Goal: Task Accomplishment & Management: Use online tool/utility

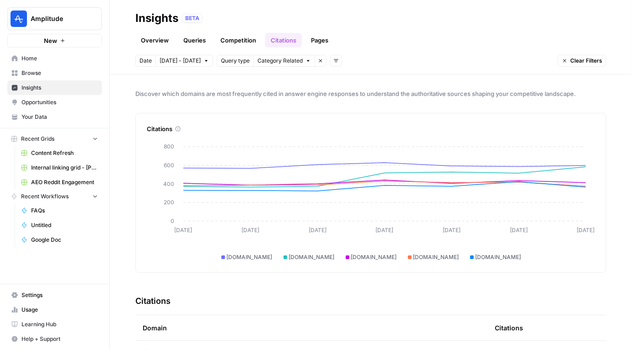
scroll to position [811, 0]
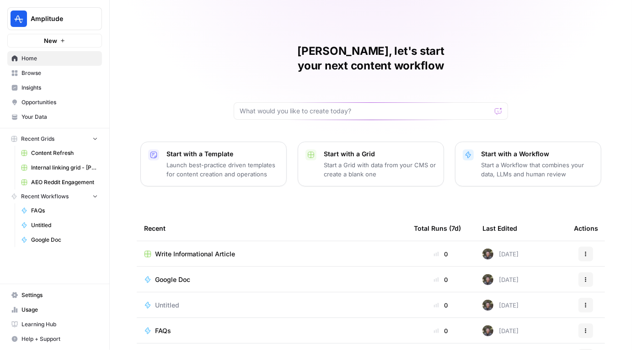
click at [44, 91] on link "Insights" at bounding box center [54, 87] width 95 height 15
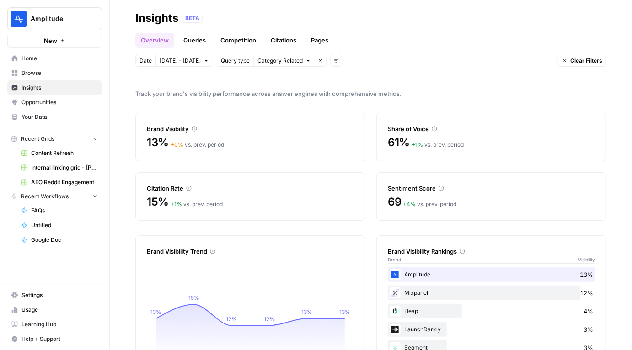
click at [443, 188] on div "Sentiment Score" at bounding box center [491, 188] width 207 height 9
click at [476, 63] on div "Date Oct 9 - Oct 15 Query type Category Related Remove filter Add filters Clear…" at bounding box center [370, 61] width 471 height 12
click at [202, 44] on link "Queries" at bounding box center [194, 40] width 33 height 15
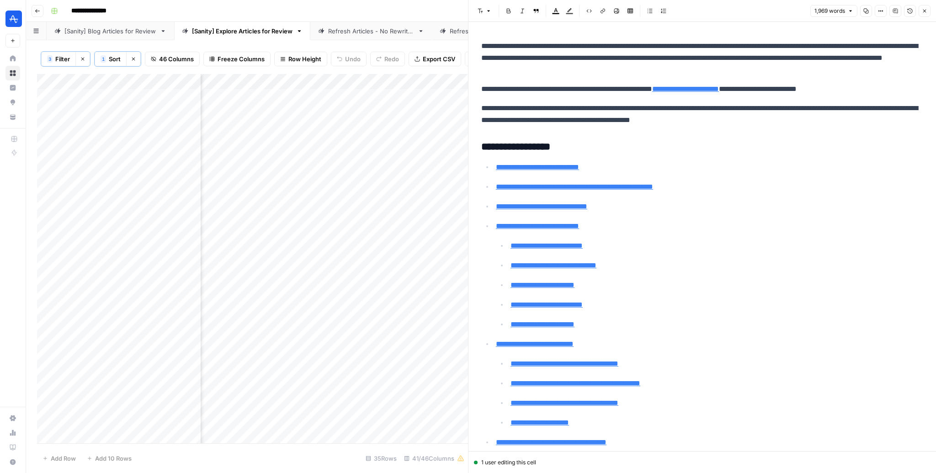
scroll to position [600, 0]
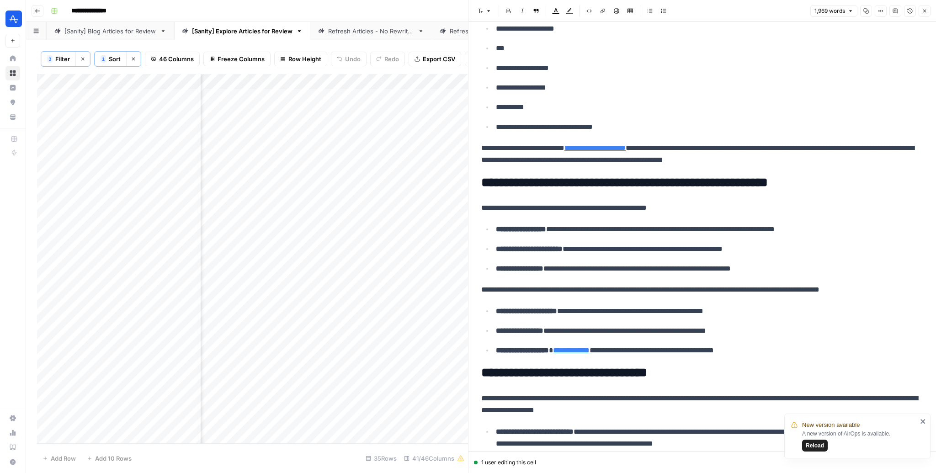
click at [821, 446] on span "Reload" at bounding box center [815, 445] width 18 height 8
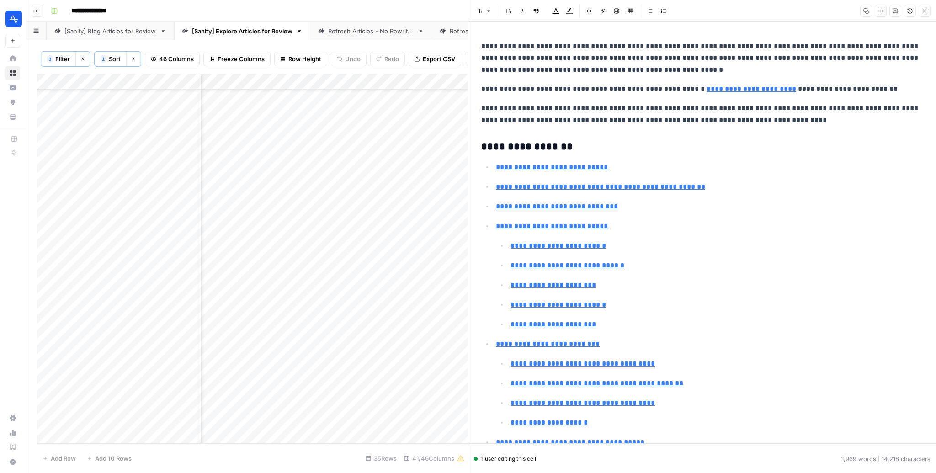
scroll to position [189, 1685]
click at [106, 30] on div "[Sanity] Blog Articles for Review" at bounding box center [110, 31] width 92 height 9
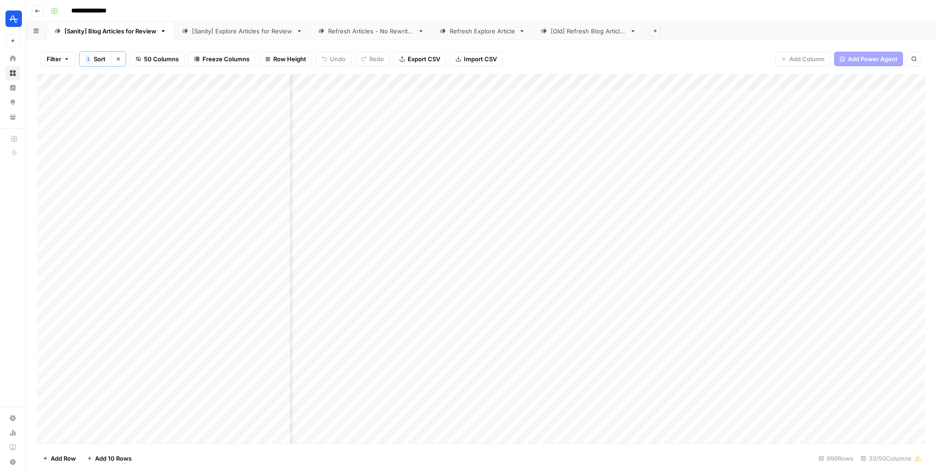
scroll to position [0, 1088]
click at [625, 112] on div "Add Column" at bounding box center [481, 259] width 888 height 370
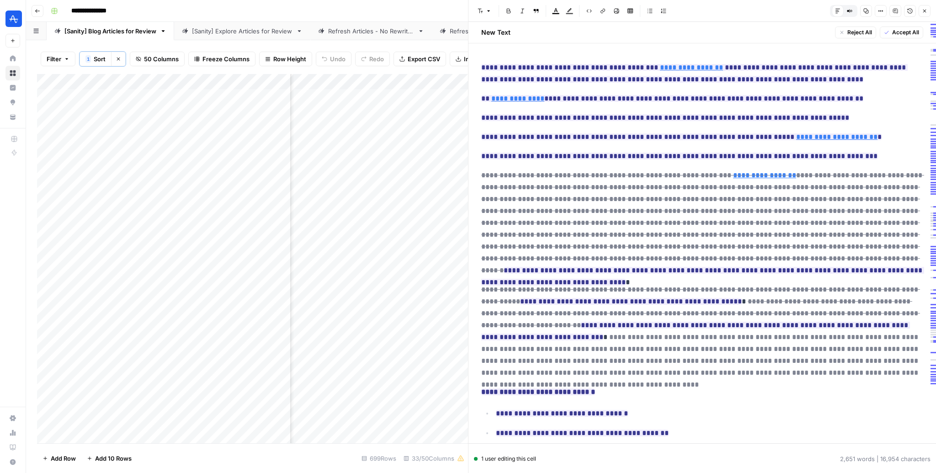
click at [805, 344] on del "**********" at bounding box center [700, 361] width 439 height 54
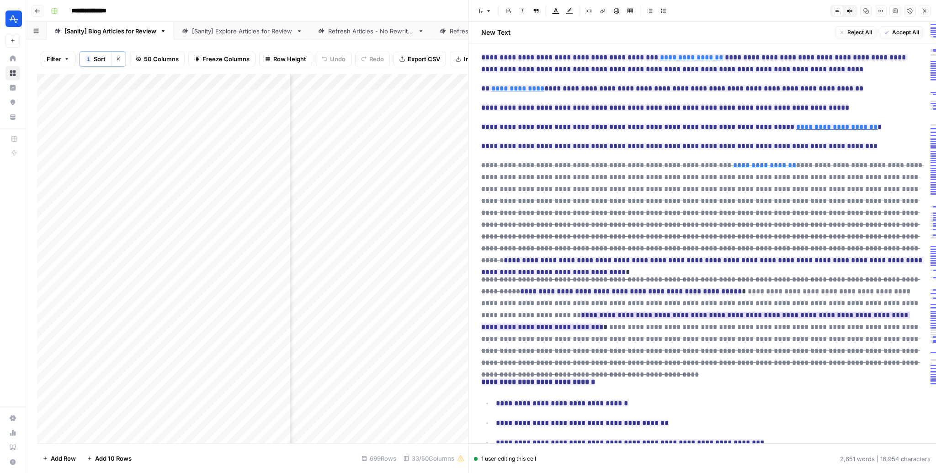
scroll to position [170, 0]
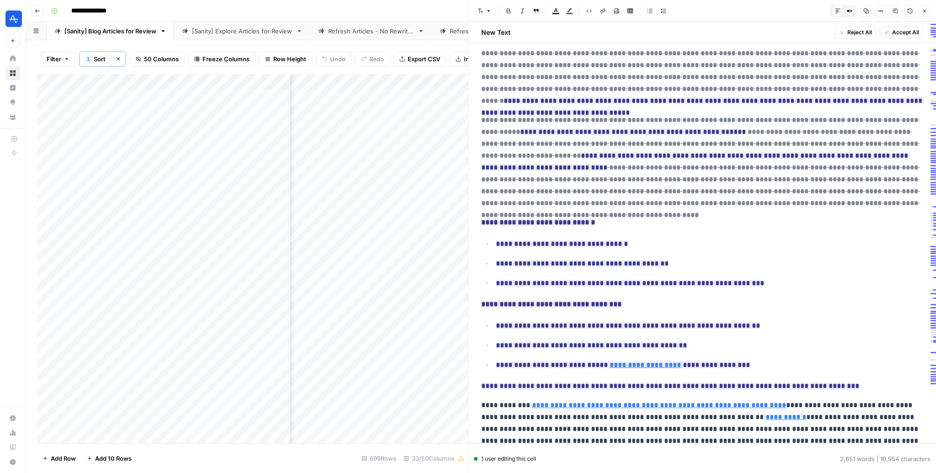
click at [930, 11] on button "Close" at bounding box center [925, 11] width 12 height 12
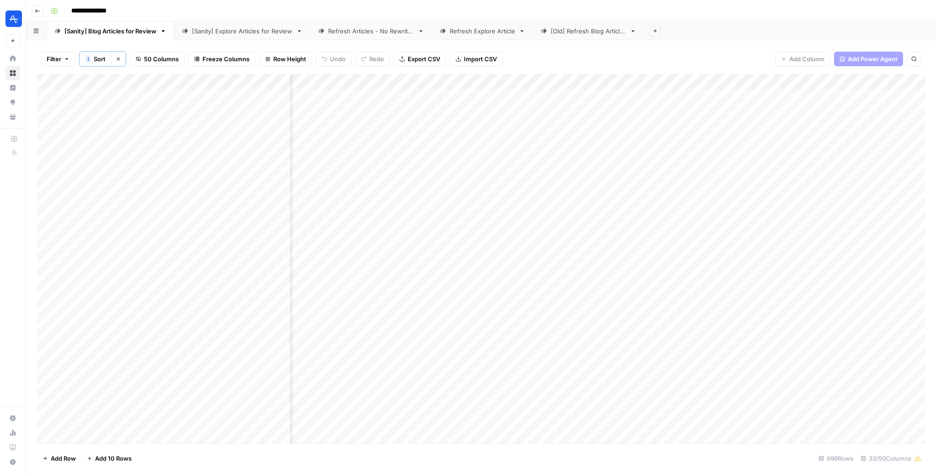
click at [624, 188] on div "Add Column" at bounding box center [481, 259] width 888 height 370
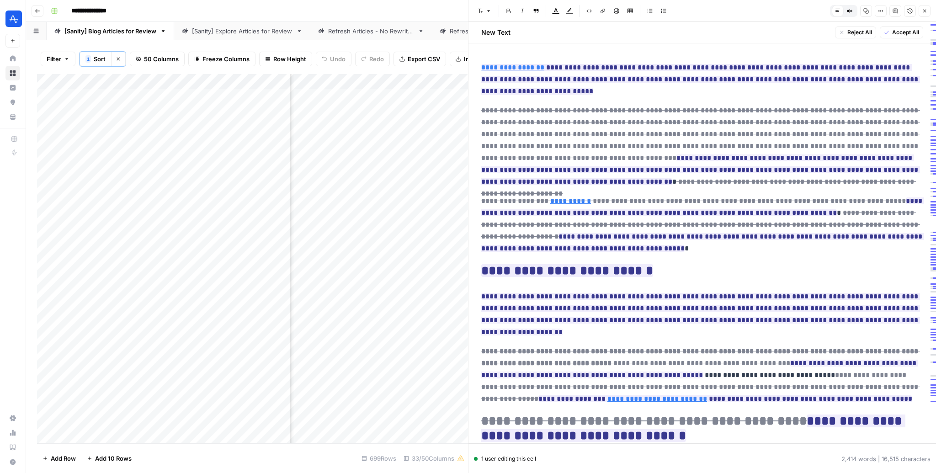
click at [925, 11] on icon "button" at bounding box center [924, 11] width 3 height 3
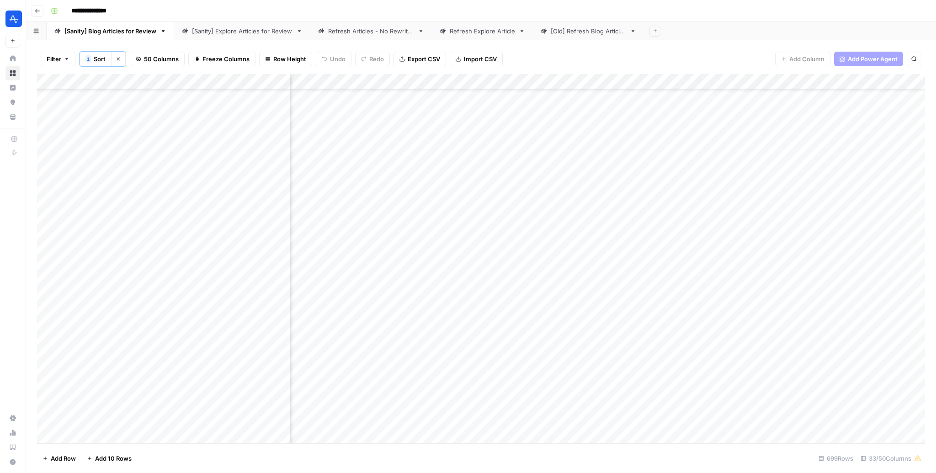
scroll to position [115, 1088]
click at [625, 400] on div "Add Column" at bounding box center [481, 259] width 888 height 370
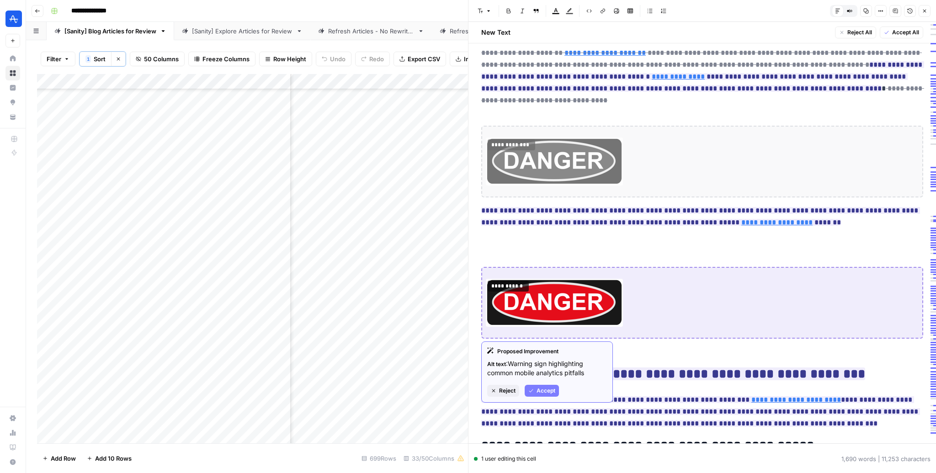
scroll to position [10, 0]
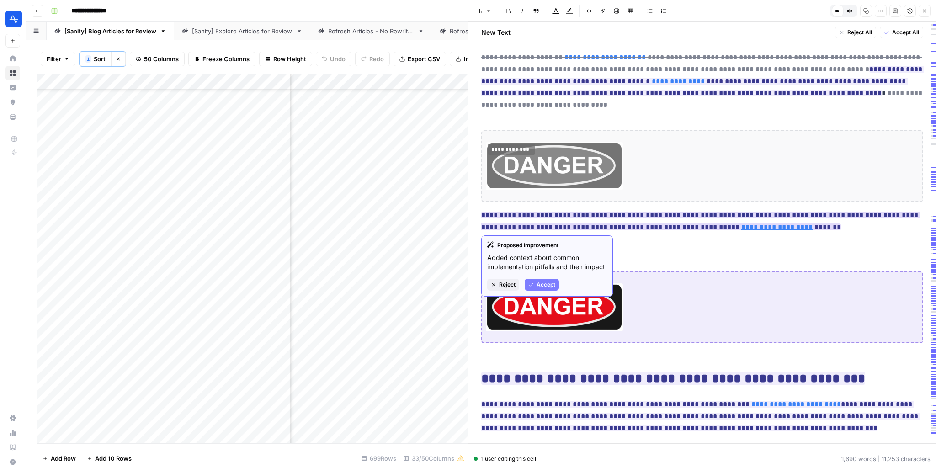
click at [741, 227] on link "**********" at bounding box center [776, 226] width 71 height 7
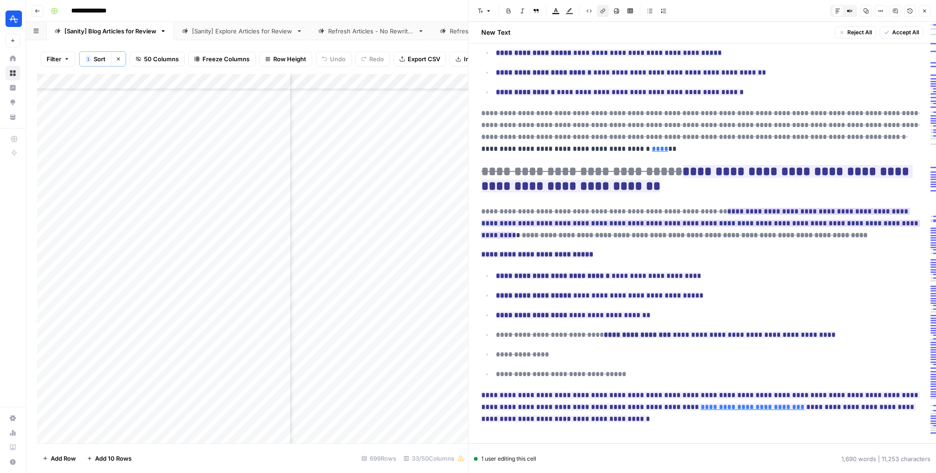
scroll to position [3061, 0]
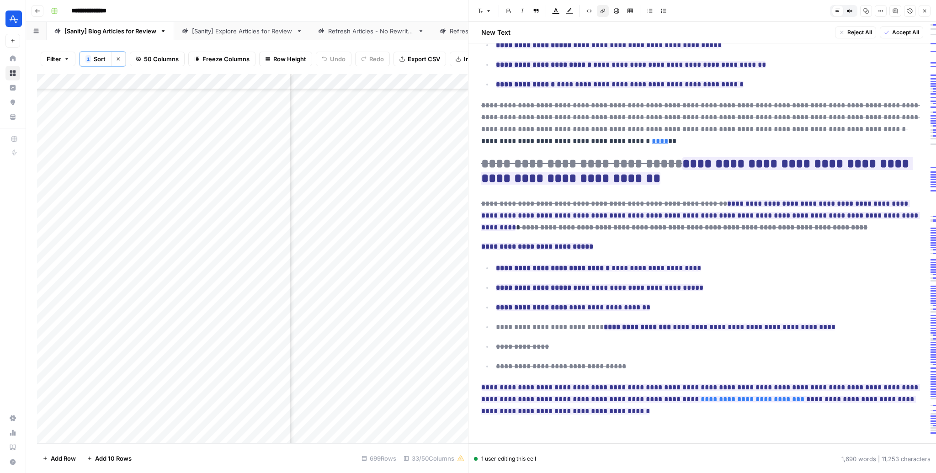
click at [904, 32] on span "Accept All" at bounding box center [905, 32] width 27 height 8
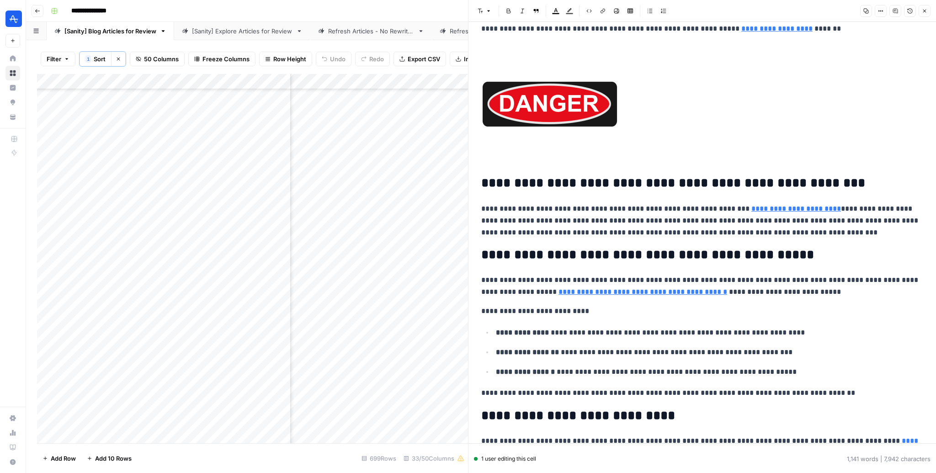
scroll to position [115, 1902]
click at [925, 11] on icon "button" at bounding box center [924, 10] width 5 height 5
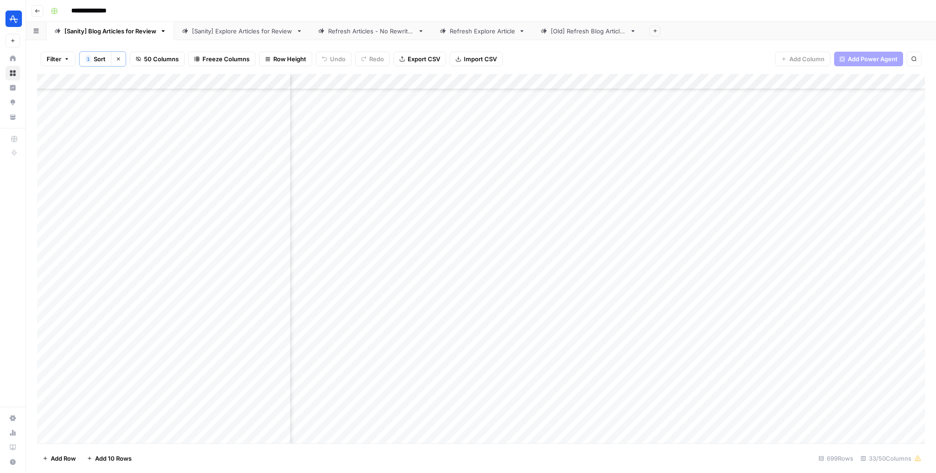
scroll to position [115, 1553]
click at [507, 399] on div "Add Column" at bounding box center [481, 259] width 888 height 370
click at [160, 399] on div "Add Column" at bounding box center [481, 259] width 888 height 370
click at [494, 400] on div "Add Column" at bounding box center [481, 259] width 888 height 370
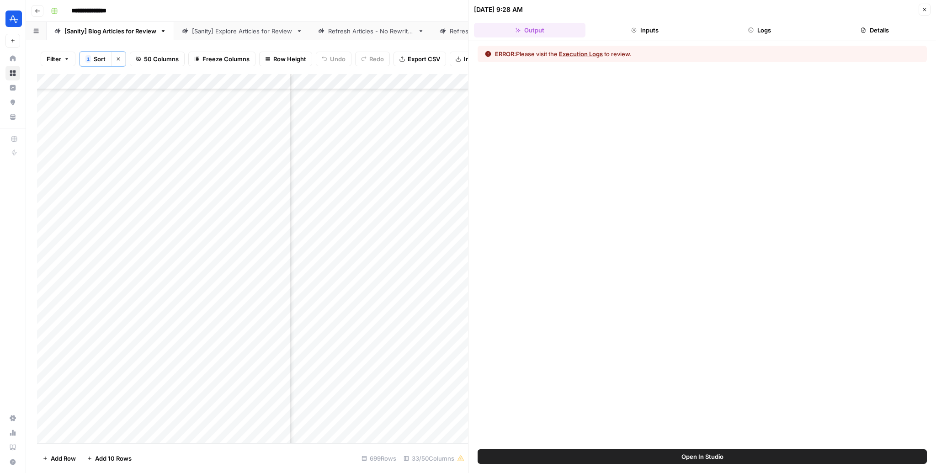
click at [564, 52] on button "Execution Logs" at bounding box center [581, 53] width 44 height 9
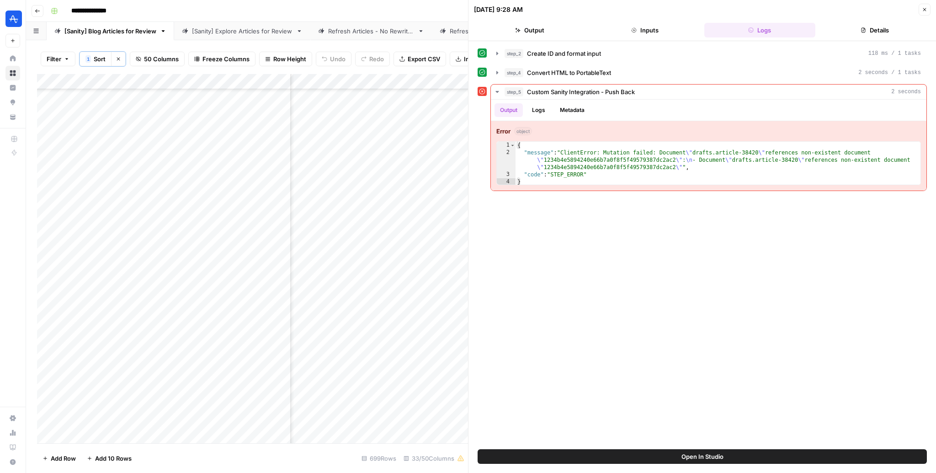
click at [154, 404] on div "Add Column" at bounding box center [252, 259] width 431 height 370
click at [927, 9] on button "Close" at bounding box center [925, 10] width 12 height 12
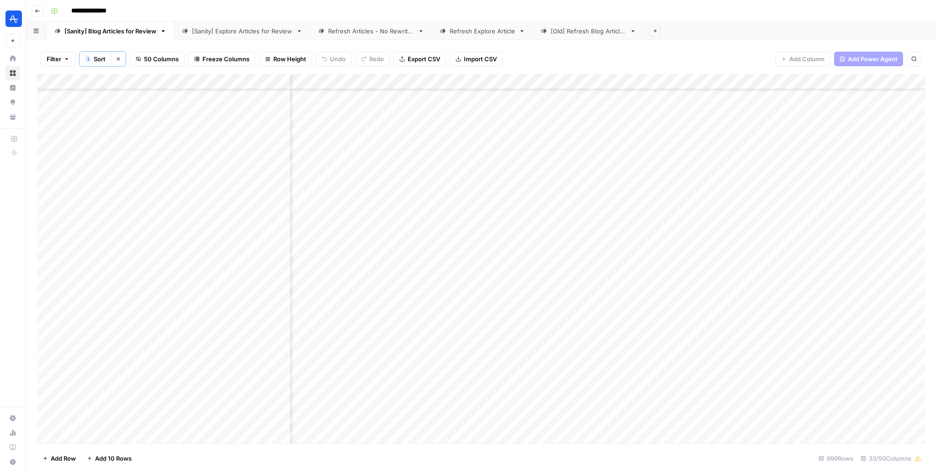
click at [415, 400] on div "Add Column" at bounding box center [481, 259] width 888 height 370
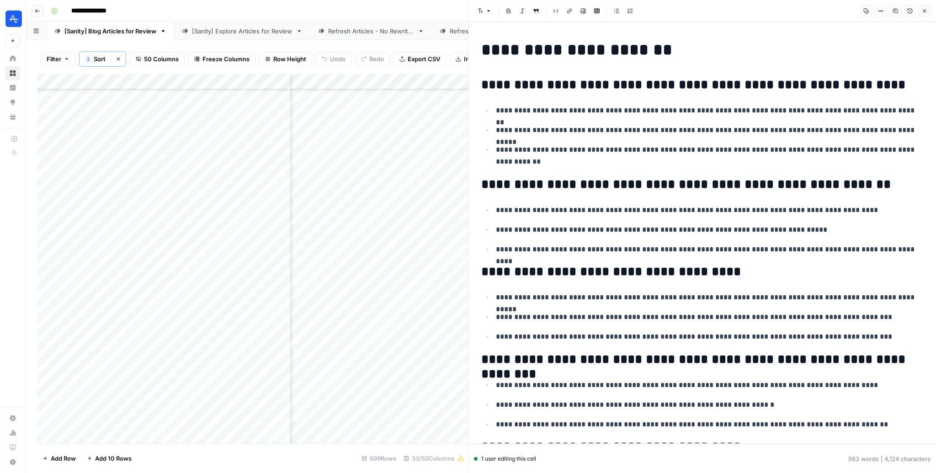
click at [924, 9] on icon "button" at bounding box center [924, 10] width 5 height 5
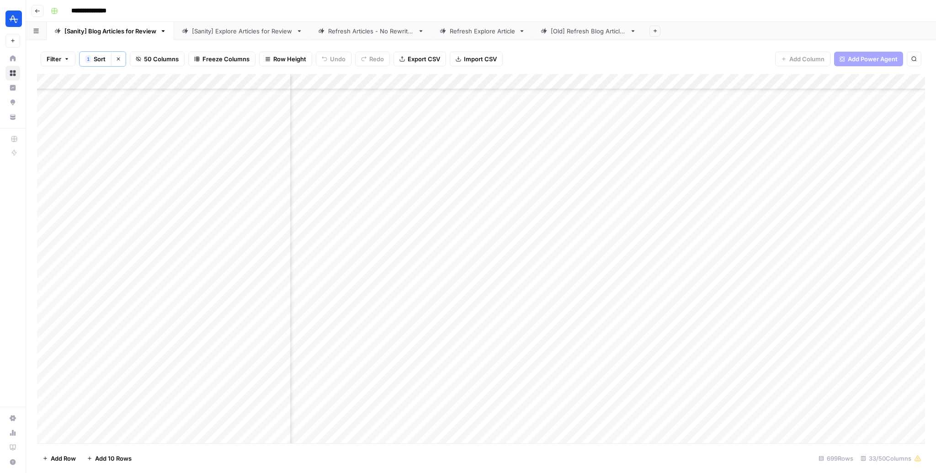
scroll to position [115, 1222]
click at [502, 401] on div "Add Column" at bounding box center [481, 259] width 888 height 370
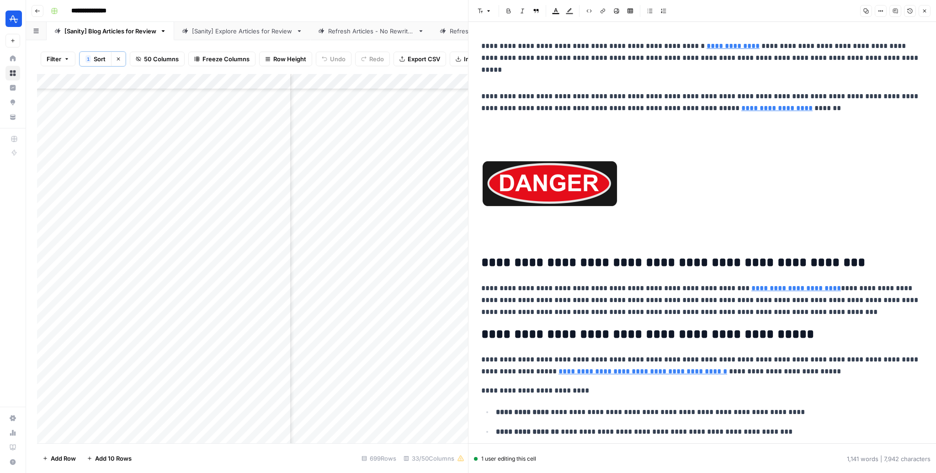
click at [6, 59] on link "Home" at bounding box center [12, 58] width 15 height 15
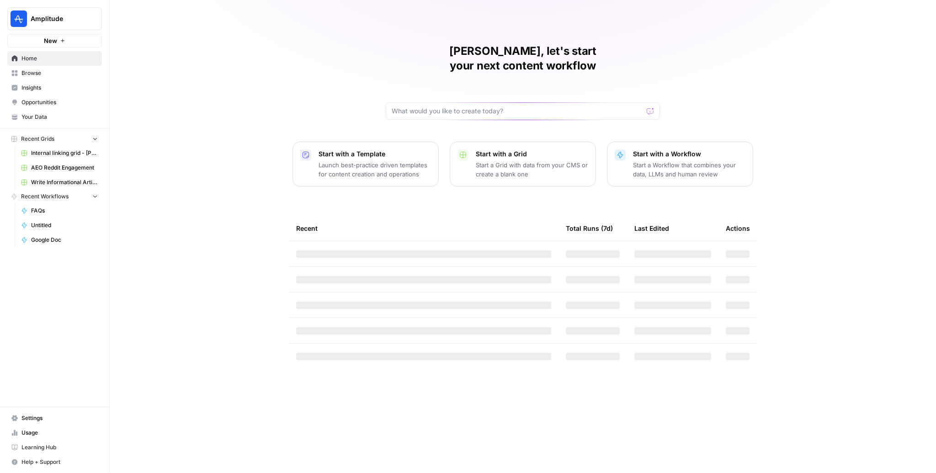
click at [43, 69] on span "Browse" at bounding box center [59, 73] width 76 height 8
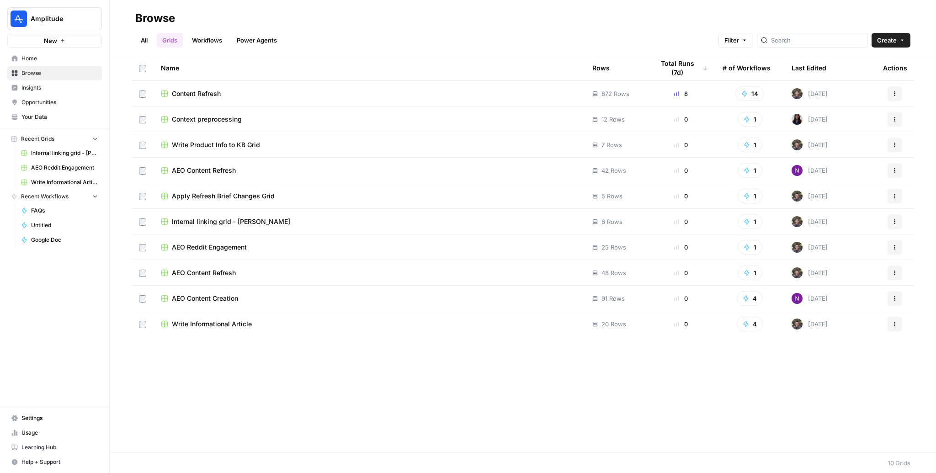
click at [144, 42] on link "All" at bounding box center [144, 40] width 18 height 15
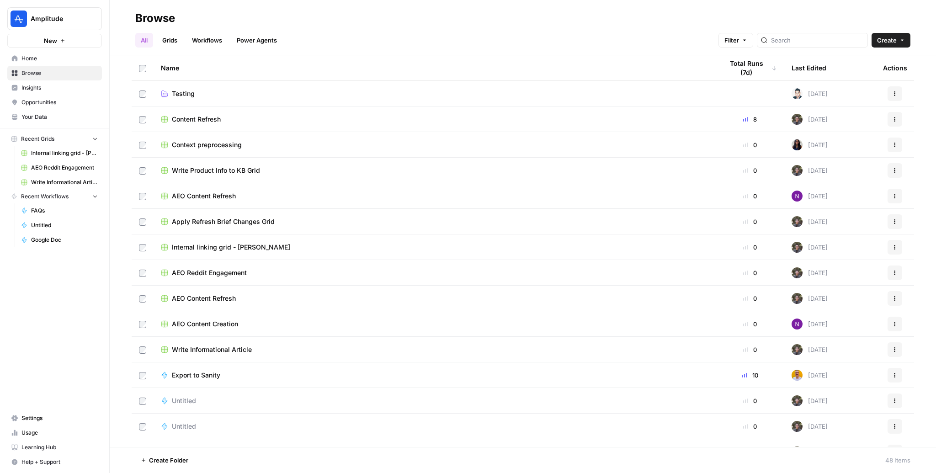
click at [36, 110] on link "Your Data" at bounding box center [54, 117] width 95 height 15
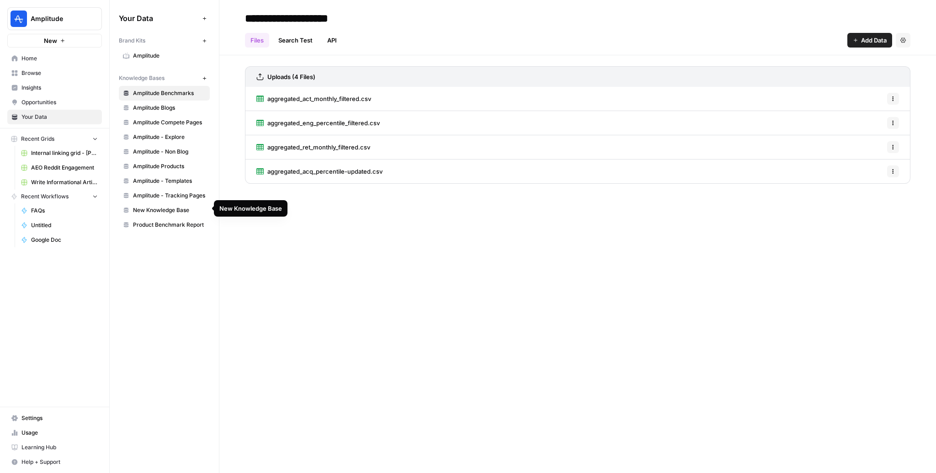
click at [183, 224] on span "Product Benchmark Report" at bounding box center [169, 225] width 73 height 8
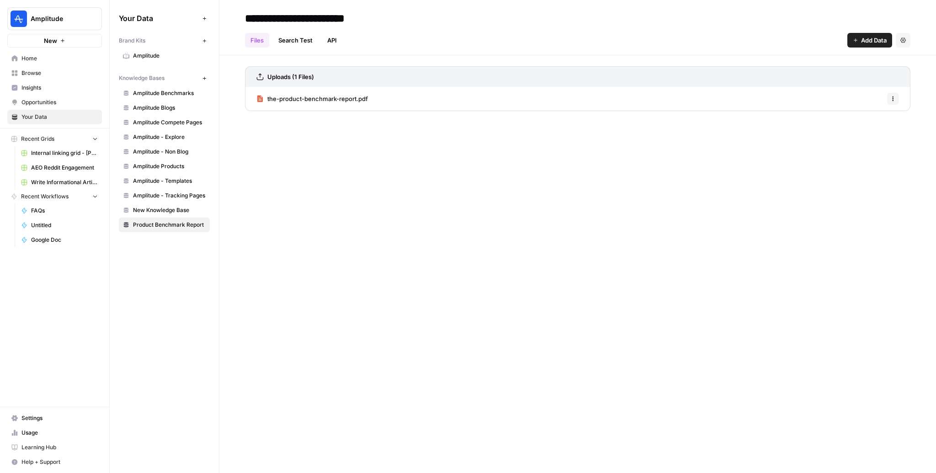
click at [308, 98] on span "the-product-benchmark-report.pdf" at bounding box center [317, 98] width 101 height 9
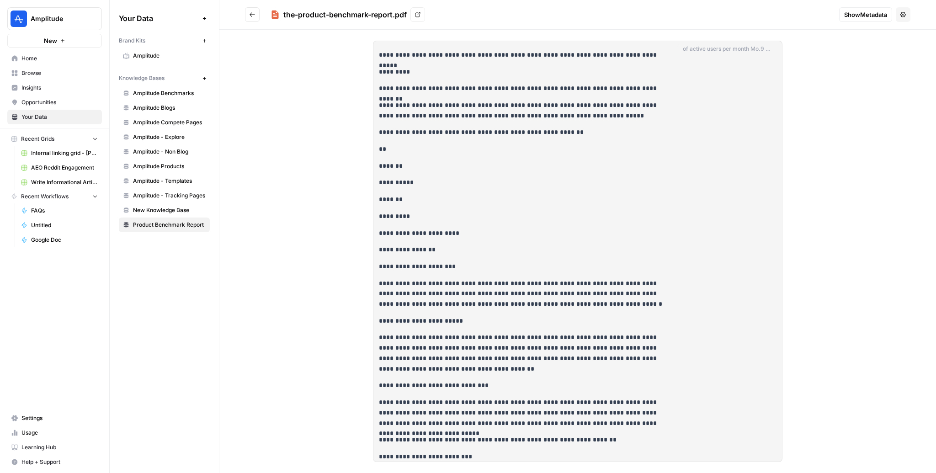
scroll to position [1468, 0]
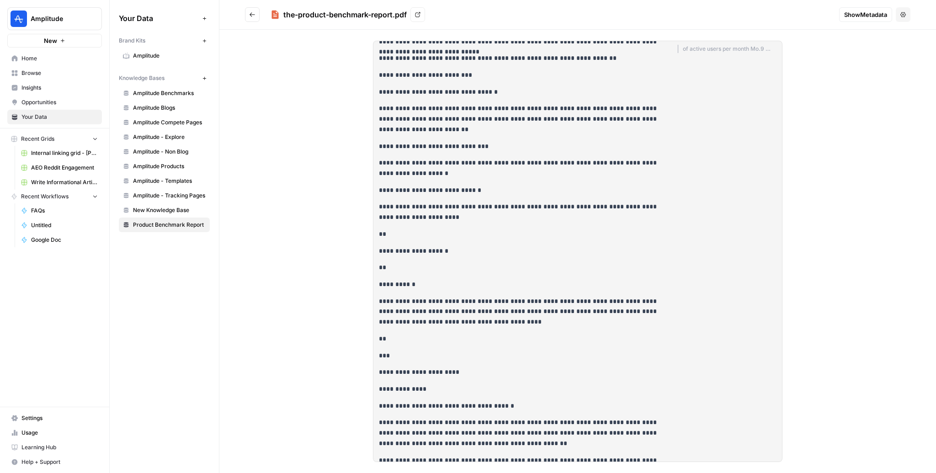
click at [250, 14] on icon "Go back" at bounding box center [252, 14] width 6 height 6
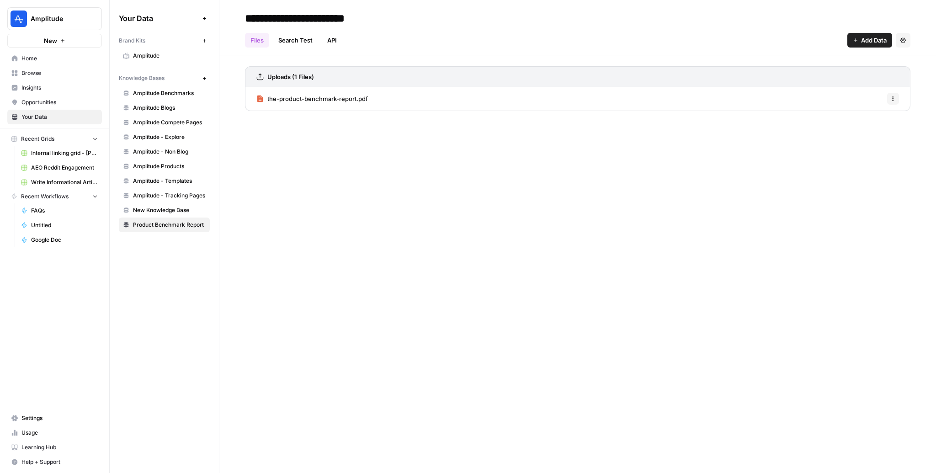
click at [41, 74] on span "Browse" at bounding box center [59, 73] width 76 height 8
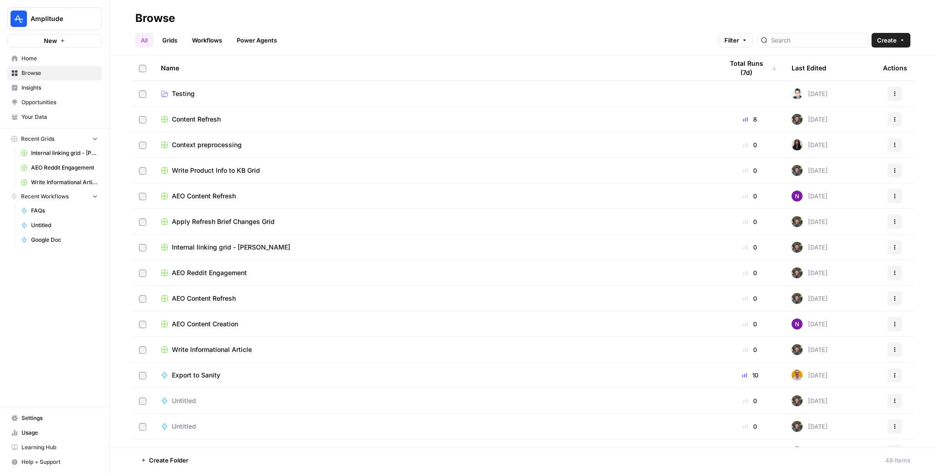
click at [169, 95] on link "Testing" at bounding box center [434, 93] width 547 height 9
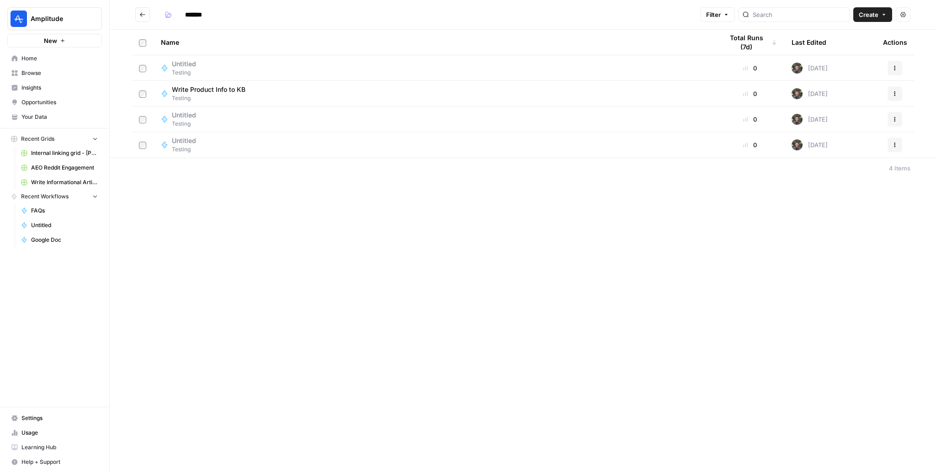
click at [862, 16] on span "Create" at bounding box center [869, 14] width 20 height 9
click at [849, 48] on span "Workflow" at bounding box center [855, 48] width 51 height 9
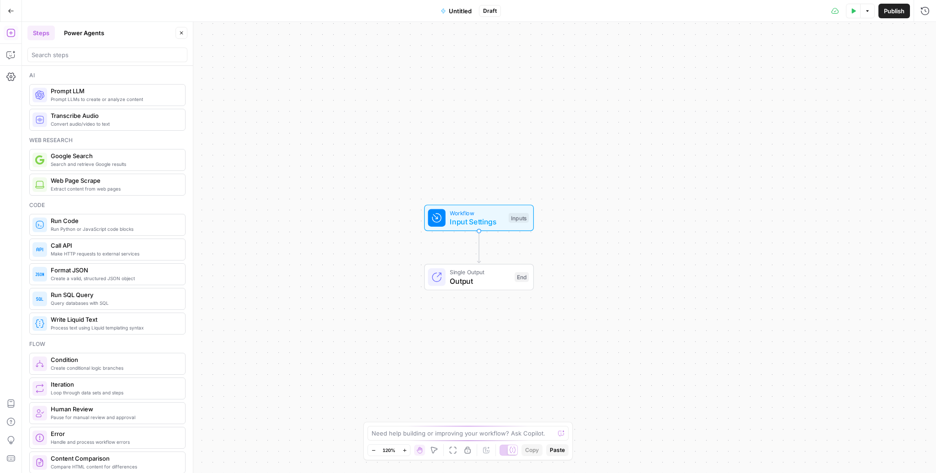
click at [466, 208] on span "Workflow" at bounding box center [477, 212] width 54 height 9
click at [816, 64] on span "Add Field" at bounding box center [810, 62] width 27 height 9
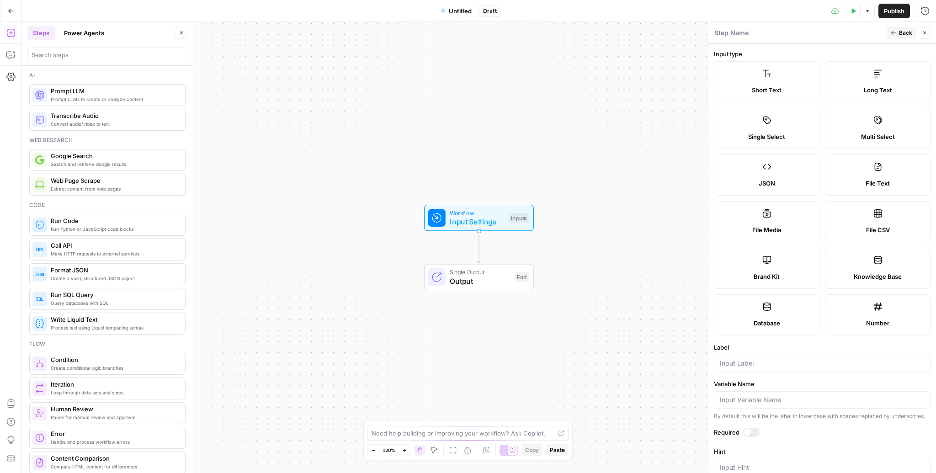
click at [880, 267] on label "Knowledge Base" at bounding box center [878, 268] width 106 height 41
click at [787, 364] on input "Label" at bounding box center [822, 363] width 205 height 9
click at [776, 74] on label "Short Text" at bounding box center [767, 81] width 106 height 41
click at [790, 362] on input "Label" at bounding box center [822, 363] width 205 height 9
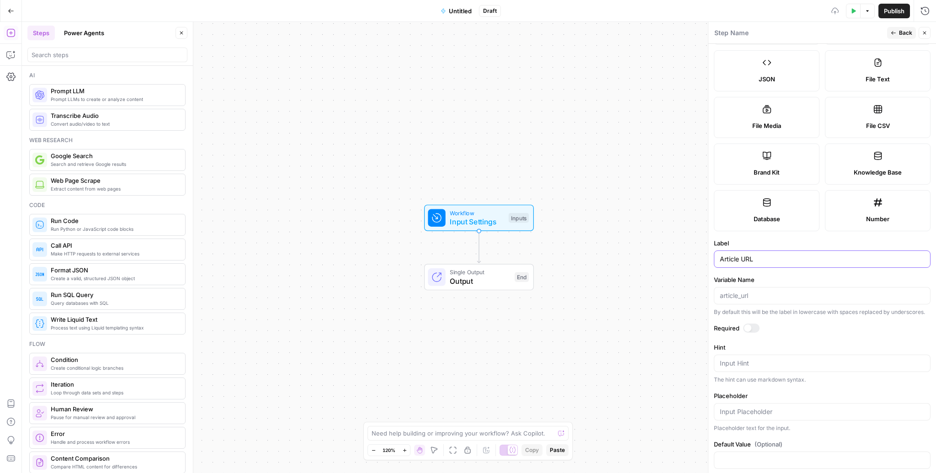
scroll to position [105, 0]
type input "Article URL"
click at [900, 37] on span "Back" at bounding box center [905, 33] width 13 height 8
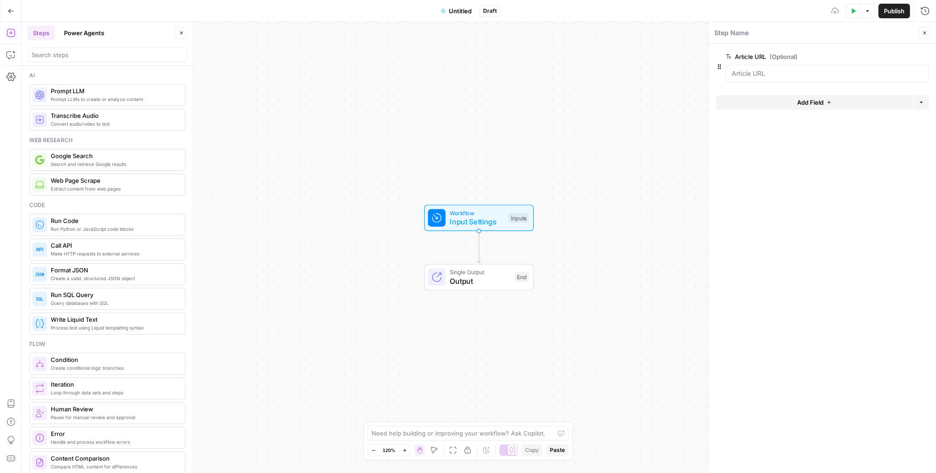
click at [828, 103] on icon "button" at bounding box center [828, 102] width 5 height 5
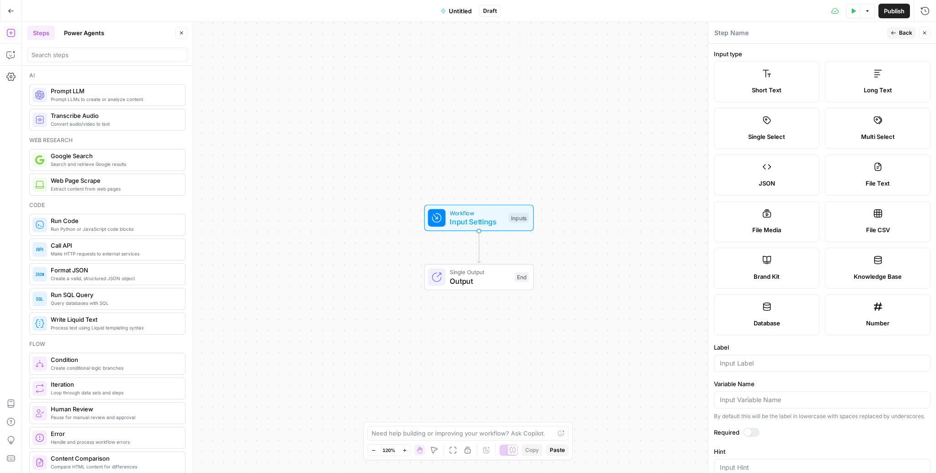
click at [877, 264] on label "Knowledge Base" at bounding box center [878, 268] width 106 height 41
click at [790, 361] on input "Label" at bounding box center [822, 363] width 205 height 9
type input "Knowledge Base"
click at [899, 33] on span "Back" at bounding box center [905, 33] width 13 height 8
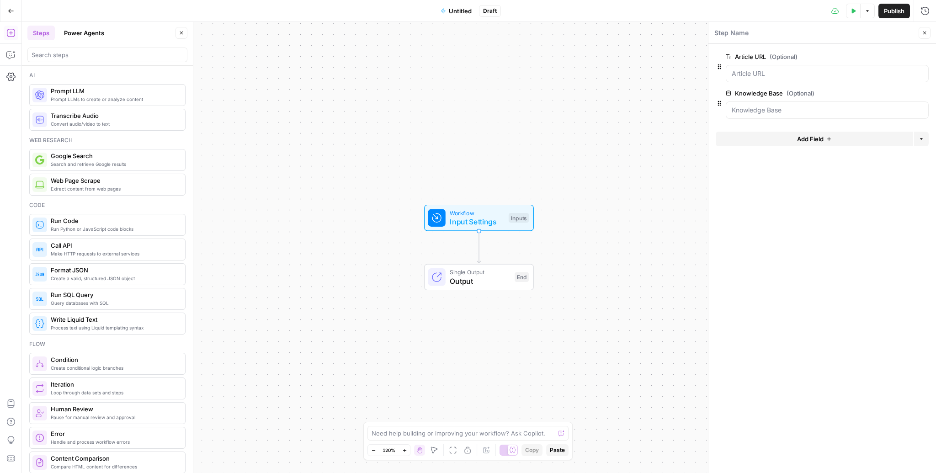
click at [877, 80] on div at bounding box center [827, 73] width 203 height 17
click at [905, 54] on button "edit field" at bounding box center [898, 56] width 35 height 11
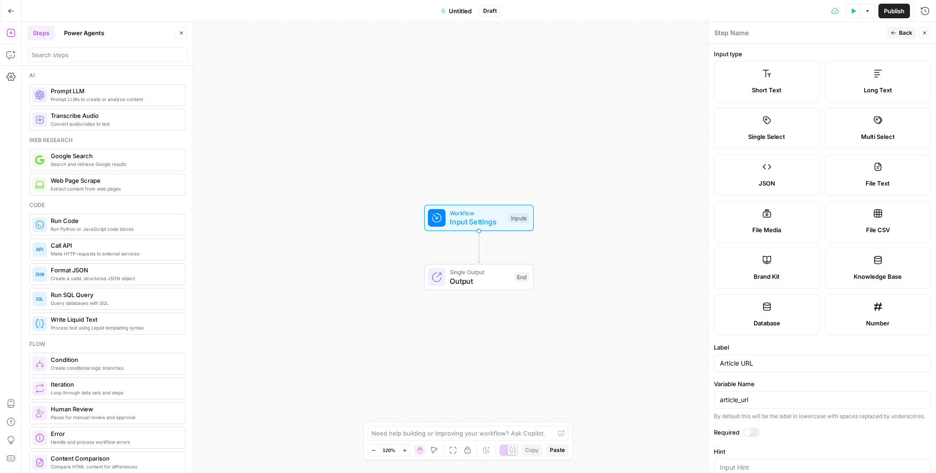
scroll to position [116, 0]
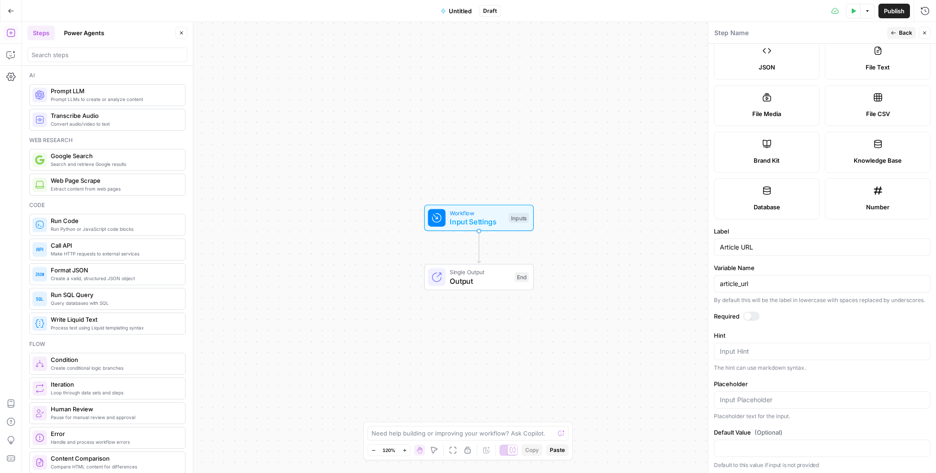
click at [759, 319] on label "Required" at bounding box center [822, 316] width 217 height 9
click at [752, 315] on div at bounding box center [751, 316] width 16 height 9
click at [898, 29] on button "Back" at bounding box center [901, 33] width 29 height 12
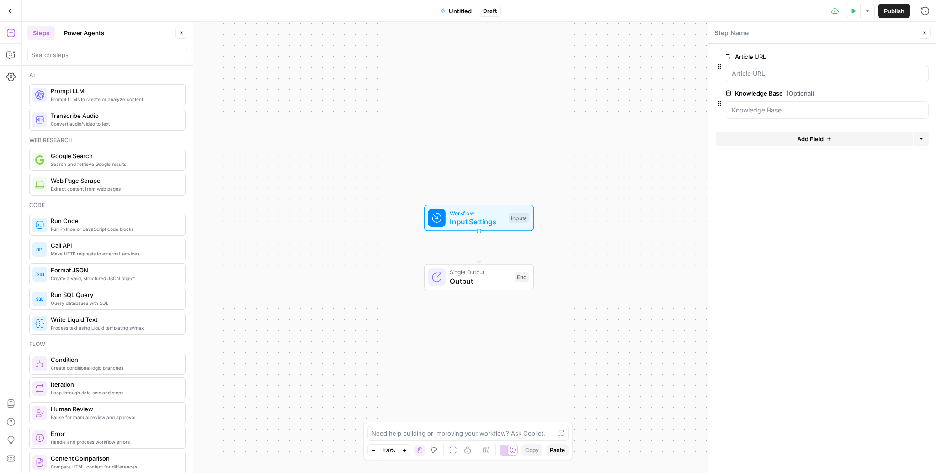
click at [903, 92] on span "edit field" at bounding box center [894, 93] width 20 height 7
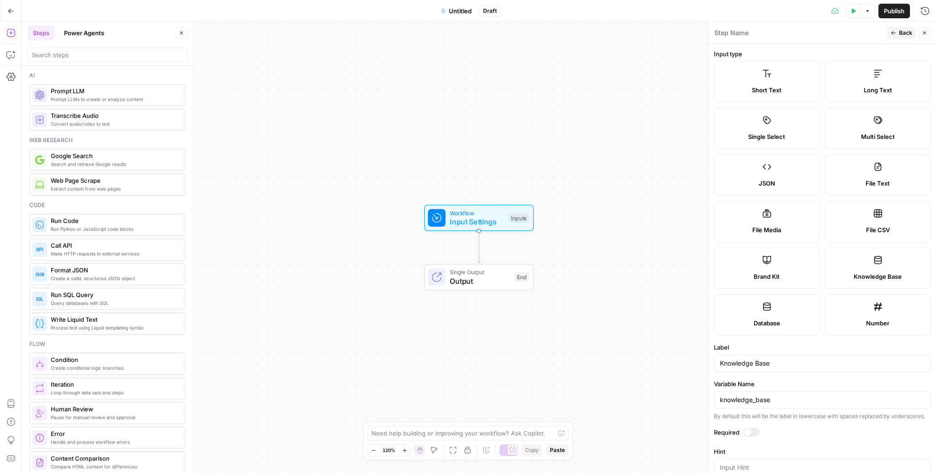
scroll to position [43, 0]
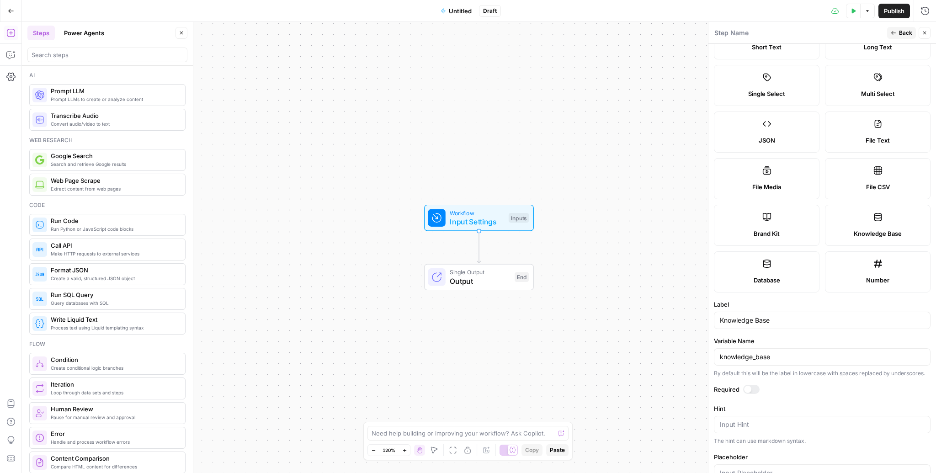
click at [751, 391] on div at bounding box center [751, 389] width 16 height 9
click at [904, 33] on span "Back" at bounding box center [905, 33] width 13 height 8
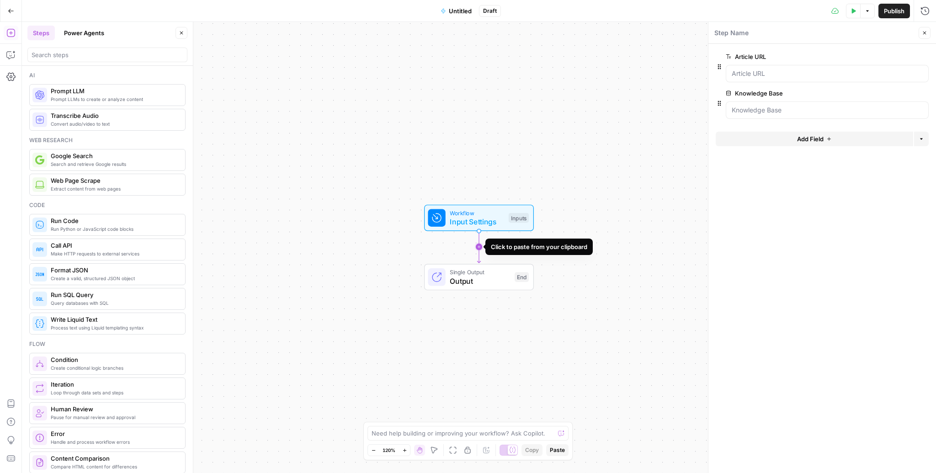
click at [480, 245] on icon "Edge from start to end" at bounding box center [478, 247] width 3 height 32
click at [124, 187] on span "Extract content from web pages" at bounding box center [114, 188] width 127 height 7
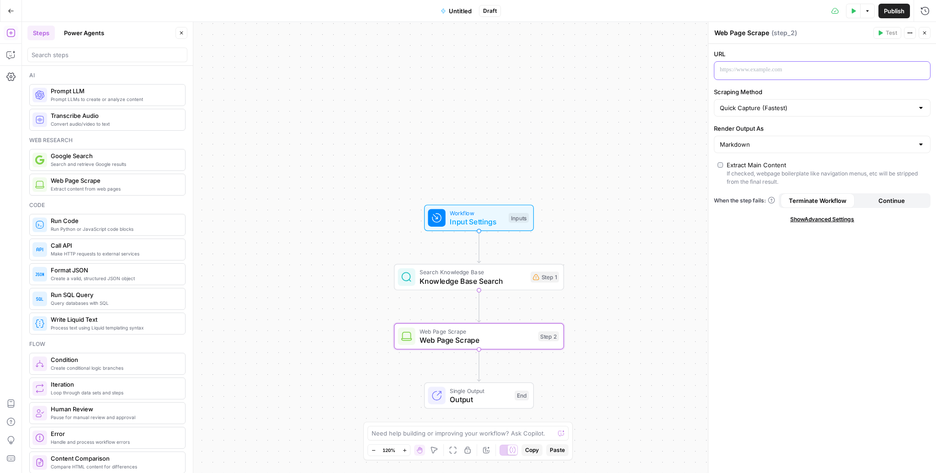
click at [759, 71] on p at bounding box center [815, 69] width 190 height 9
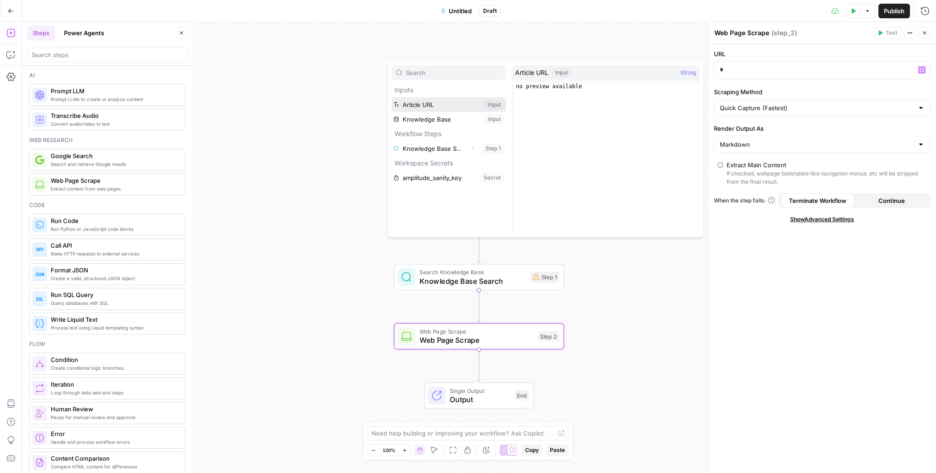
click at [425, 105] on button "Select variable Article URL" at bounding box center [449, 104] width 114 height 15
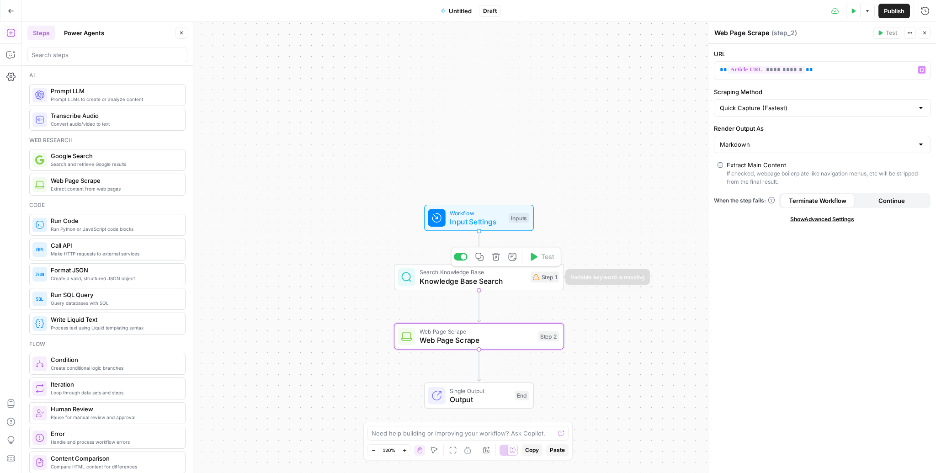
click at [474, 281] on span "Knowledge Base Search" at bounding box center [473, 281] width 106 height 11
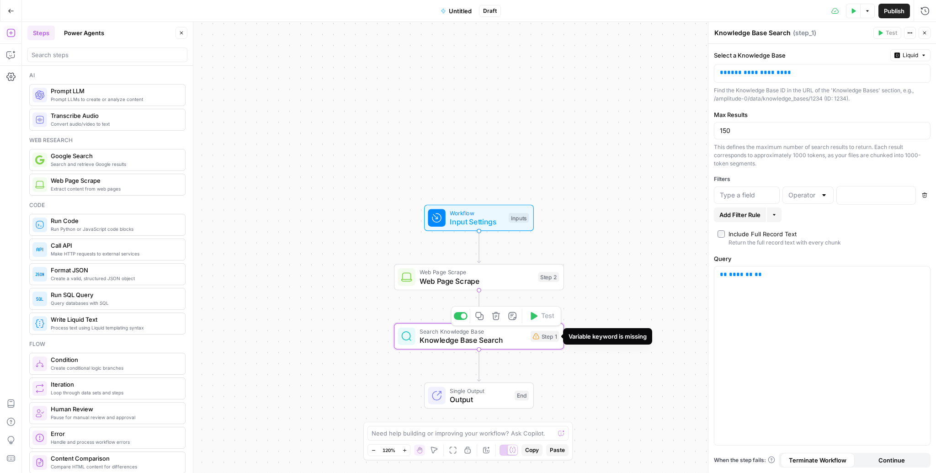
click at [551, 337] on div "Step 1" at bounding box center [545, 336] width 28 height 11
click at [489, 345] on span "Knowledge Base Search" at bounding box center [473, 340] width 106 height 11
click at [478, 282] on span "Web Page Scrape" at bounding box center [477, 281] width 114 height 11
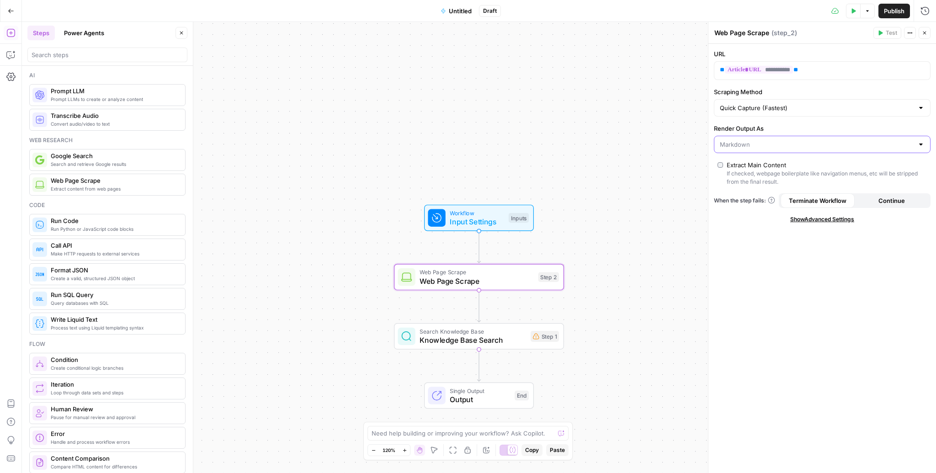
click at [765, 146] on input "Render Output As" at bounding box center [817, 144] width 194 height 9
click at [764, 146] on input "Render Output As" at bounding box center [817, 144] width 194 height 9
type input "Markdown"
click at [679, 172] on div "Workflow Input Settings Inputs Web Page Scrape Web Page Scrape Step 2 Search Kn…" at bounding box center [479, 247] width 914 height 451
click at [510, 335] on span "Knowledge Base Search" at bounding box center [472, 340] width 106 height 11
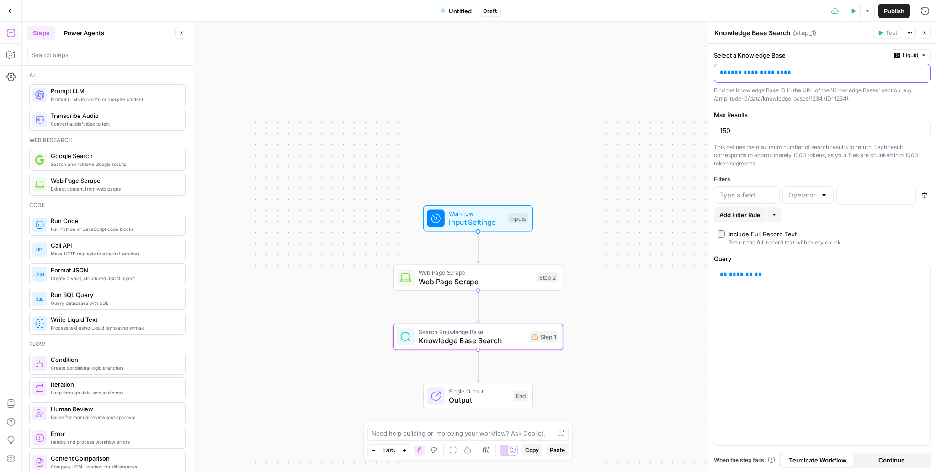
click at [795, 76] on p "**********" at bounding box center [815, 72] width 190 height 9
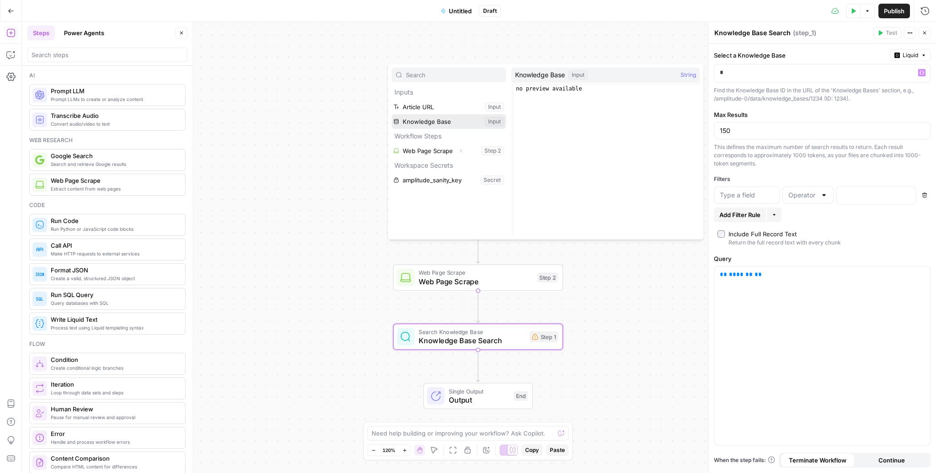
click at [432, 121] on button "Select variable Knowledge Base" at bounding box center [449, 121] width 114 height 15
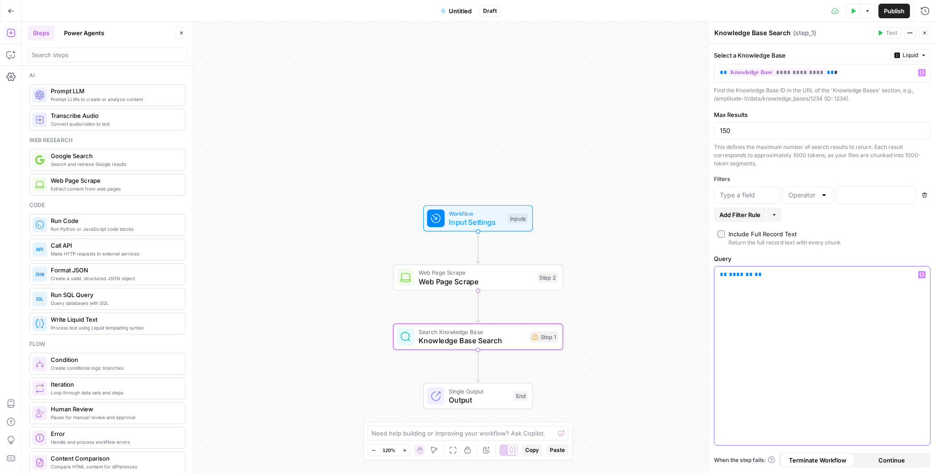
click at [778, 290] on div "** ******* **" at bounding box center [822, 355] width 216 height 179
click at [523, 436] on textarea at bounding box center [463, 433] width 183 height 9
click at [424, 425] on textarea "can you build me a workflow that extracts the content of a page URL, looks thro…" at bounding box center [458, 429] width 175 height 18
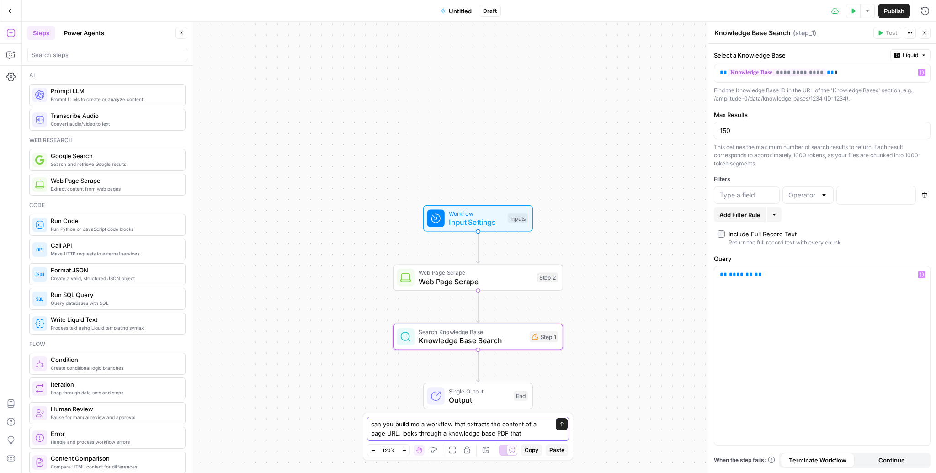
paste textarea "Design an automated workflow to enrich an existing article by integrating 1-2 h…"
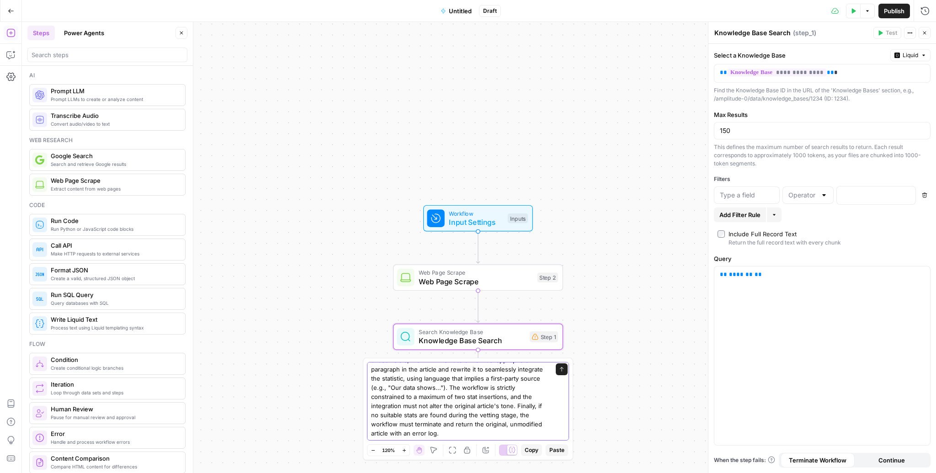
type textarea "Design an automated workflow to enrich an existing article by integrating 1-2 h…"
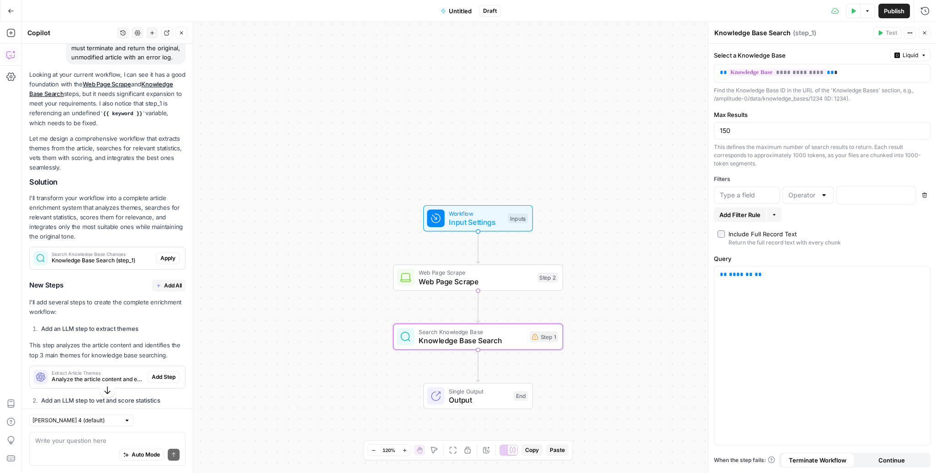
scroll to position [269, 0]
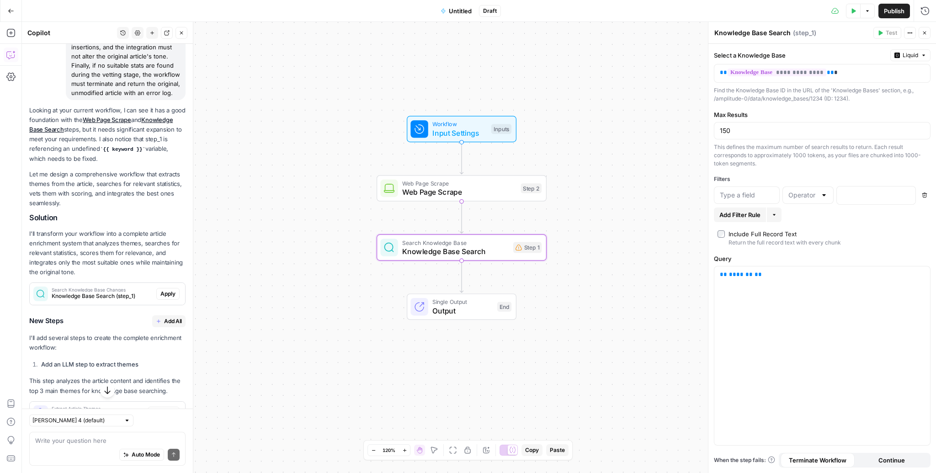
click at [168, 298] on span "Apply" at bounding box center [167, 294] width 15 height 8
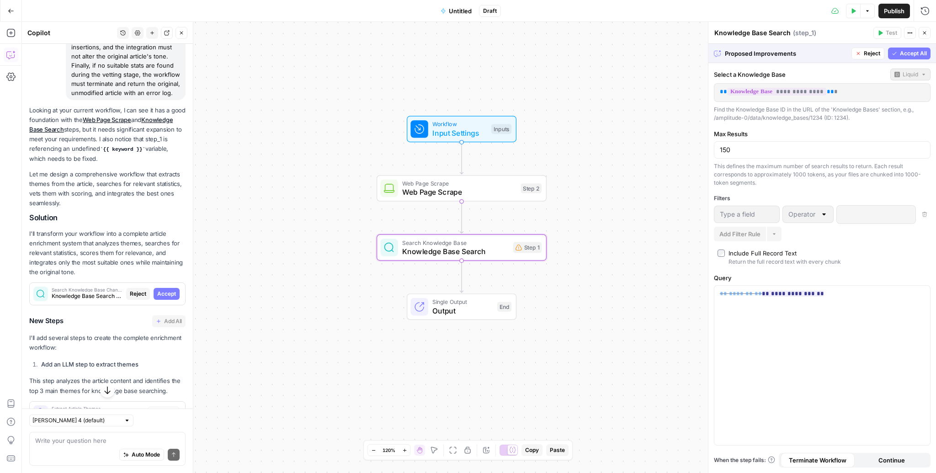
click at [168, 298] on span "Accept" at bounding box center [166, 294] width 19 height 8
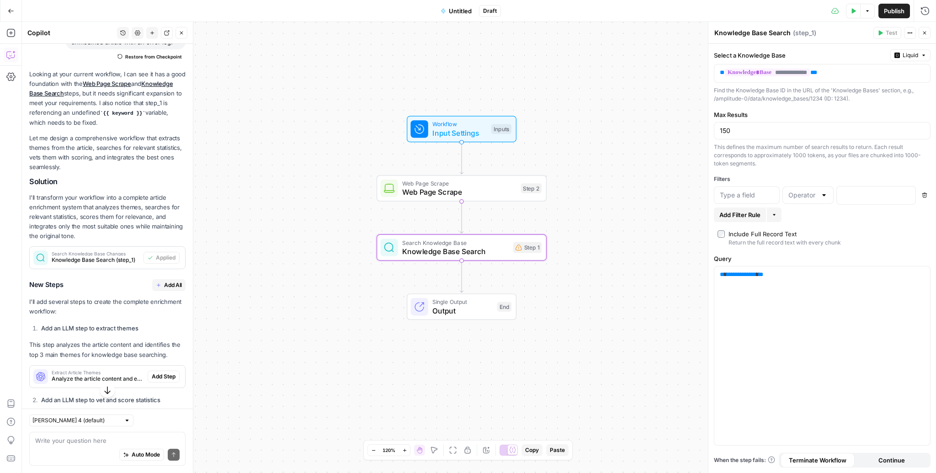
scroll to position [335, 0]
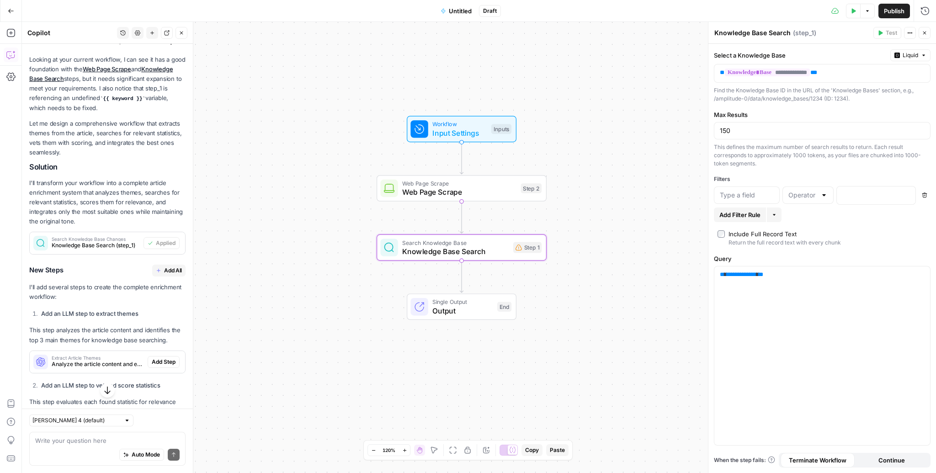
click at [165, 275] on span "Add All" at bounding box center [173, 270] width 18 height 8
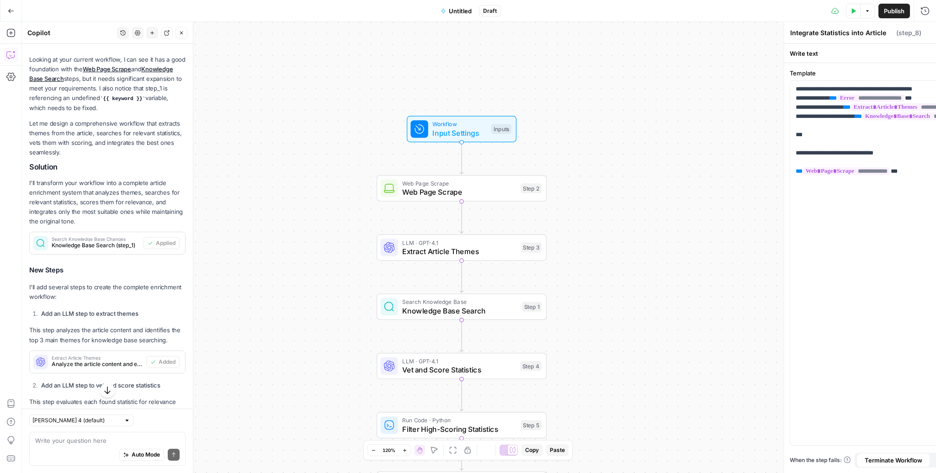
type textarea "Return Original Article with Error"
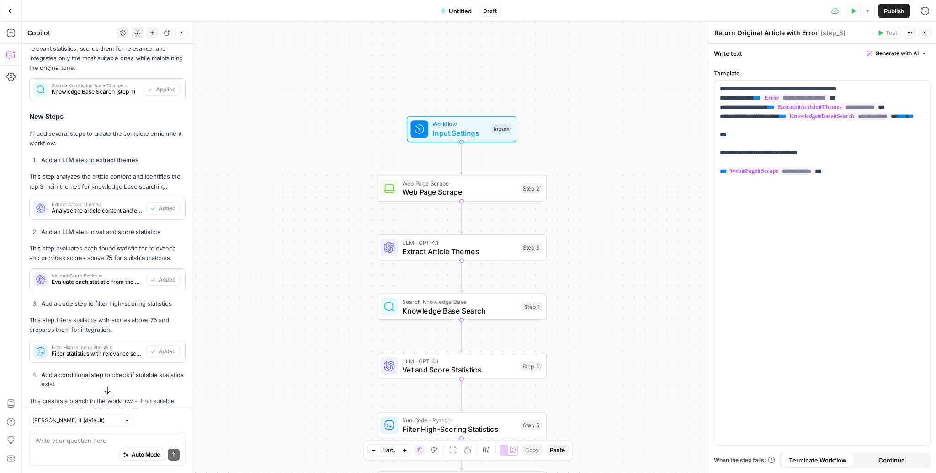
scroll to position [928, 0]
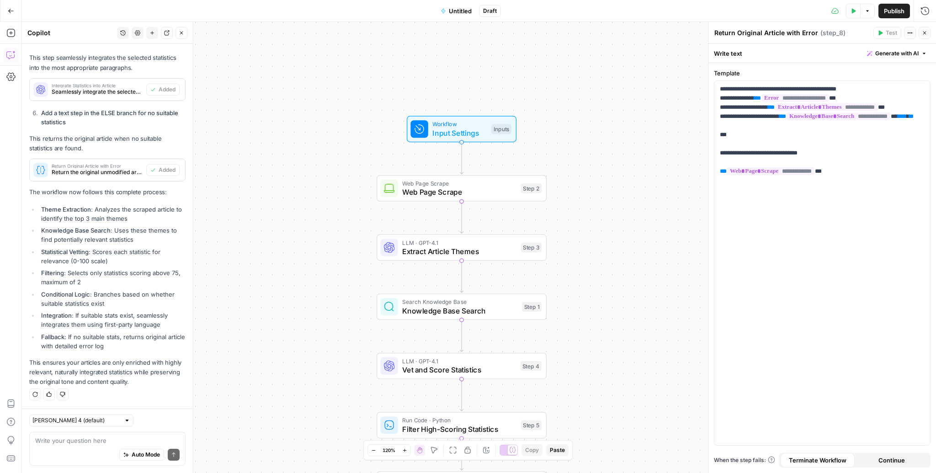
click at [452, 138] on span "Input Settings" at bounding box center [459, 133] width 54 height 11
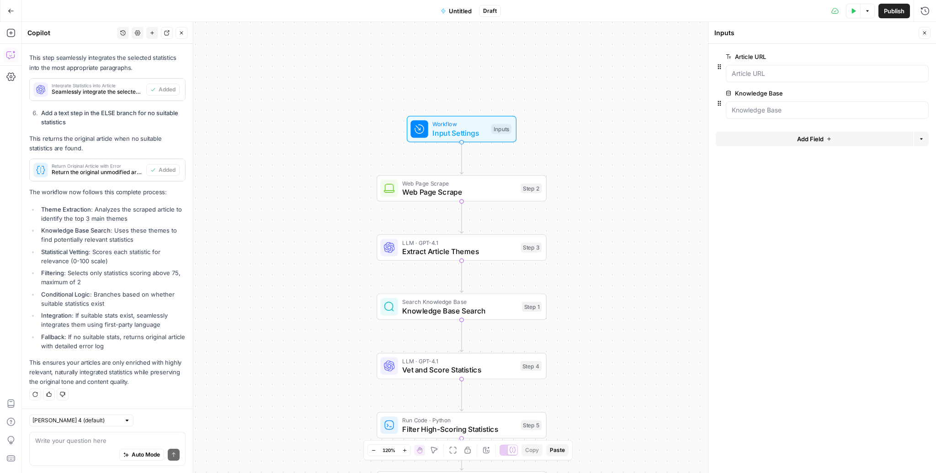
click at [459, 8] on span "Untitled" at bounding box center [460, 10] width 23 height 9
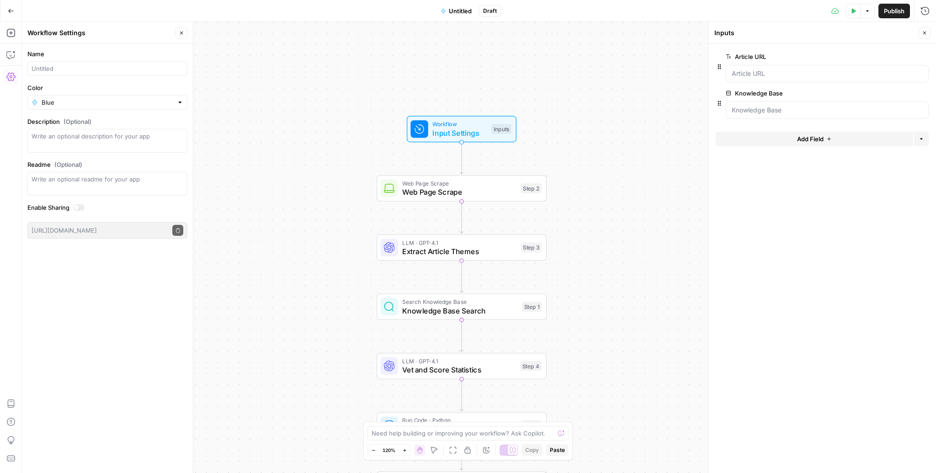
click at [68, 73] on div at bounding box center [107, 68] width 160 height 15
click at [72, 70] on input "Name" at bounding box center [108, 68] width 152 height 9
type input "Content Injection Workflow"
click at [895, 6] on span "Publish" at bounding box center [894, 10] width 21 height 9
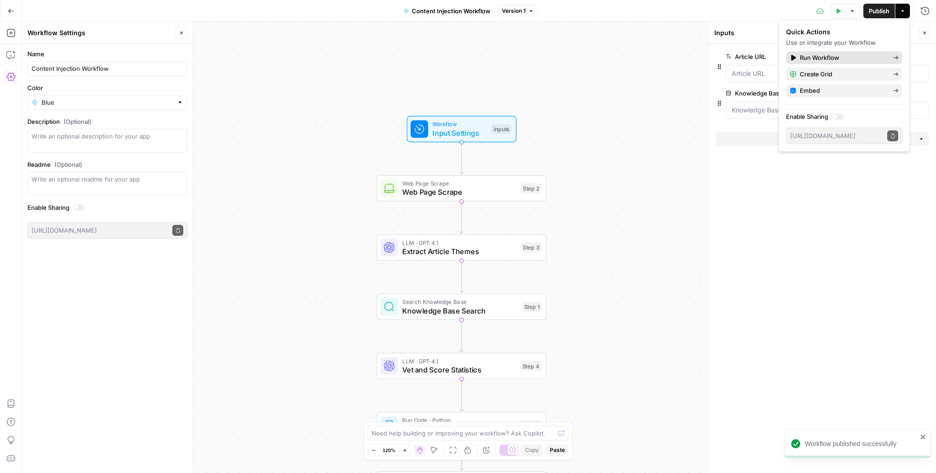
click at [866, 58] on span "Run Workflow" at bounding box center [843, 57] width 86 height 9
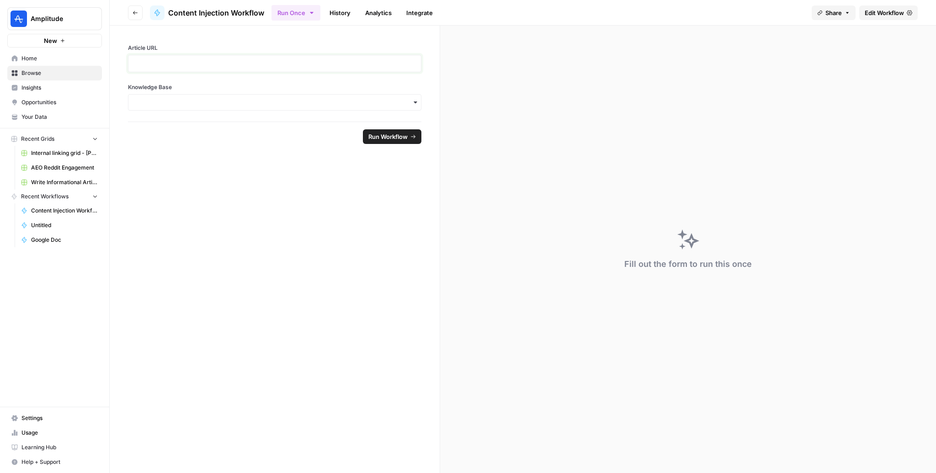
click at [250, 61] on p at bounding box center [275, 63] width 282 height 9
click at [266, 68] on div at bounding box center [274, 63] width 293 height 17
click at [253, 67] on p at bounding box center [275, 63] width 282 height 9
click at [220, 118] on div "**********" at bounding box center [275, 74] width 330 height 96
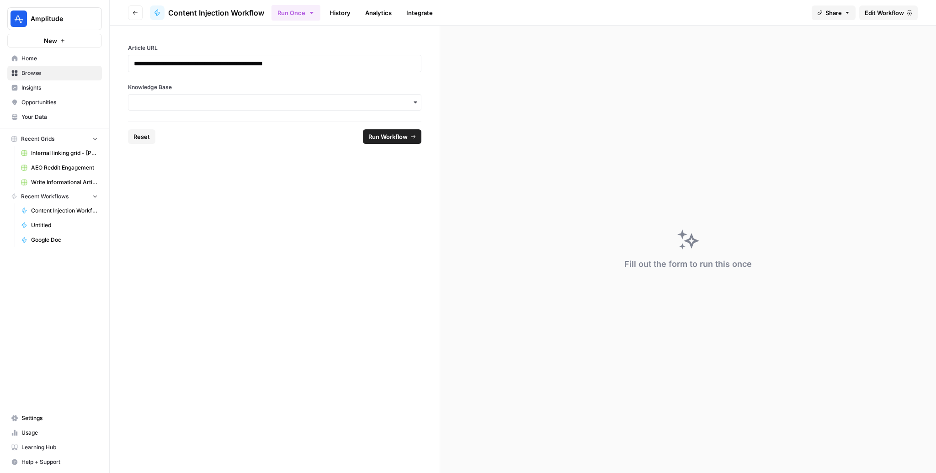
click at [223, 109] on div "button" at bounding box center [274, 102] width 293 height 16
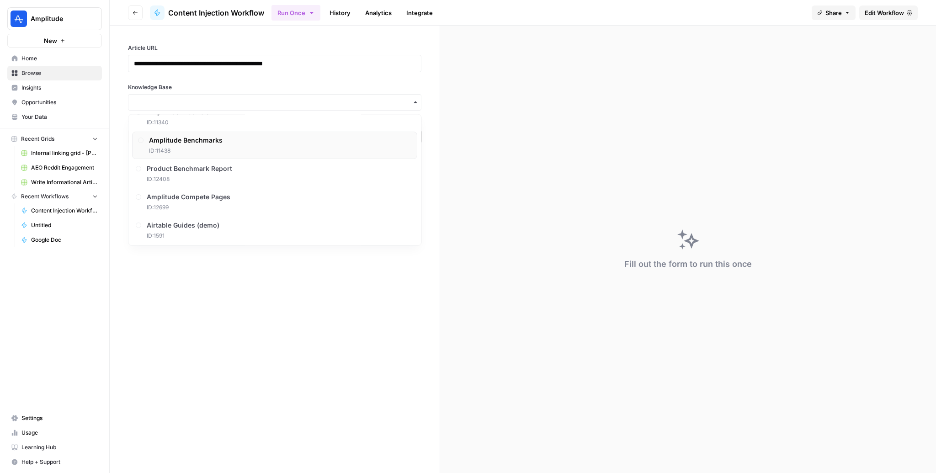
scroll to position [186, 0]
click at [216, 175] on span "ID: 12408" at bounding box center [191, 179] width 85 height 8
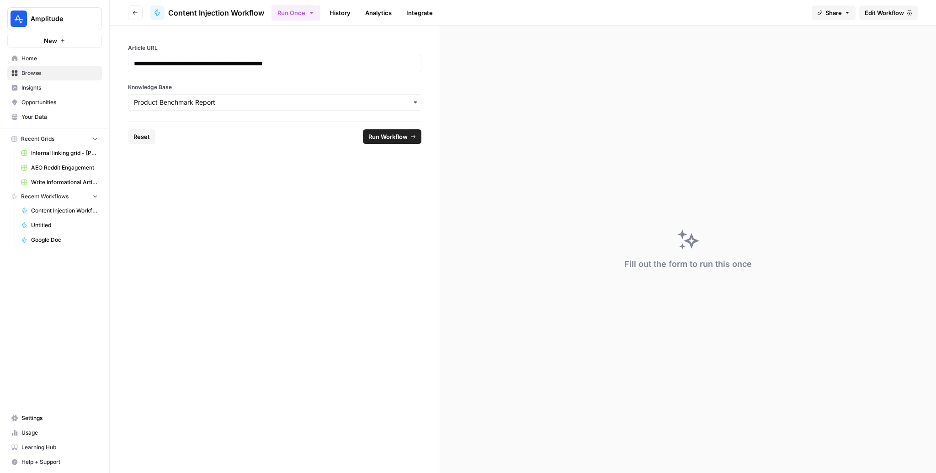
click at [404, 127] on footer "Reset Run Workflow" at bounding box center [274, 137] width 293 height 30
click at [396, 133] on span "Run Workflow" at bounding box center [387, 136] width 39 height 9
click at [835, 434] on div "Error: the JSON object must be str, bytes or bytearray, not dict" at bounding box center [861, 442] width 112 height 18
click at [885, 10] on span "Edit Workflow" at bounding box center [884, 12] width 39 height 9
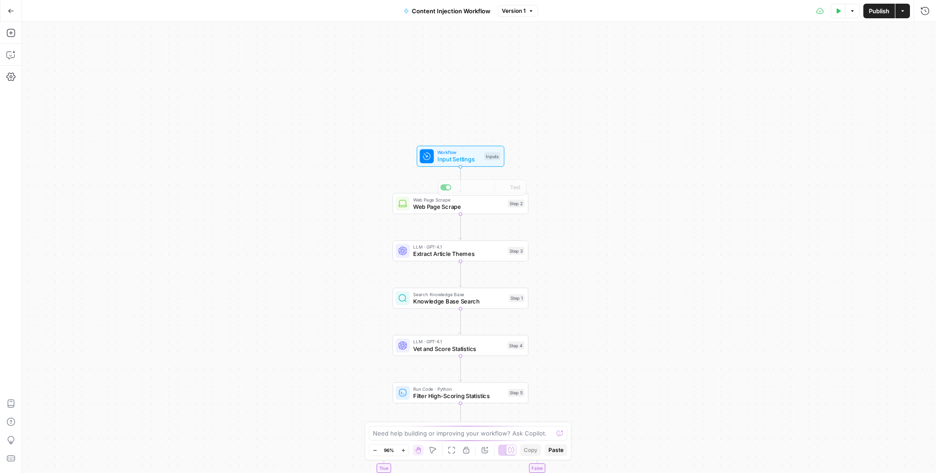
click at [461, 159] on span "Input Settings" at bounding box center [458, 159] width 43 height 9
click at [804, 108] on Base "Knowledge Base" at bounding box center [827, 110] width 191 height 9
click at [843, 11] on button "Test Data" at bounding box center [838, 11] width 15 height 15
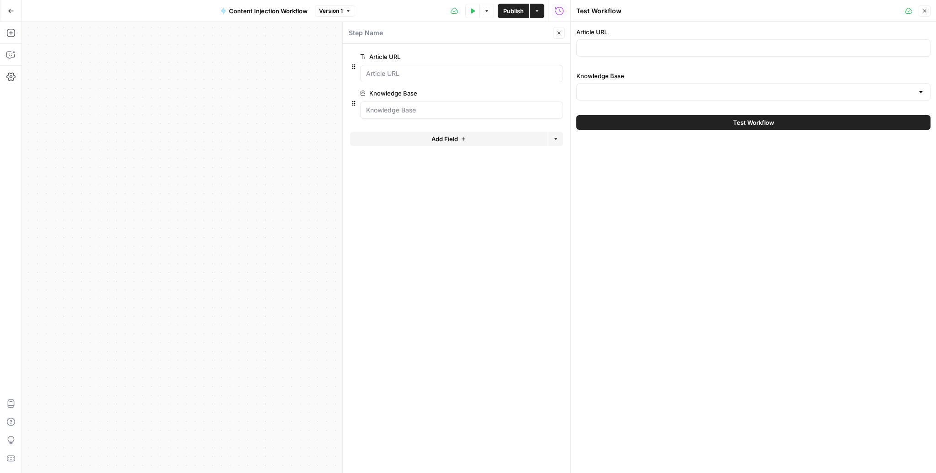
click at [749, 55] on div at bounding box center [753, 47] width 354 height 17
click at [714, 49] on input "Article URL" at bounding box center [753, 47] width 342 height 9
paste input "https://amplitude.com/explore/analytics/mobile-analytics"
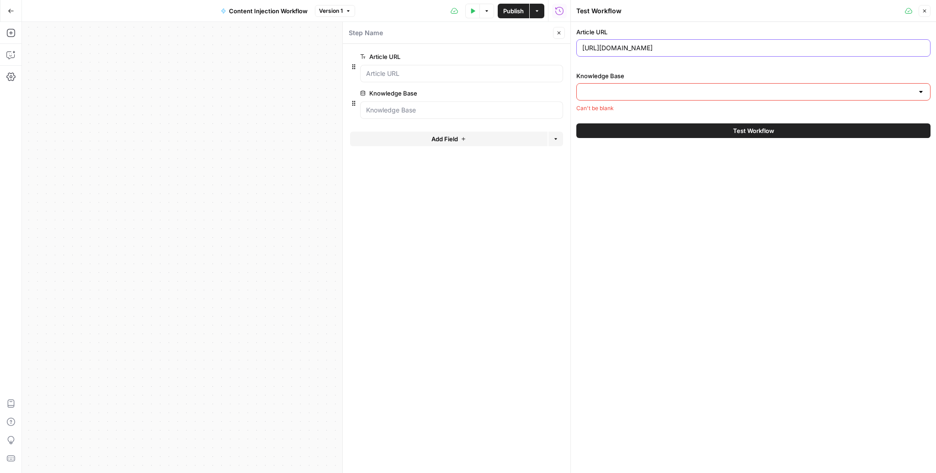
type input "https://amplitude.com/explore/analytics/mobile-analytics"
click at [738, 88] on input "Knowledge Base" at bounding box center [747, 91] width 331 height 9
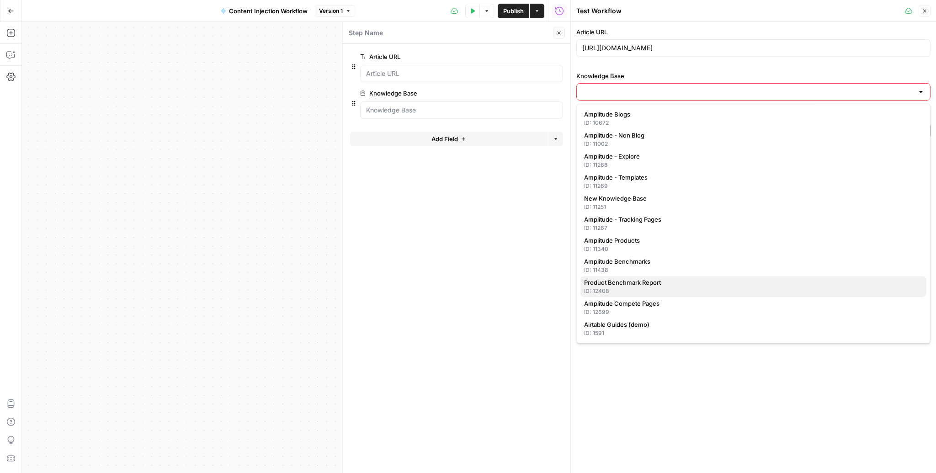
click at [656, 281] on span "Product Benchmark Report" at bounding box center [751, 282] width 335 height 9
type input "Product Benchmark Report"
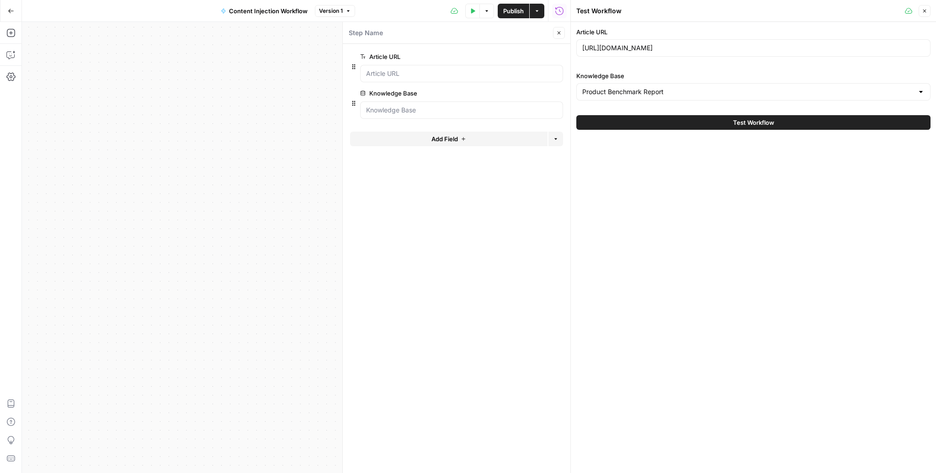
click at [782, 122] on button "Test Workflow" at bounding box center [753, 122] width 354 height 15
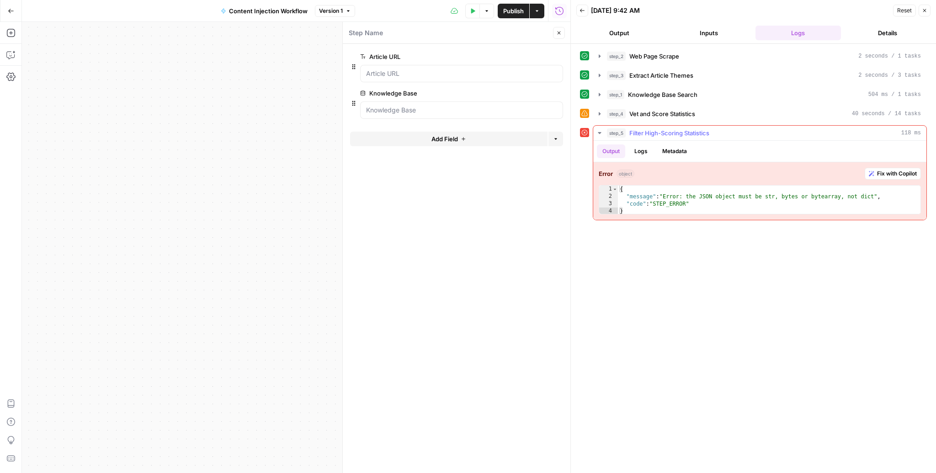
click at [895, 174] on span "Fix with Copilot" at bounding box center [897, 174] width 40 height 8
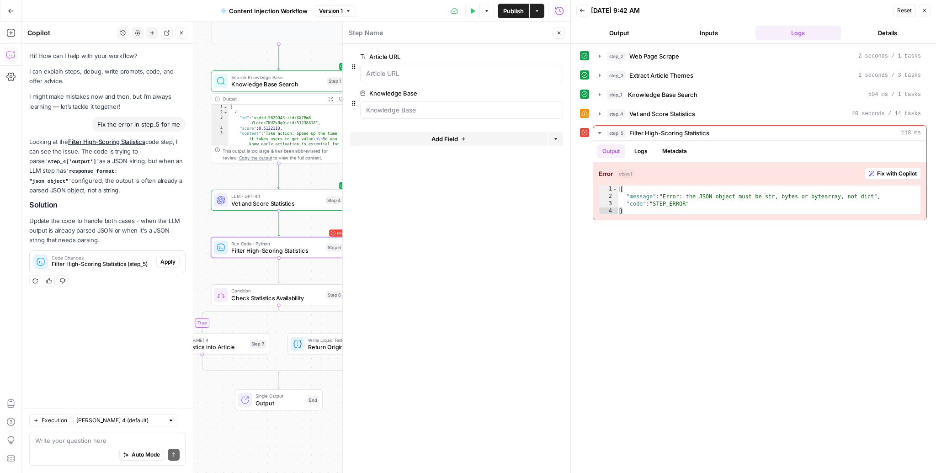
click at [166, 262] on span "Apply" at bounding box center [167, 262] width 15 height 8
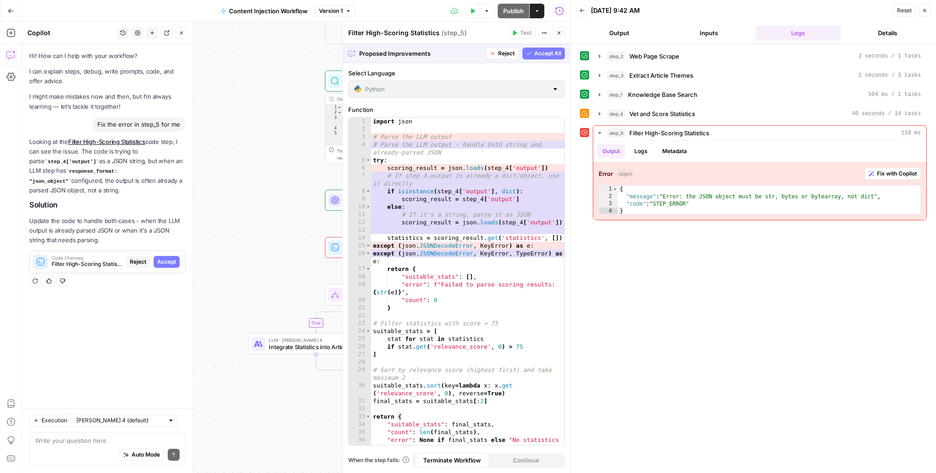
click at [544, 52] on span "Accept All" at bounding box center [547, 53] width 27 height 8
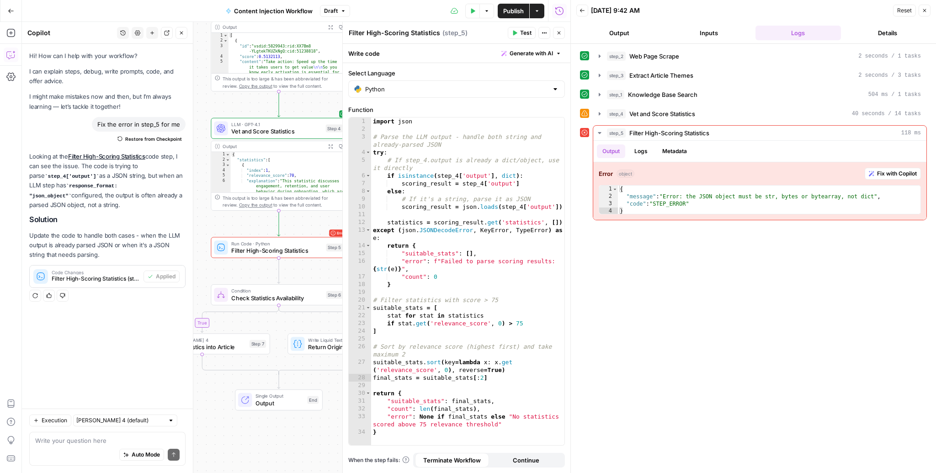
click at [558, 37] on button "Close" at bounding box center [559, 33] width 12 height 12
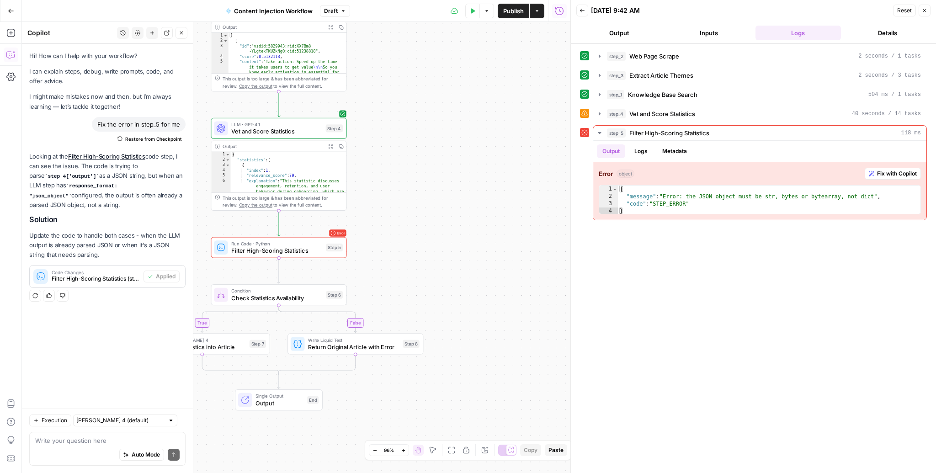
click at [473, 12] on icon "button" at bounding box center [472, 10] width 5 height 5
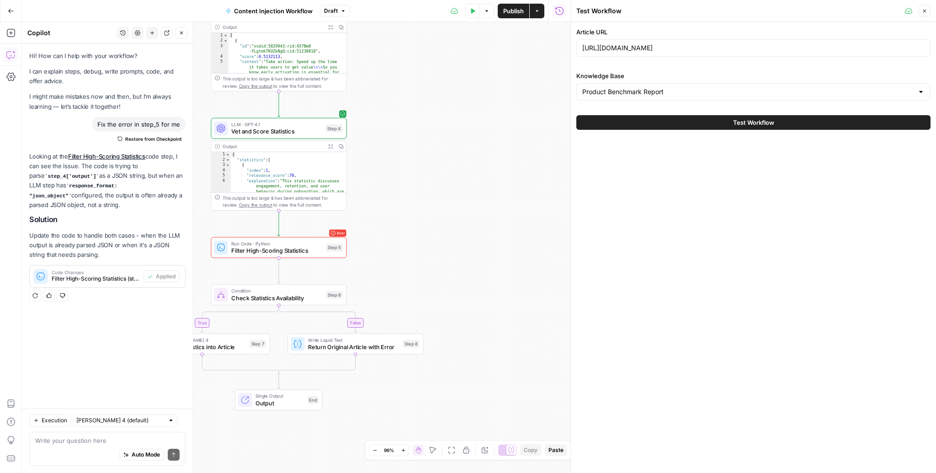
click at [704, 122] on button "Test Workflow" at bounding box center [753, 122] width 354 height 15
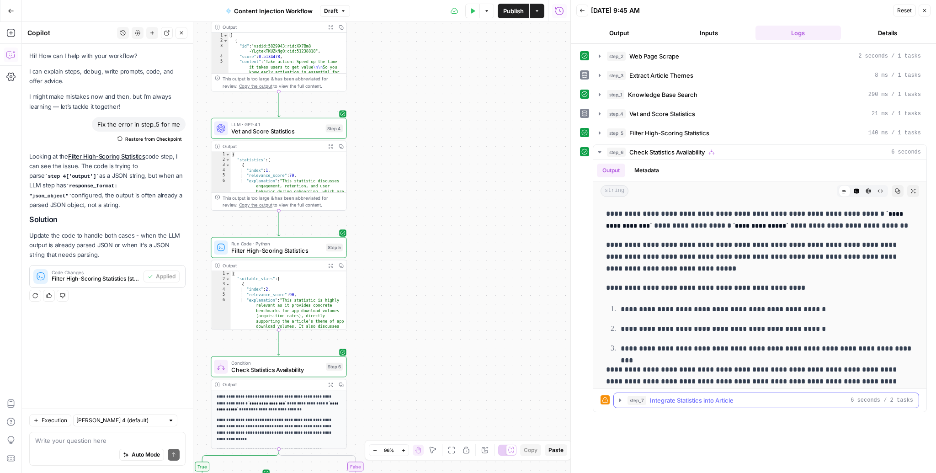
click at [856, 399] on span "6 seconds / 2 tasks" at bounding box center [881, 400] width 63 height 8
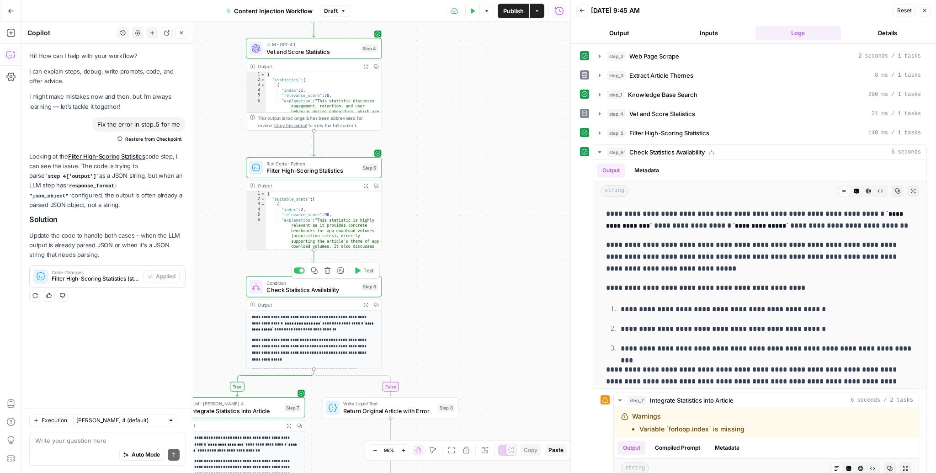
click at [334, 293] on span "Check Statistics Availability" at bounding box center [311, 290] width 91 height 9
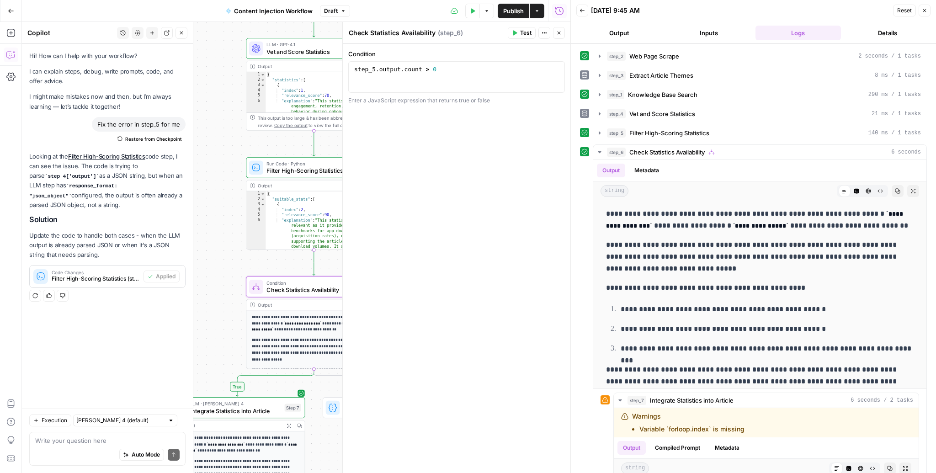
click at [557, 32] on icon "button" at bounding box center [558, 32] width 5 height 5
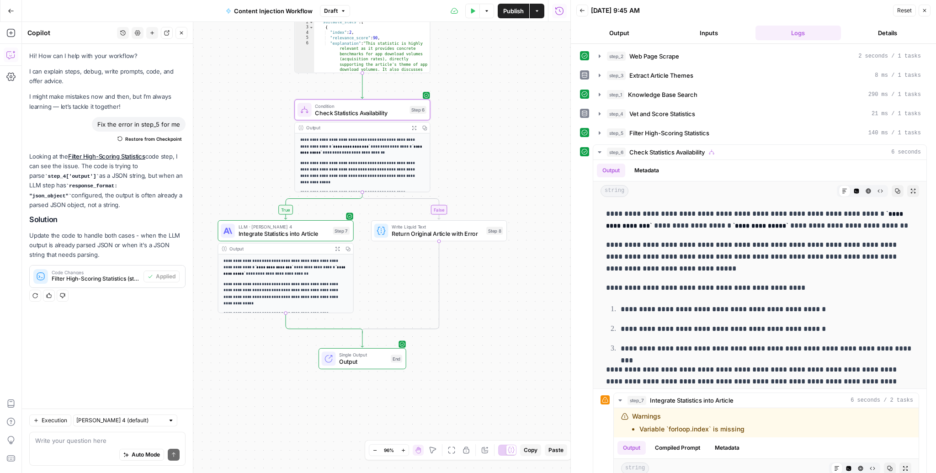
click at [293, 234] on span "Integrate Statistics into Article" at bounding box center [284, 233] width 91 height 9
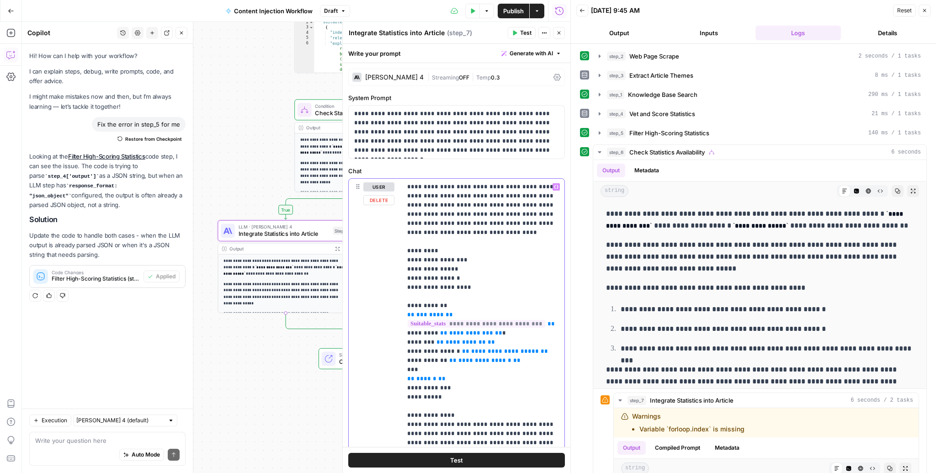
click at [488, 265] on p "**********" at bounding box center [483, 429] width 152 height 494
click at [476, 258] on p "**********" at bounding box center [483, 429] width 152 height 494
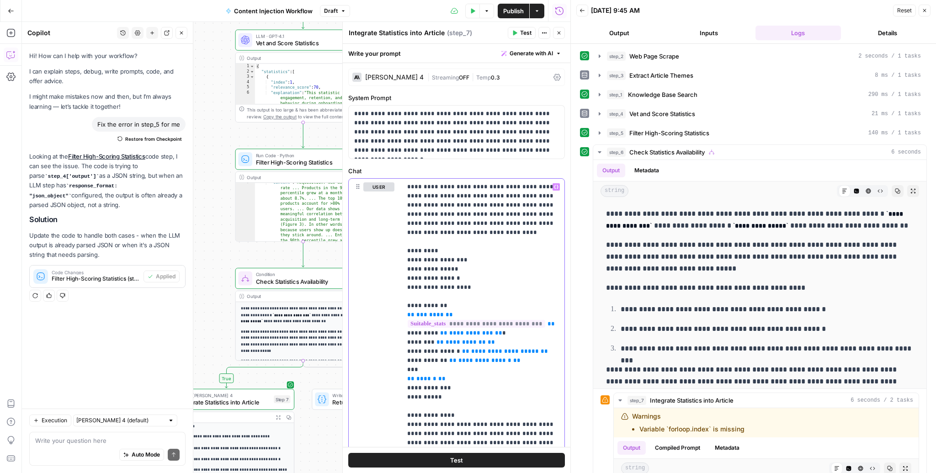
scroll to position [73, 0]
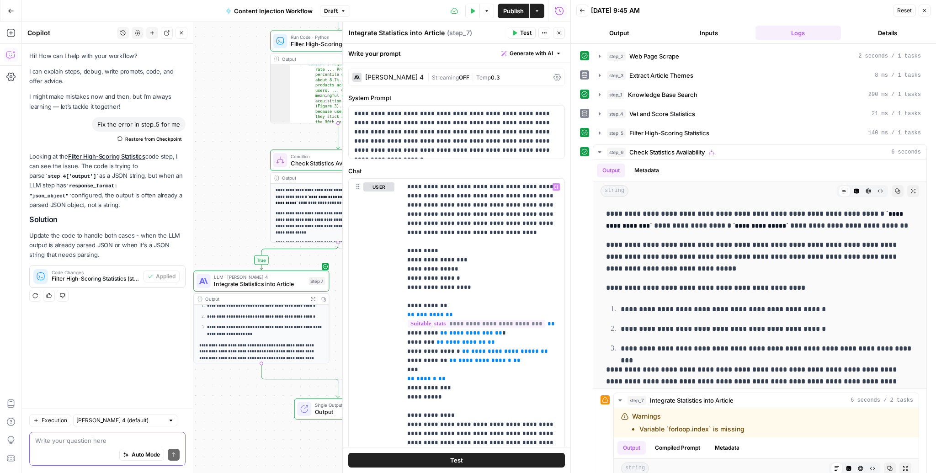
click at [73, 442] on textarea at bounding box center [107, 440] width 144 height 9
type textarea "step 7 is missing the article. can you fix that"
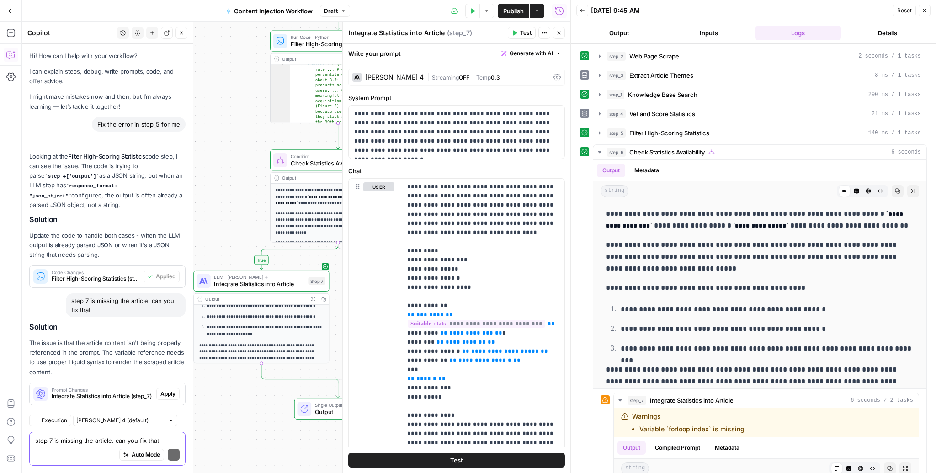
scroll to position [17, 0]
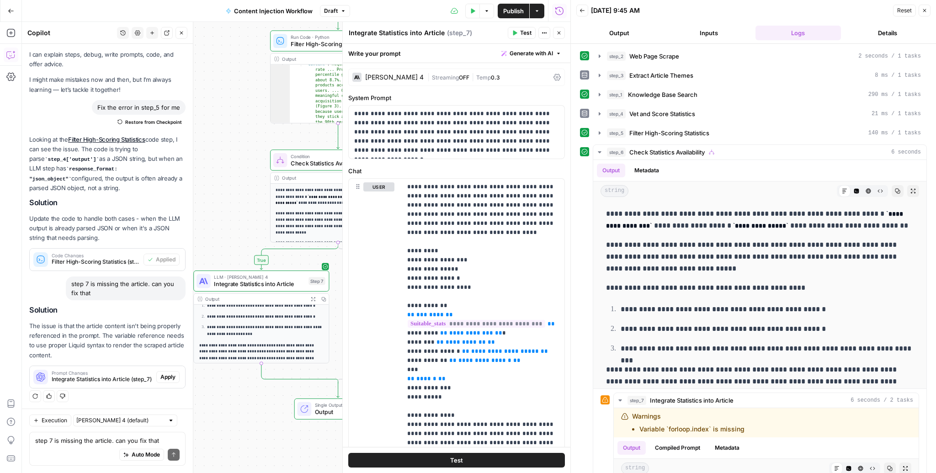
click at [142, 343] on p "The issue is that the article content isn't being properly referenced in the pr…" at bounding box center [107, 340] width 156 height 39
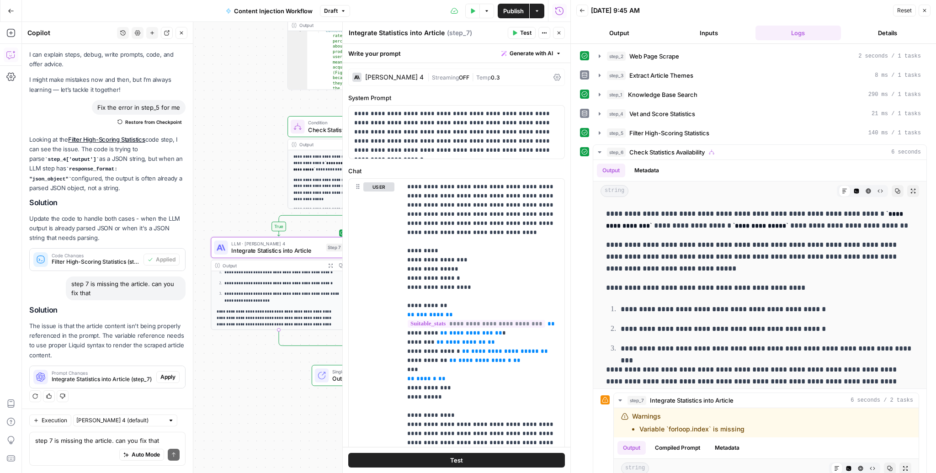
click at [162, 378] on span "Apply" at bounding box center [167, 377] width 15 height 8
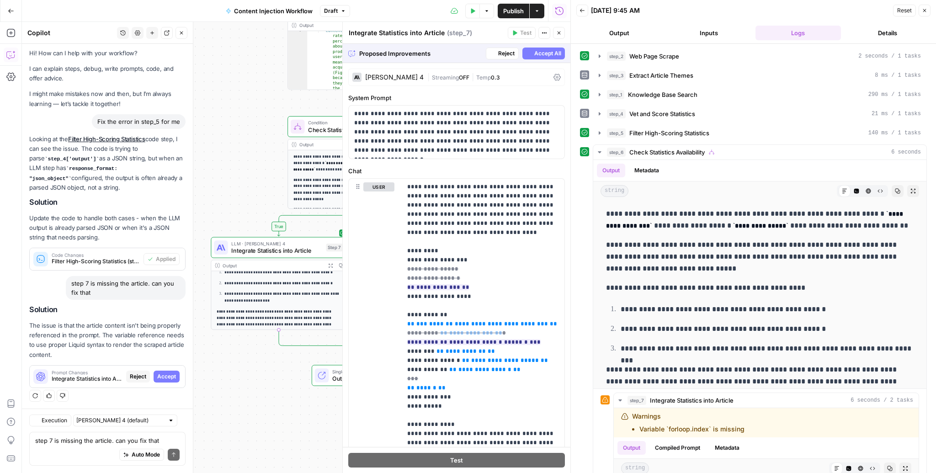
scroll to position [2, 0]
click at [489, 246] on p "**********" at bounding box center [483, 433] width 152 height 503
click at [165, 373] on span "Accept" at bounding box center [166, 377] width 19 height 8
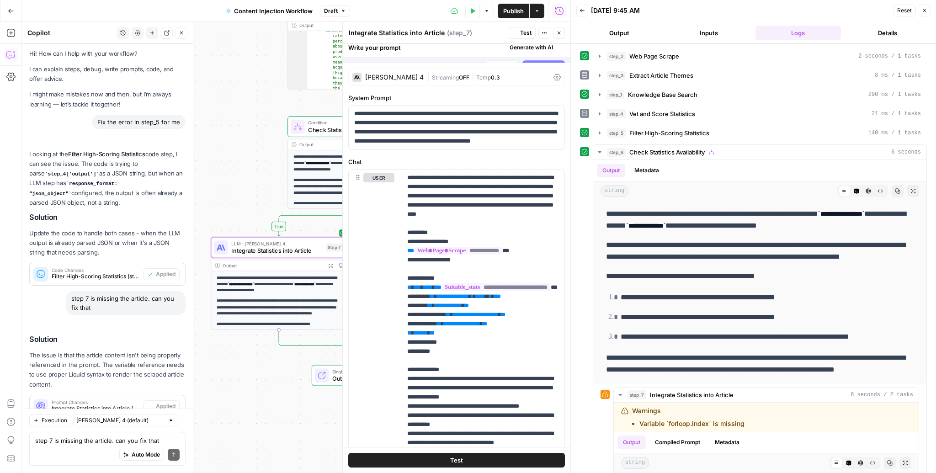
scroll to position [32, 0]
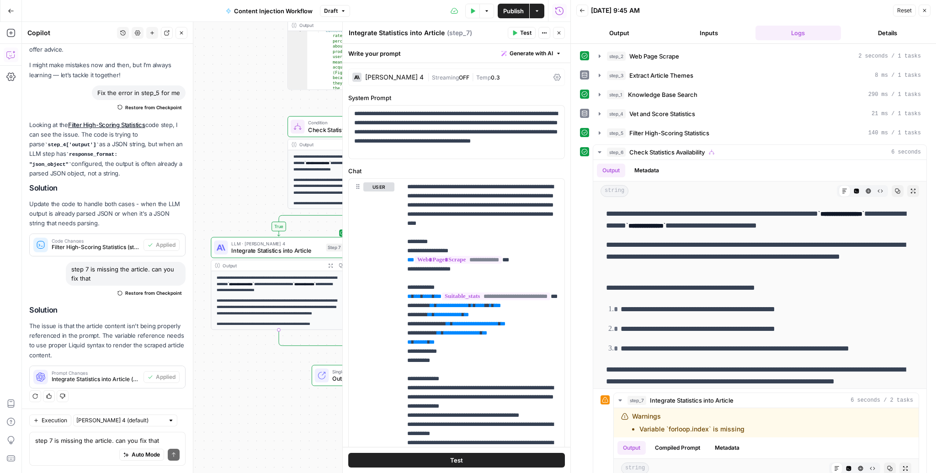
click at [470, 15] on button "Test Data" at bounding box center [472, 11] width 15 height 15
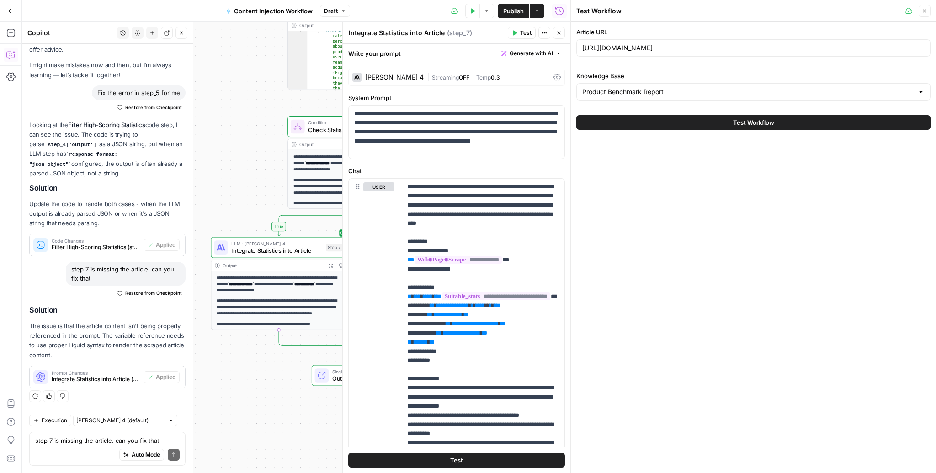
click at [716, 118] on button "Test Workflow" at bounding box center [753, 122] width 354 height 15
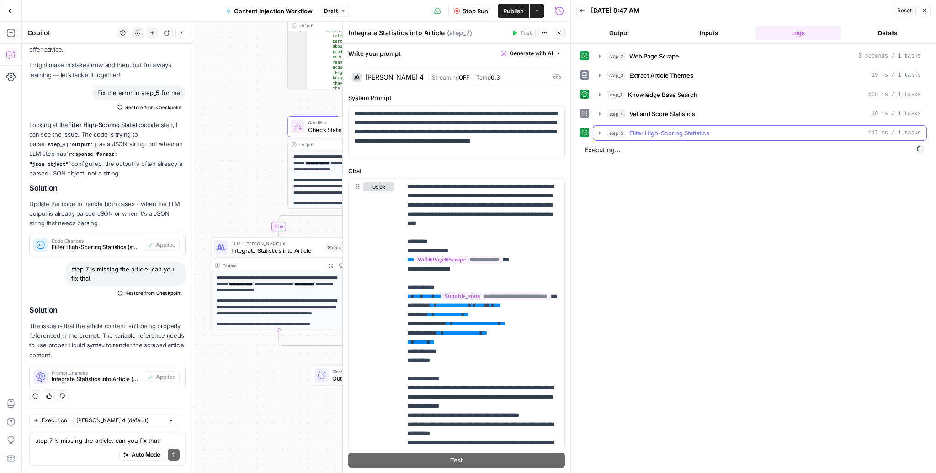
click at [651, 132] on span "Filter High-Scoring Statistics" at bounding box center [669, 132] width 80 height 9
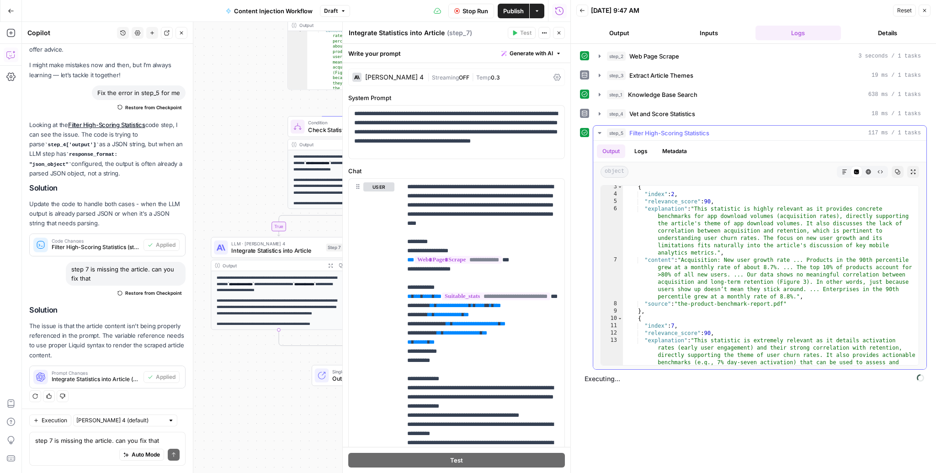
scroll to position [17, 0]
click at [717, 132] on div "step_5 Filter High-Scoring Statistics 117 ms / 1 tasks" at bounding box center [764, 132] width 314 height 9
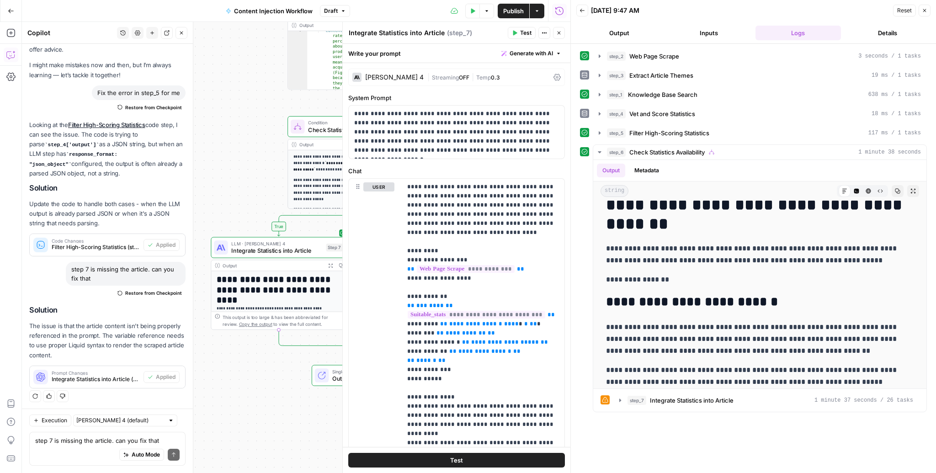
scroll to position [210, 0]
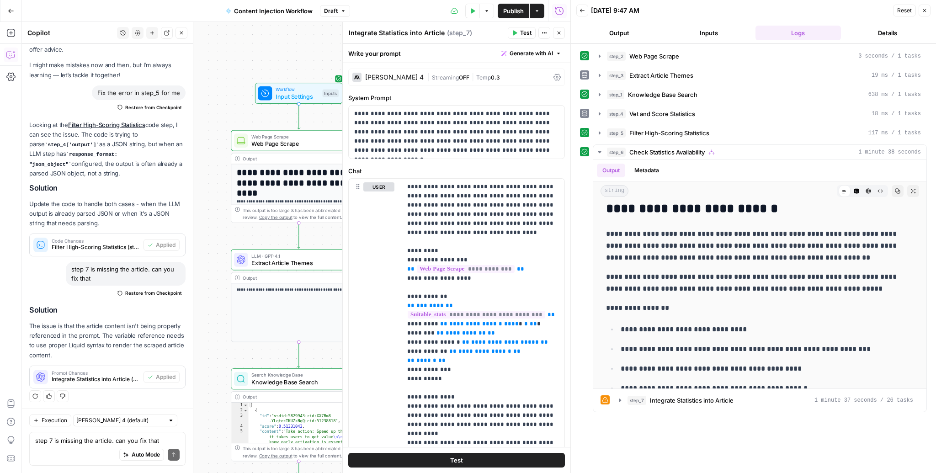
click at [281, 142] on span "Web Page Scrape" at bounding box center [296, 143] width 91 height 9
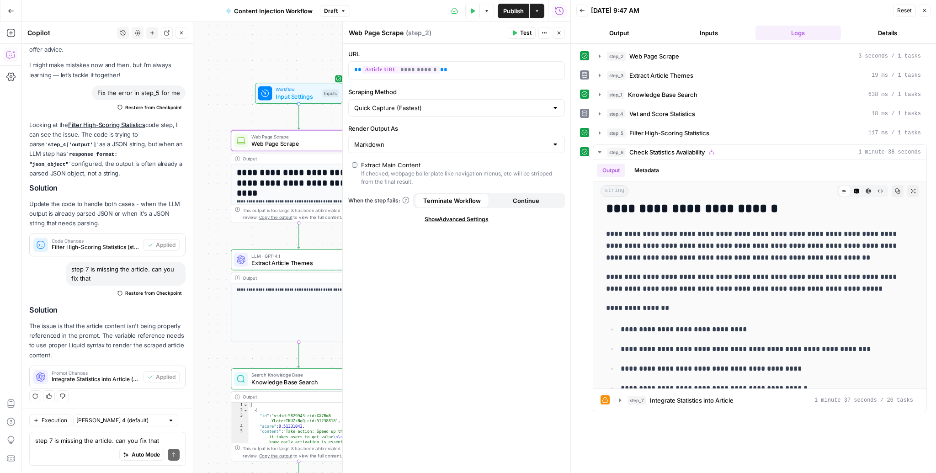
click at [292, 186] on h1 "**********" at bounding box center [299, 178] width 125 height 21
click at [922, 11] on icon "button" at bounding box center [924, 10] width 5 height 5
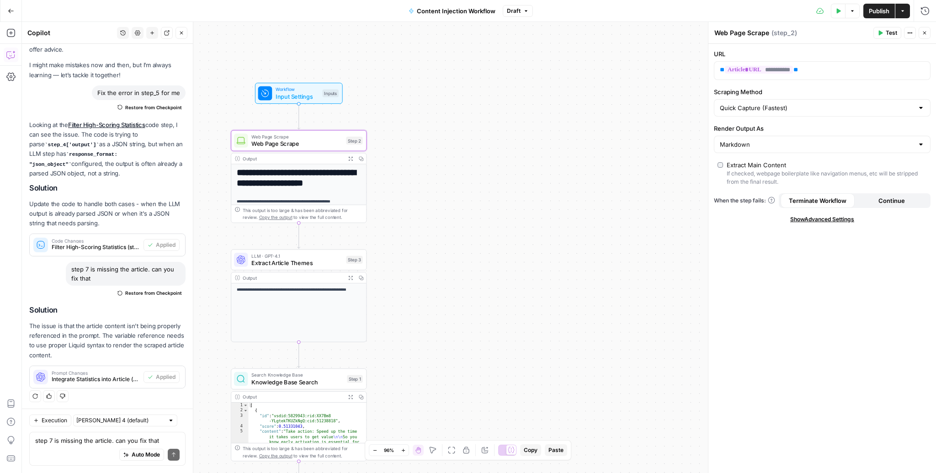
click at [349, 158] on icon "button" at bounding box center [350, 158] width 5 height 5
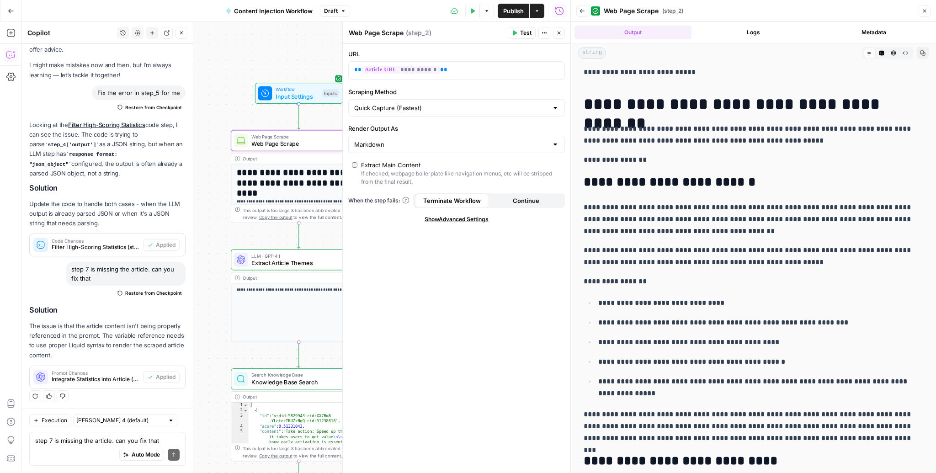
scroll to position [116, 0]
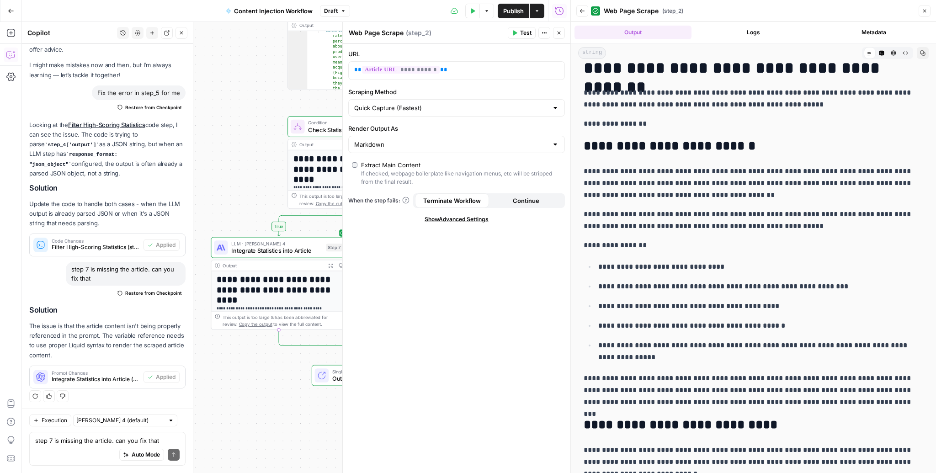
click at [563, 32] on button "Close" at bounding box center [559, 33] width 12 height 12
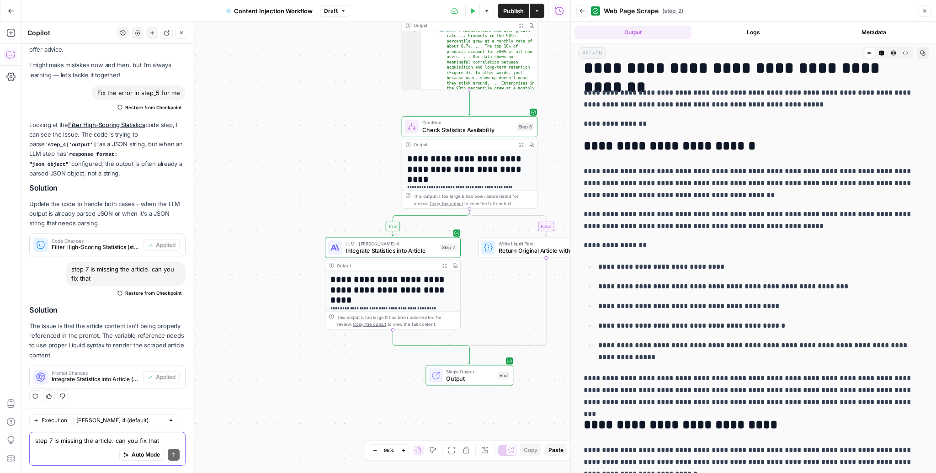
click at [81, 442] on textarea "step 7 is missing the article. can you fix that" at bounding box center [107, 440] width 144 height 9
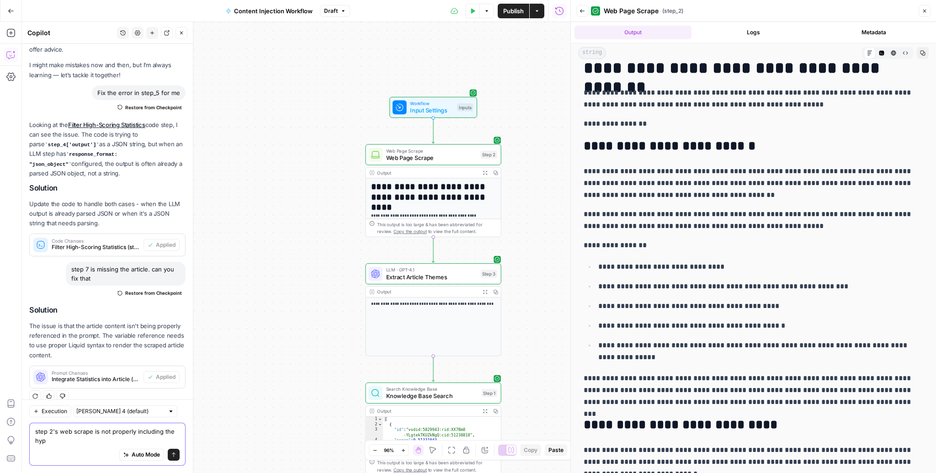
scroll to position [41, 0]
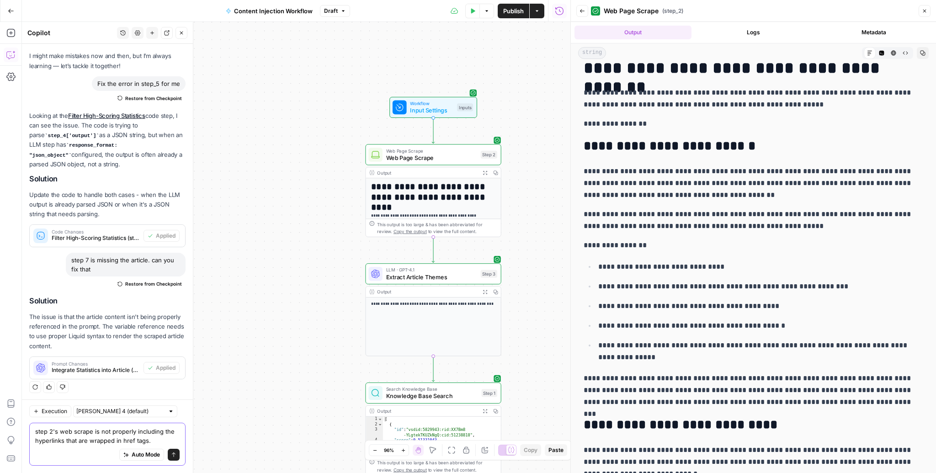
type textarea "step 2's web scrape is not properly including the hyperlinks that are wrapped i…"
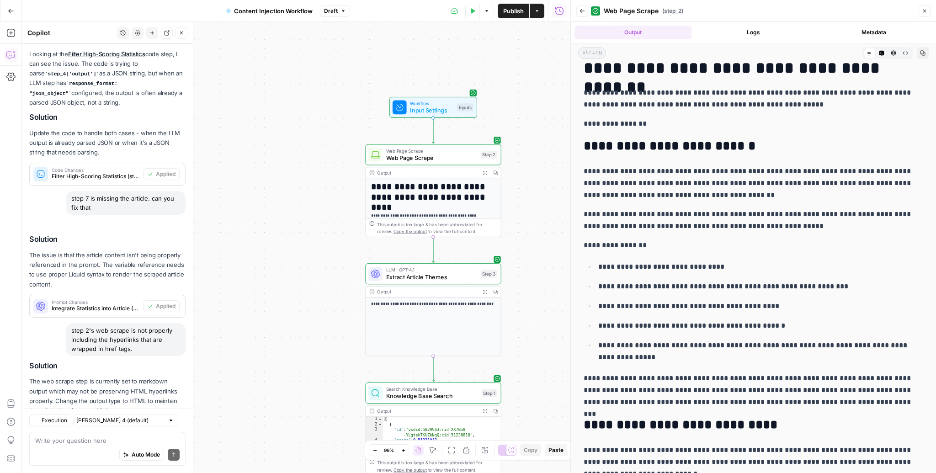
scroll to position [158, 0]
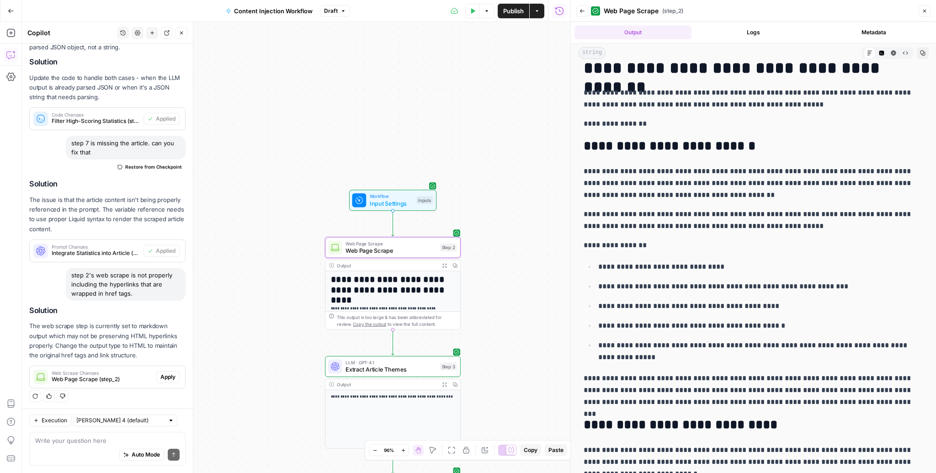
click at [172, 377] on span "Apply" at bounding box center [167, 377] width 15 height 8
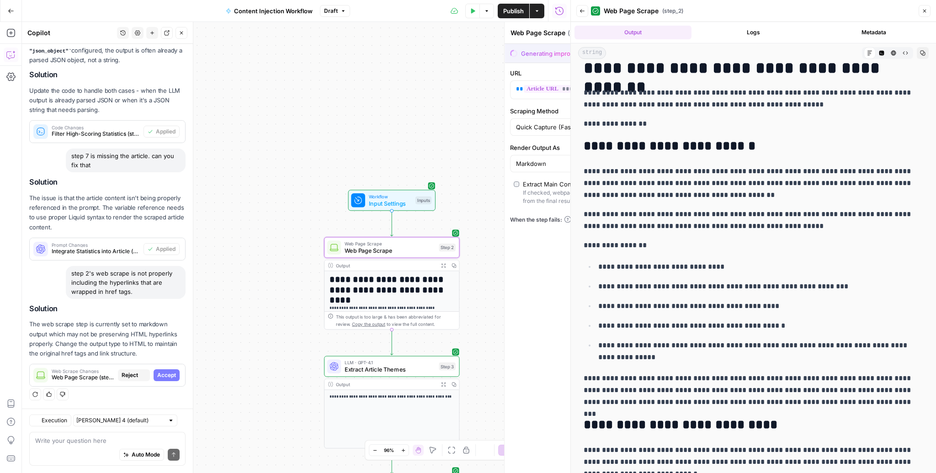
scroll to position [128, 0]
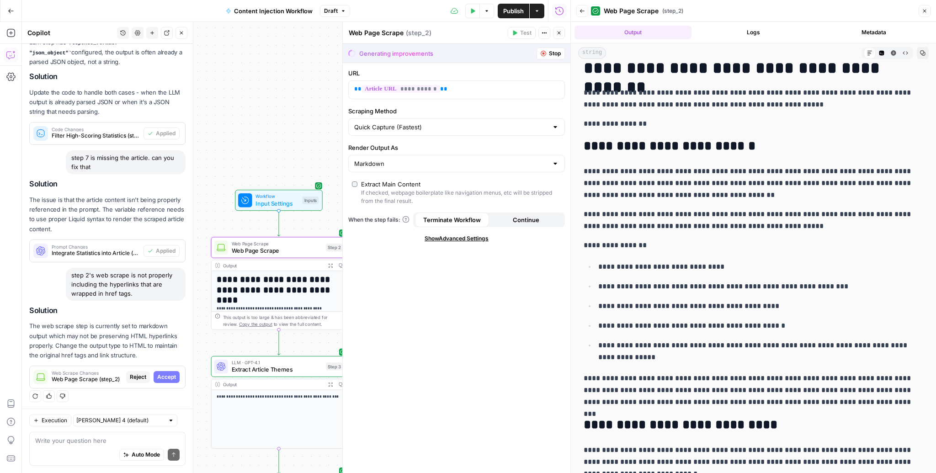
click at [172, 377] on span "Accept" at bounding box center [166, 377] width 19 height 8
type input "HTML"
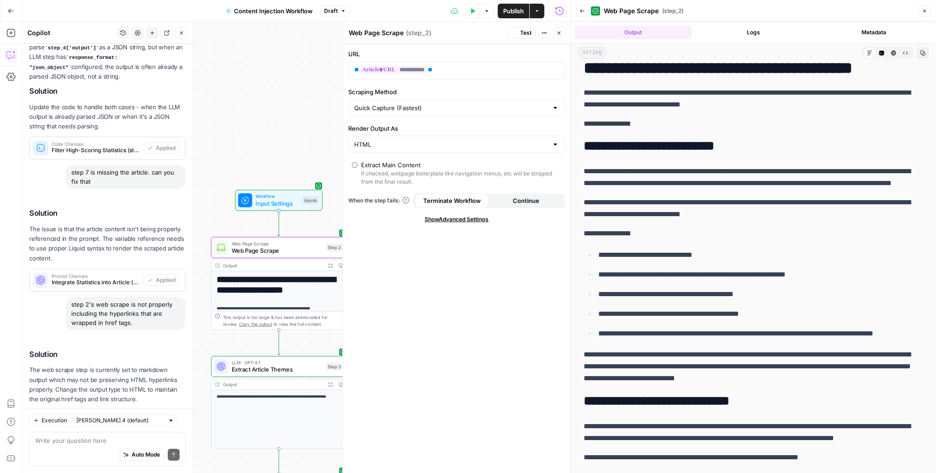
scroll to position [0, 0]
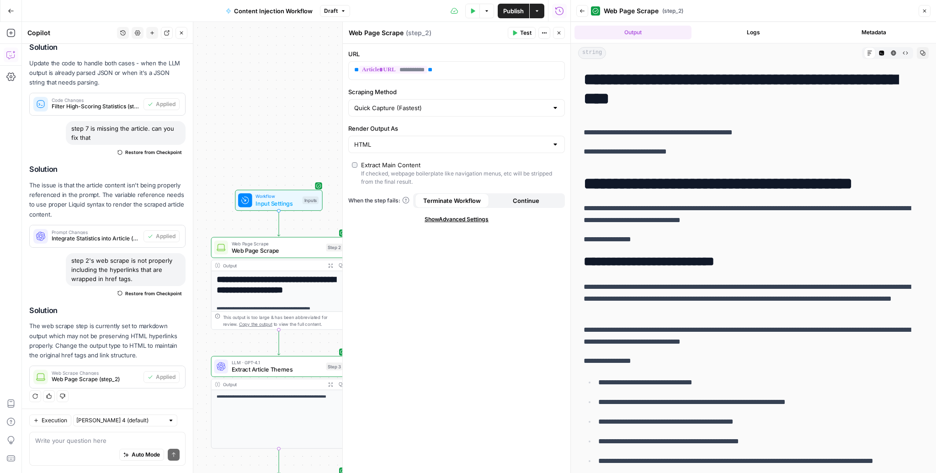
click at [474, 8] on icon "button" at bounding box center [472, 10] width 5 height 5
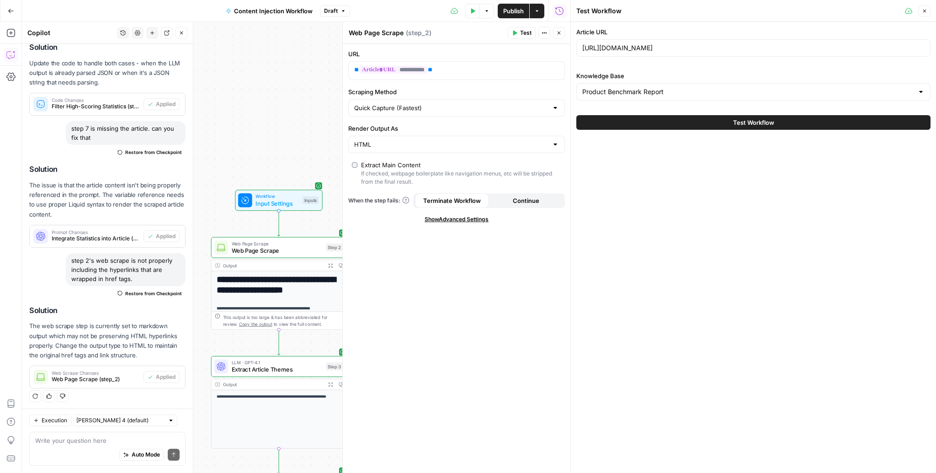
click at [701, 122] on button "Test Workflow" at bounding box center [753, 122] width 354 height 15
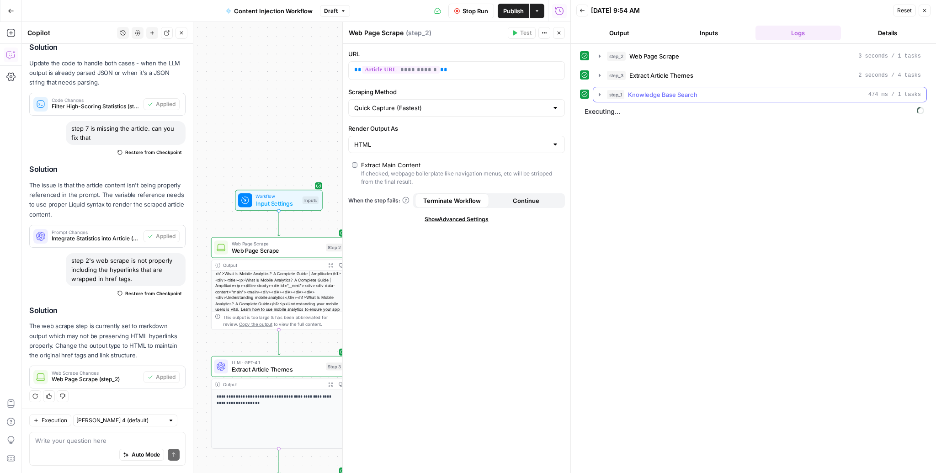
click at [751, 93] on div "step_1 Knowledge Base Search 474 ms / 1 tasks" at bounding box center [764, 94] width 314 height 9
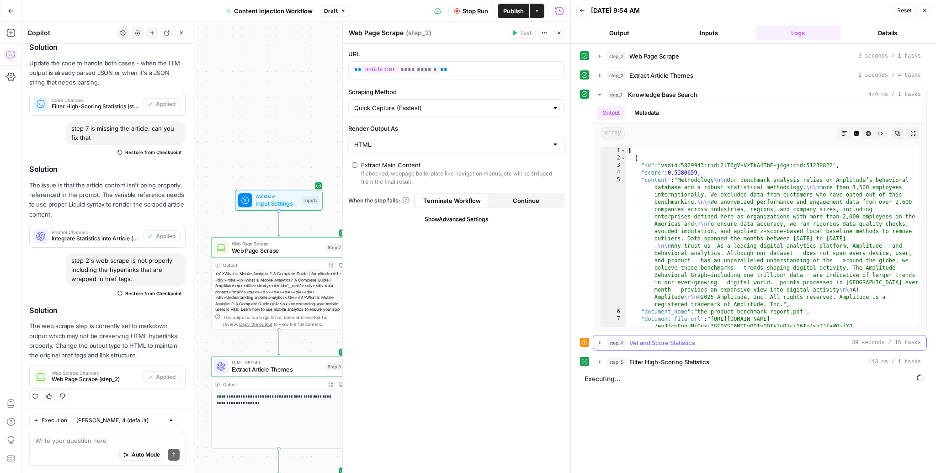
click at [797, 339] on div "step_4 Vet and Score Statistics 39 seconds / 15 tasks" at bounding box center [764, 342] width 314 height 9
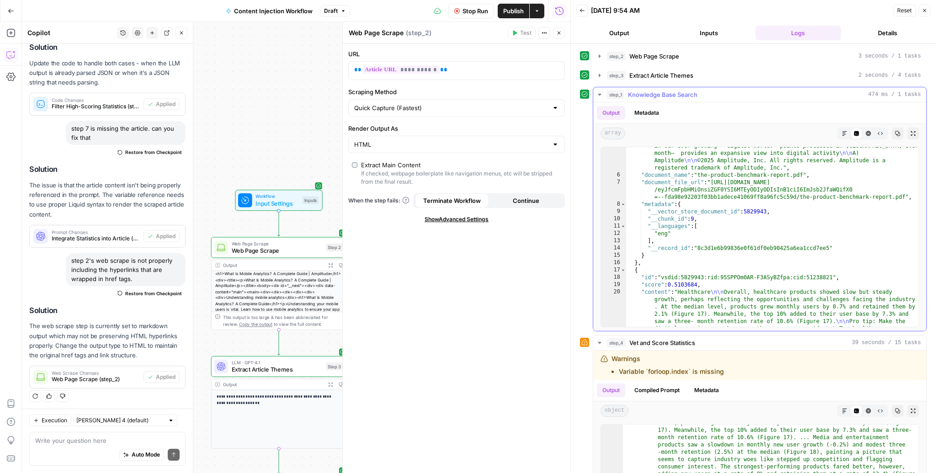
drag, startPoint x: 733, startPoint y: 91, endPoint x: 741, endPoint y: 199, distance: 107.7
click at [741, 198] on div "step_1 Knowledge Base Search 474 ms / 1 tasks Output Metadata array Markdown Co…" at bounding box center [760, 209] width 334 height 244
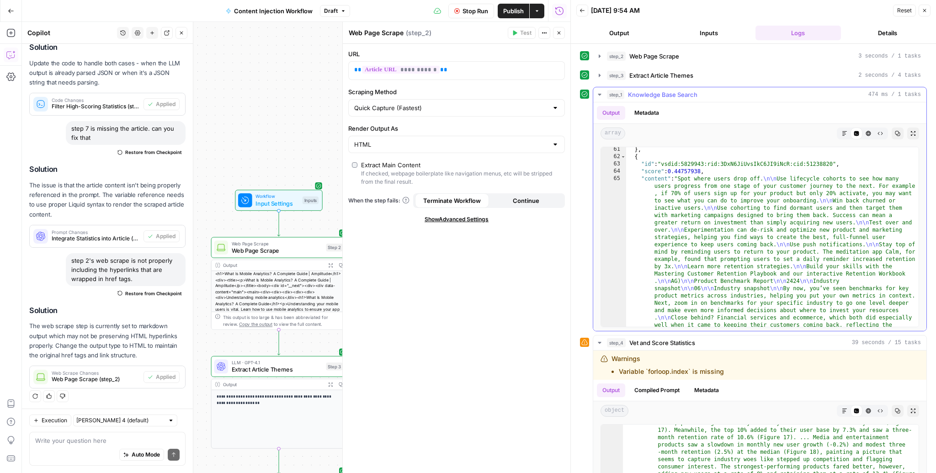
scroll to position [1573, 0]
click at [720, 85] on div "step_2 Web Page Scrape 3 seconds / 1 tasks step_3 Extract Article Themes 2 seco…" at bounding box center [753, 337] width 347 height 579
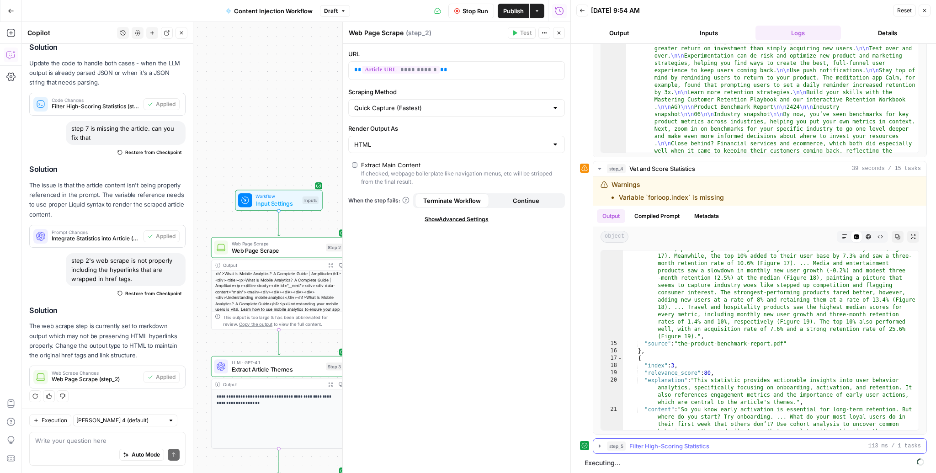
click at [716, 443] on div "step_5 Filter High-Scoring Statistics 113 ms / 1 tasks" at bounding box center [764, 445] width 314 height 9
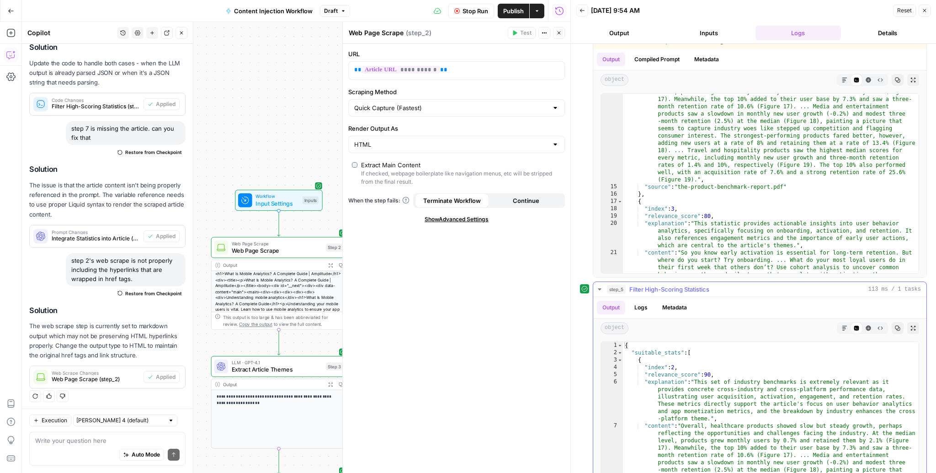
scroll to position [346, 0]
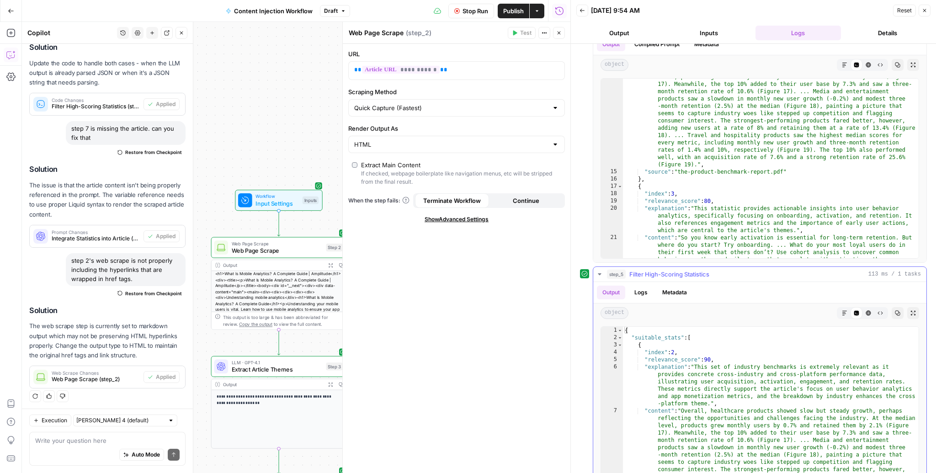
click at [814, 276] on div "step_5 Filter High-Scoring Statistics 113 ms / 1 tasks" at bounding box center [764, 274] width 314 height 9
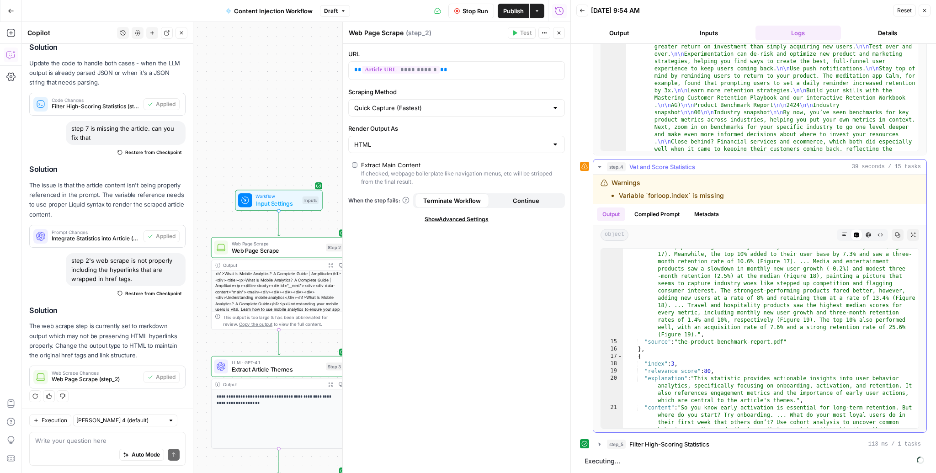
scroll to position [174, 0]
click at [767, 170] on div "step_4 Vet and Score Statistics 39 seconds / 15 tasks" at bounding box center [764, 168] width 314 height 9
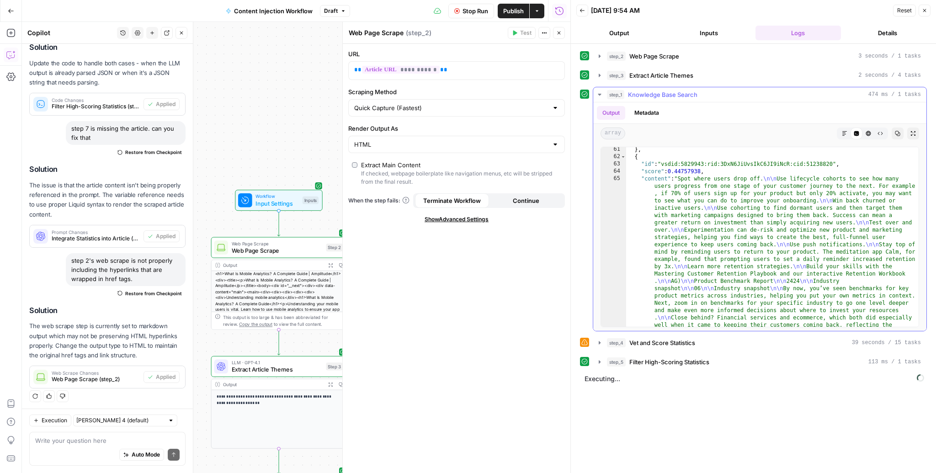
click at [748, 93] on div "step_1 Knowledge Base Search 474 ms / 1 tasks" at bounding box center [764, 94] width 314 height 9
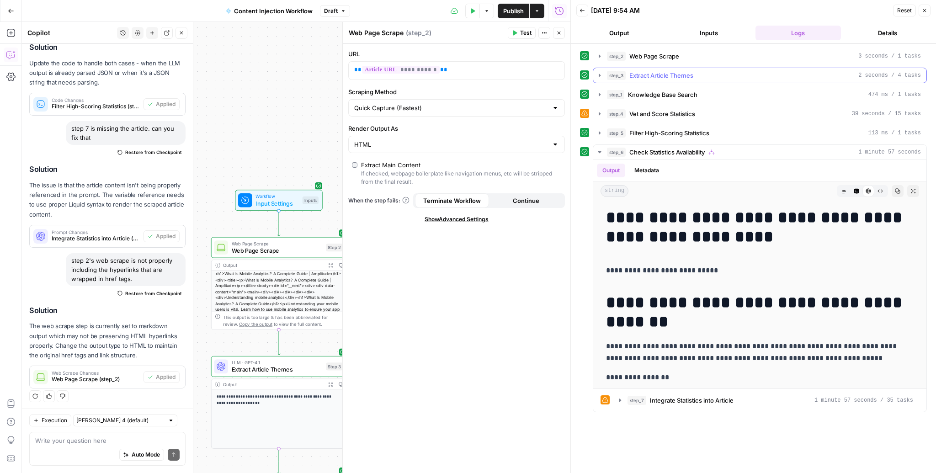
click at [736, 69] on button "step_3 Extract Article Themes 2 seconds / 4 tasks" at bounding box center [759, 75] width 333 height 15
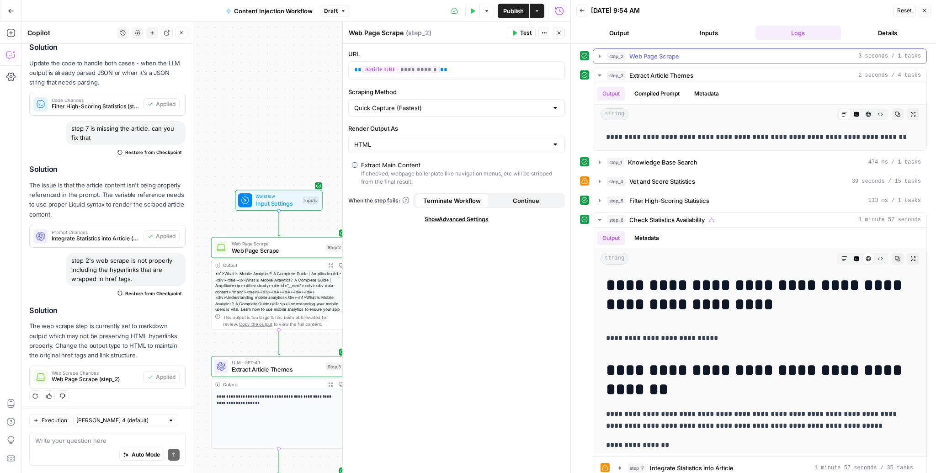
click at [733, 56] on div "step_2 Web Page Scrape 3 seconds / 1 tasks" at bounding box center [764, 56] width 314 height 9
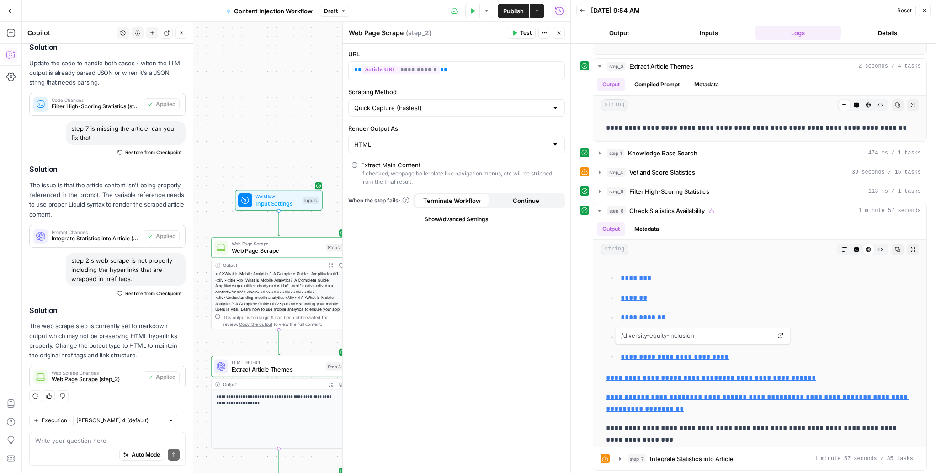
scroll to position [62, 0]
click at [238, 102] on div "**********" at bounding box center [296, 247] width 548 height 451
click at [562, 33] on button "Close" at bounding box center [559, 33] width 12 height 12
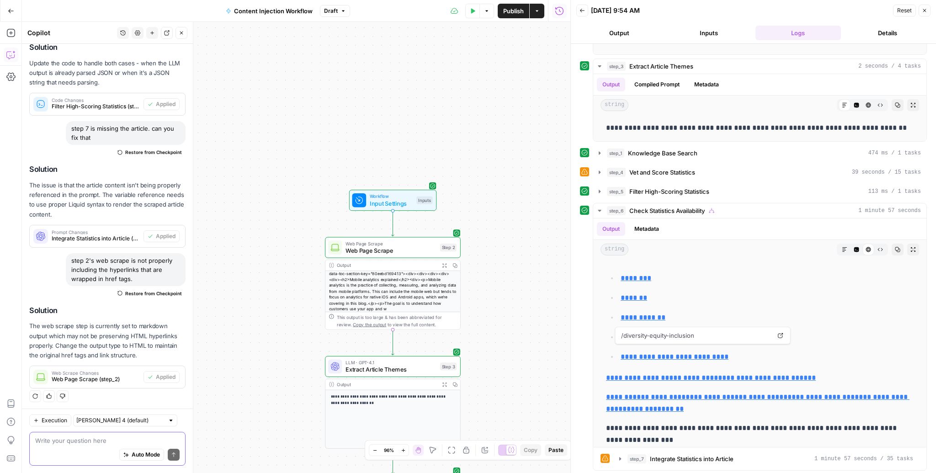
click at [100, 441] on textarea at bounding box center [107, 440] width 144 height 9
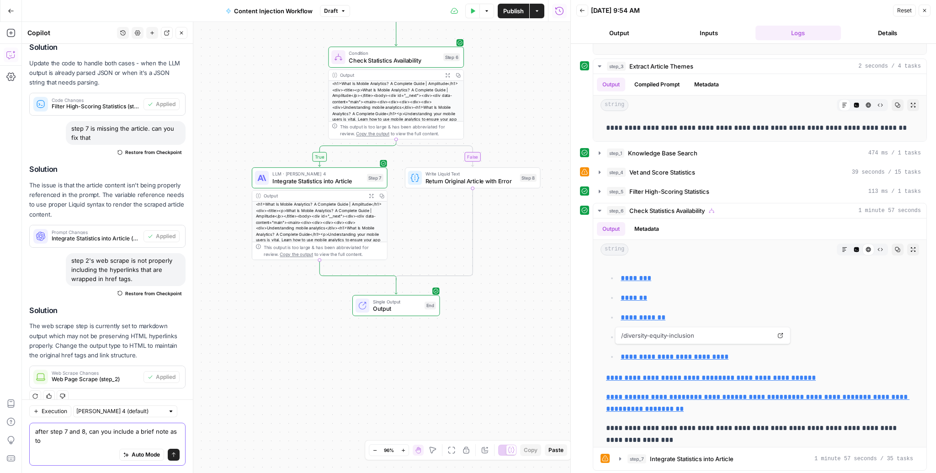
scroll to position [181, 0]
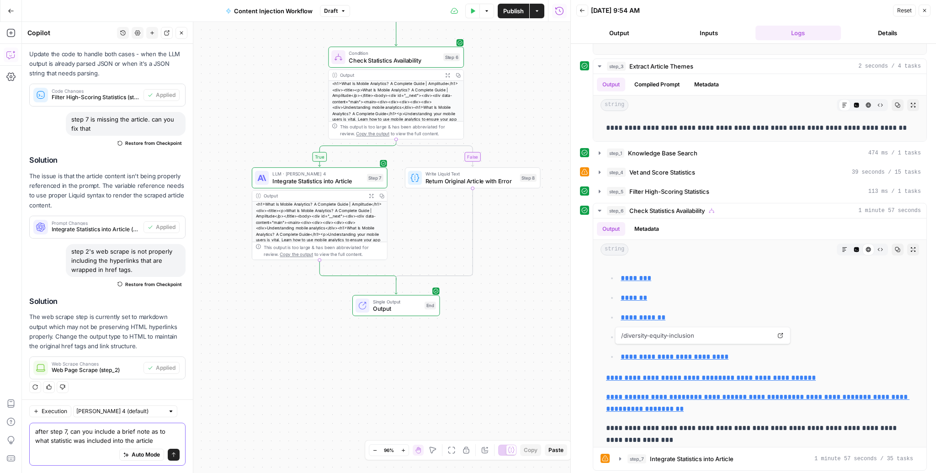
type textarea "after step 7, can you include a brief note as to what statistic was included in…"
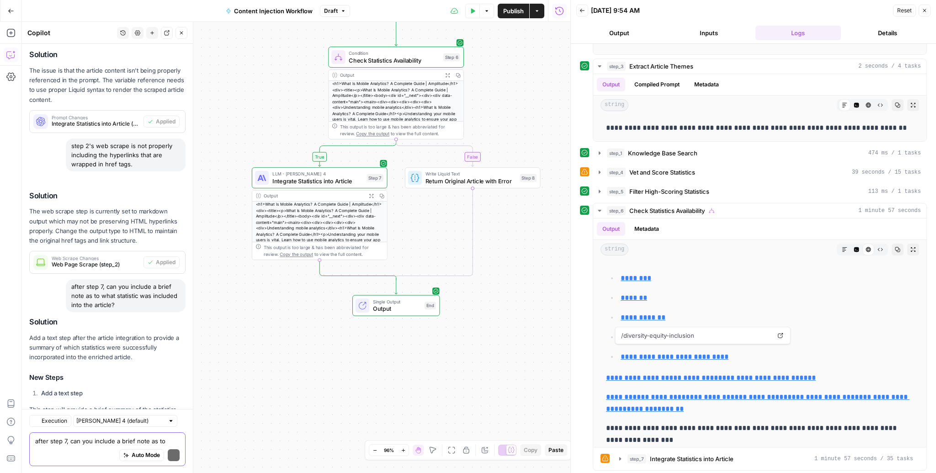
scroll to position [361, 0]
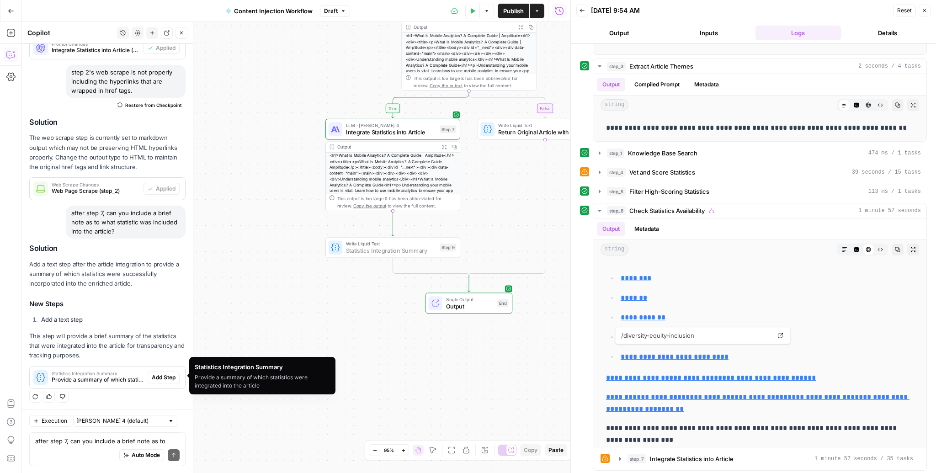
click at [175, 374] on span "Add Step" at bounding box center [164, 377] width 24 height 8
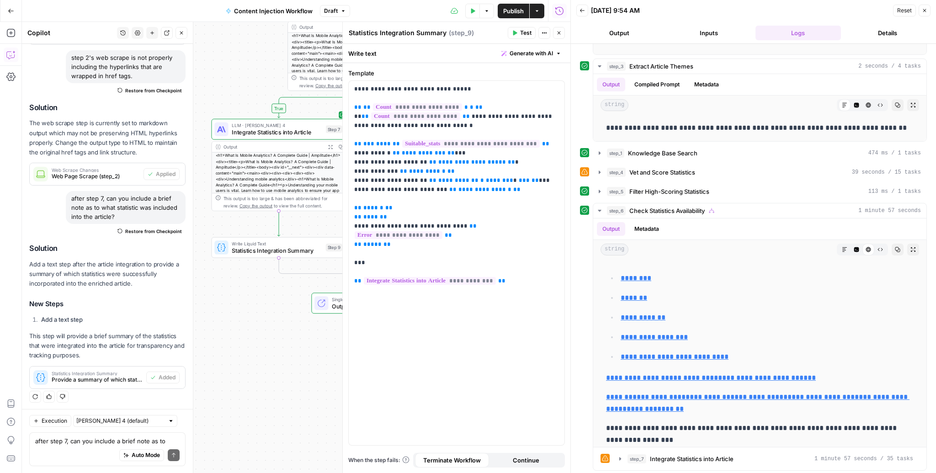
scroll to position [0, 0]
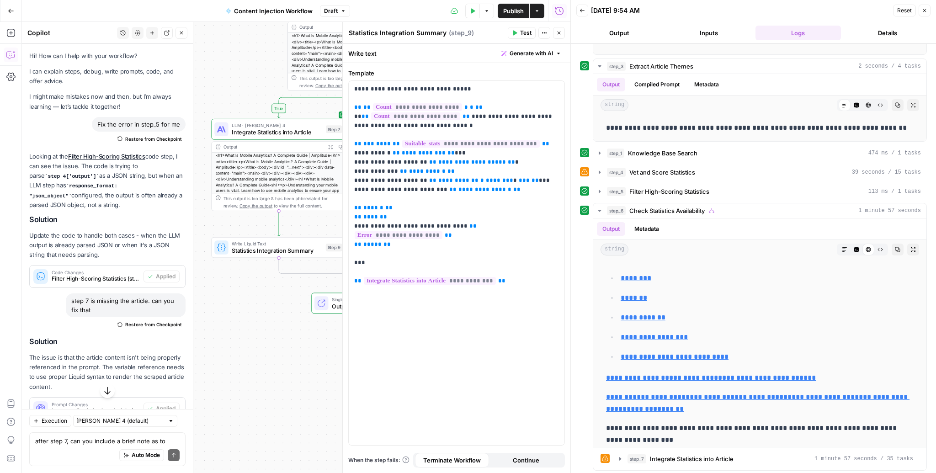
click at [558, 31] on icon "button" at bounding box center [558, 32] width 5 height 5
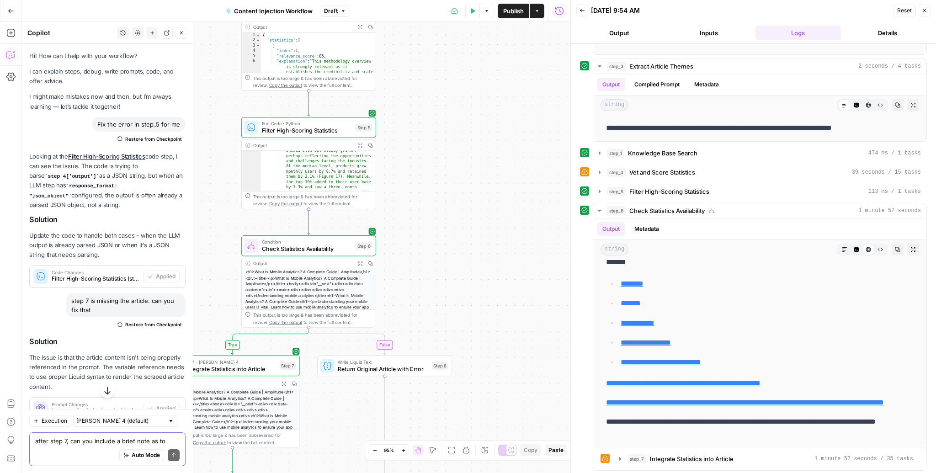
click at [76, 438] on textarea "after step 7, can you include a brief note as to what statistic was included in…" at bounding box center [107, 440] width 144 height 9
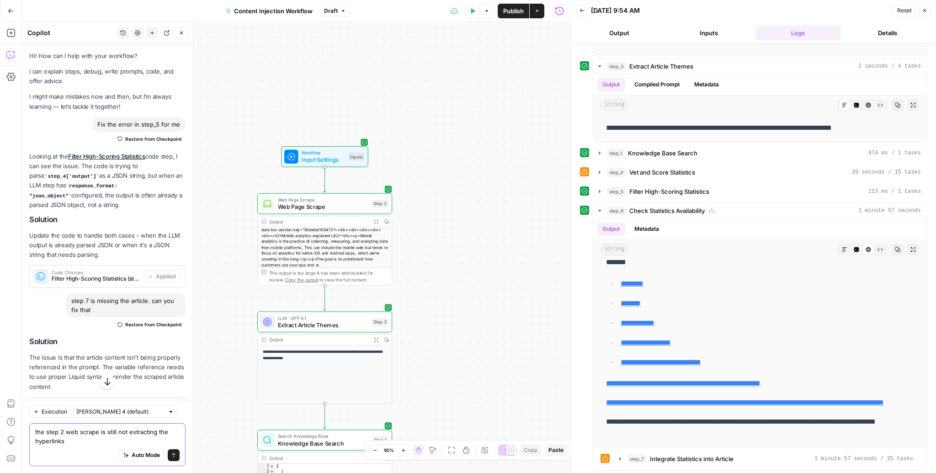
type textarea "the step 2 web scrape is still not extracting the hyperlinks."
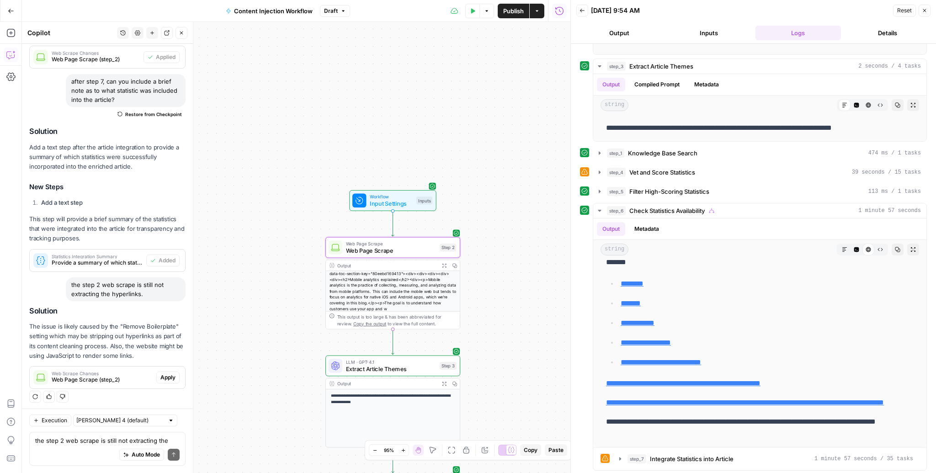
click at [128, 377] on span "Web Page Scrape (step_2)" at bounding box center [102, 380] width 101 height 8
click at [173, 377] on span "Apply" at bounding box center [167, 377] width 15 height 8
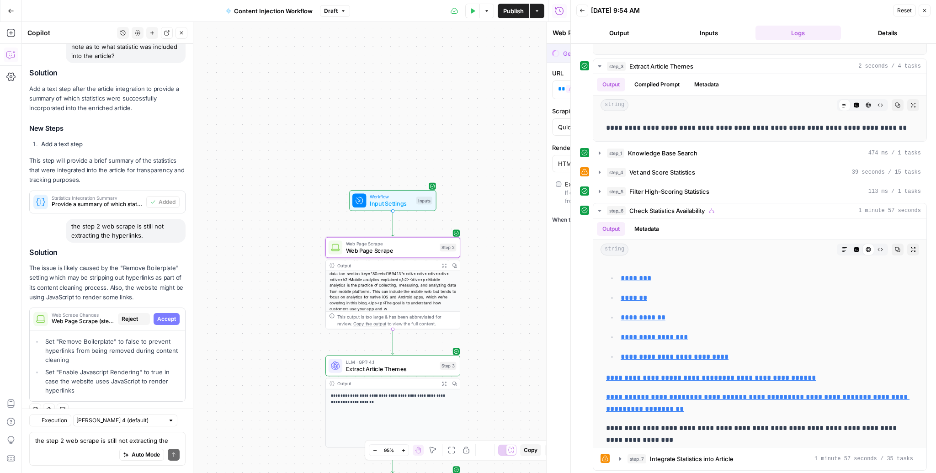
scroll to position [505, 0]
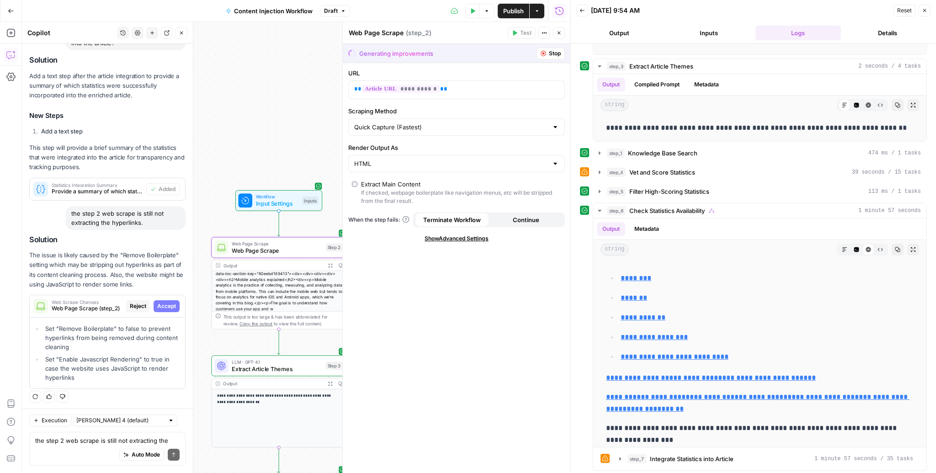
click at [172, 307] on span "Accept" at bounding box center [166, 306] width 19 height 8
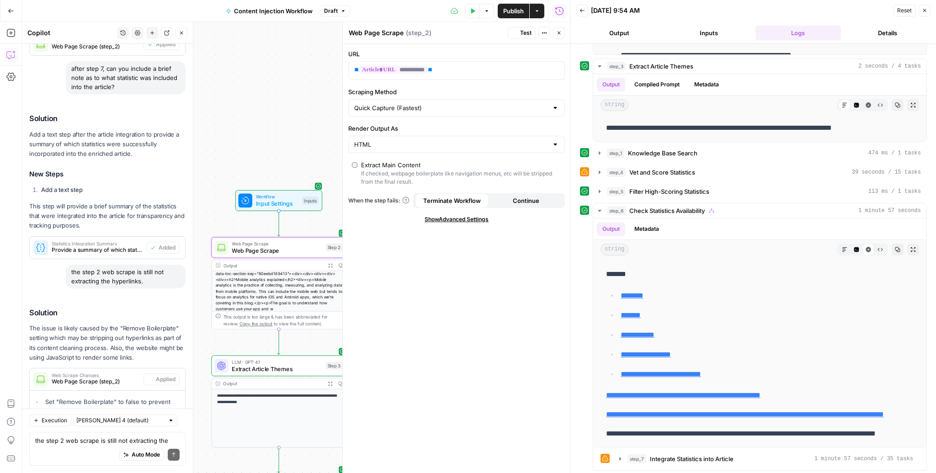
scroll to position [0, 0]
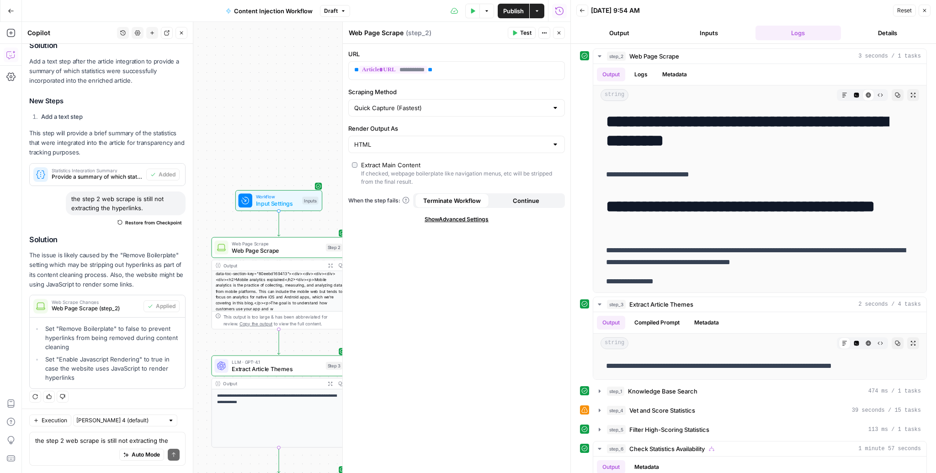
click at [523, 34] on span "Test" at bounding box center [525, 33] width 11 height 8
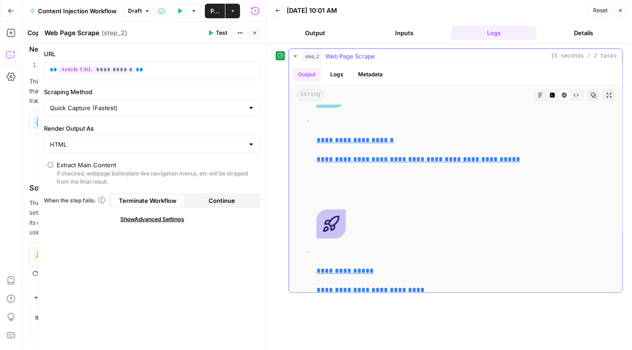
scroll to position [26990, 0]
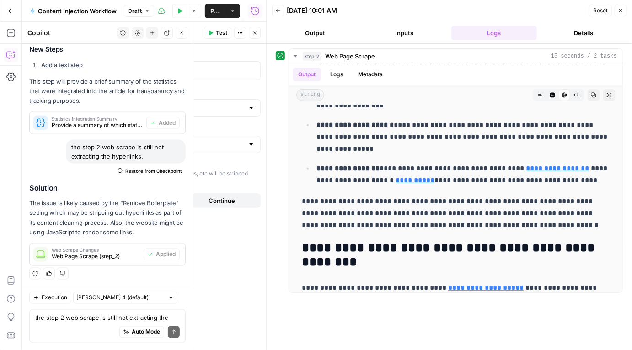
click at [62, 325] on div "Auto Mode Send" at bounding box center [107, 332] width 144 height 20
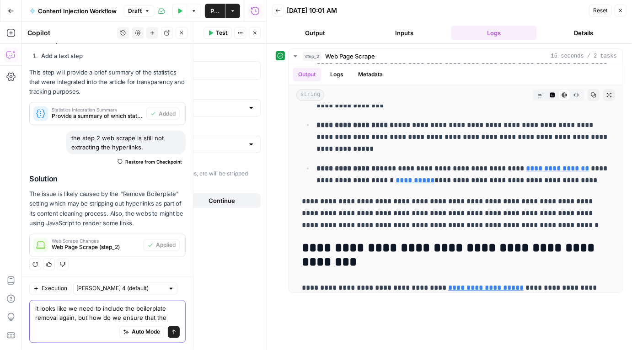
scroll to position [648, 0]
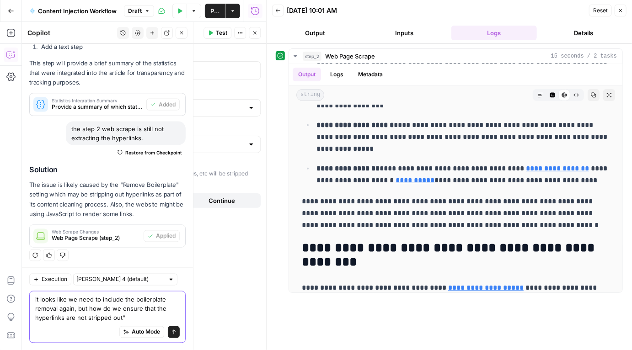
type textarea "it looks like we need to include the boilerplate removal again, but how do we e…"
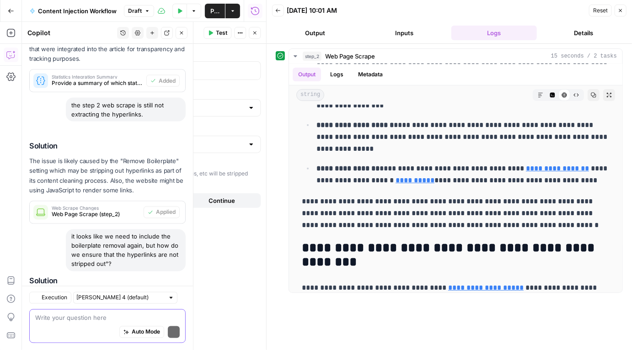
scroll to position [775, 0]
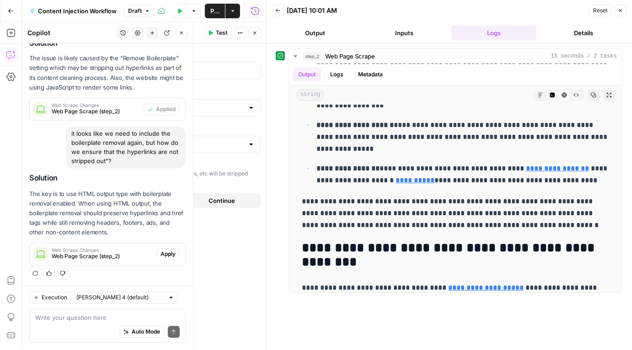
click at [91, 253] on span "Web Page Scrape (step_2)" at bounding box center [102, 257] width 101 height 8
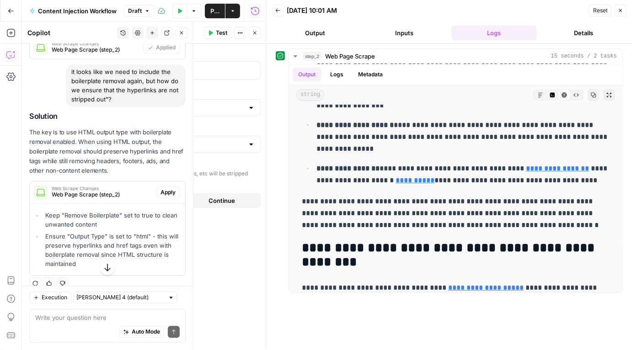
scroll to position [846, 0]
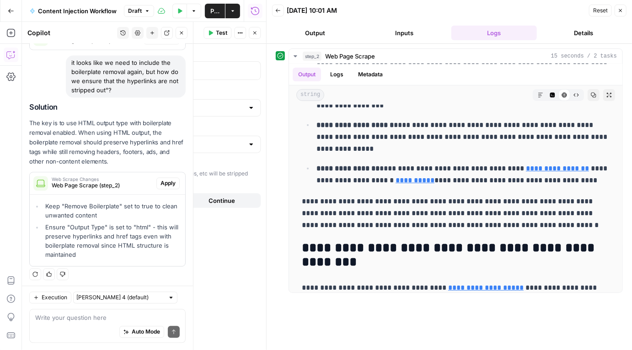
click at [110, 326] on div "Auto Mode Send" at bounding box center [107, 332] width 144 height 20
click at [21, 320] on div "Add Steps Copilot Settings AirOps Academy Help Give Feedback Shortcuts" at bounding box center [11, 186] width 22 height 328
click at [91, 318] on textarea "this didn't work" at bounding box center [107, 317] width 144 height 9
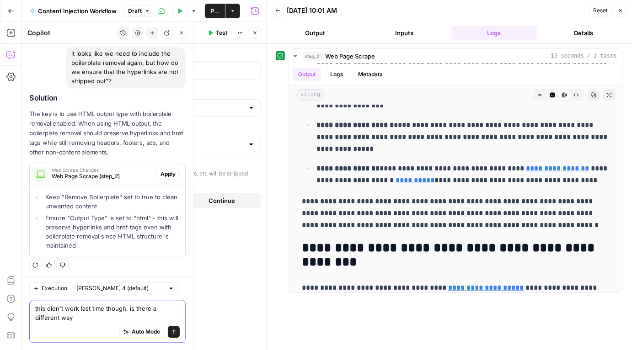
type textarea "this didn't work last time though. is there a different way?"
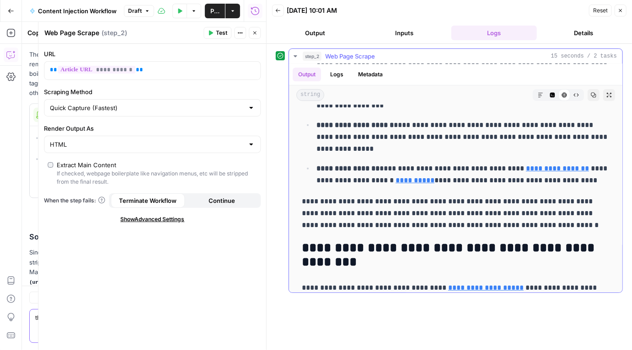
scroll to position [1017, 0]
click at [259, 31] on button "Close" at bounding box center [255, 33] width 12 height 12
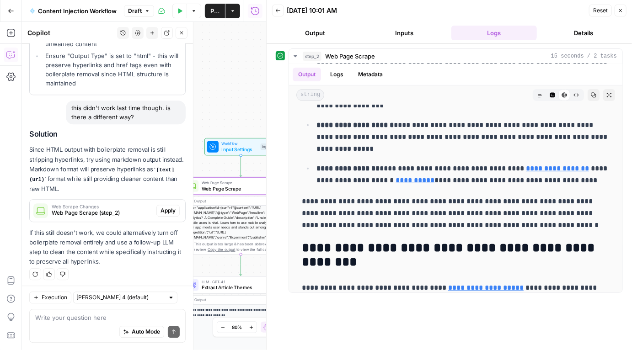
click at [129, 209] on span "Web Page Scrape (step_2)" at bounding box center [102, 213] width 101 height 8
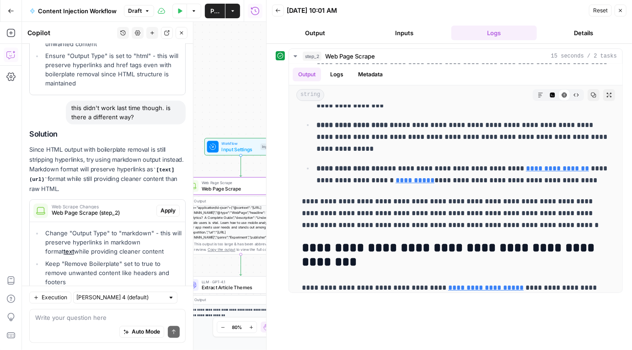
click at [168, 208] on span "Apply" at bounding box center [167, 211] width 15 height 8
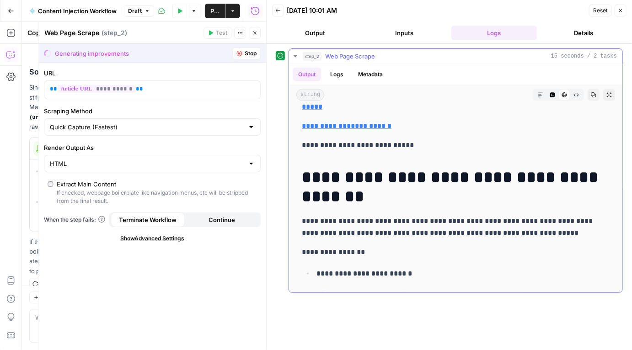
scroll to position [24259, 0]
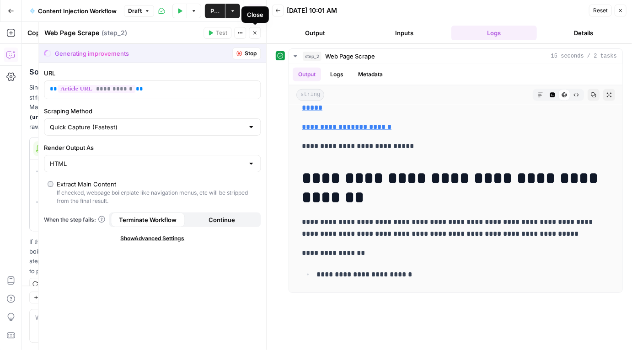
click at [257, 29] on button "Close" at bounding box center [255, 33] width 12 height 12
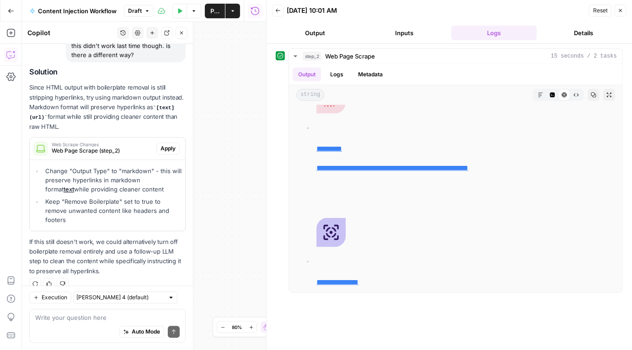
scroll to position [0, 0]
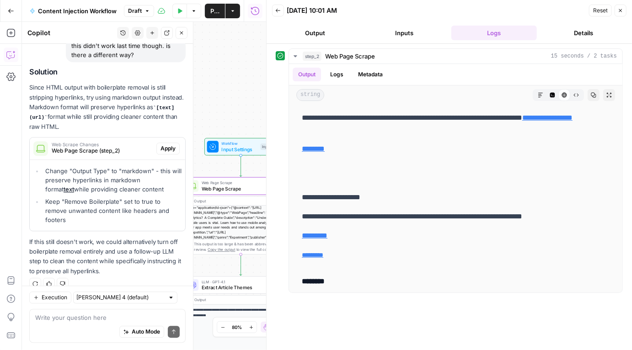
click at [168, 146] on span "Apply" at bounding box center [167, 148] width 15 height 8
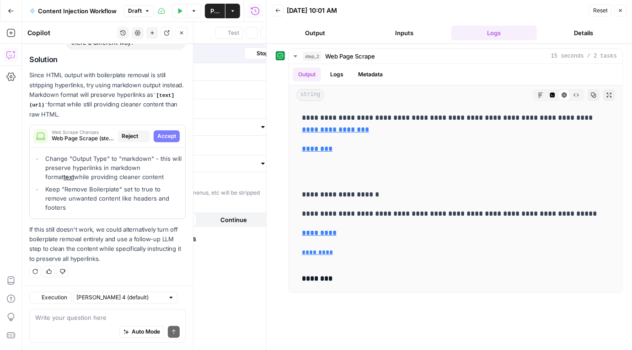
scroll to position [1006, 0]
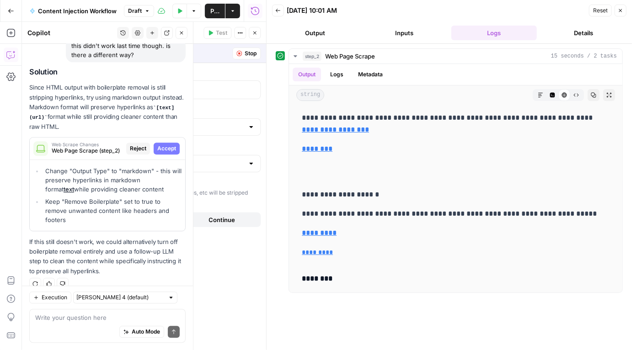
click at [170, 144] on span "Accept" at bounding box center [166, 148] width 19 height 8
type input "Markdown"
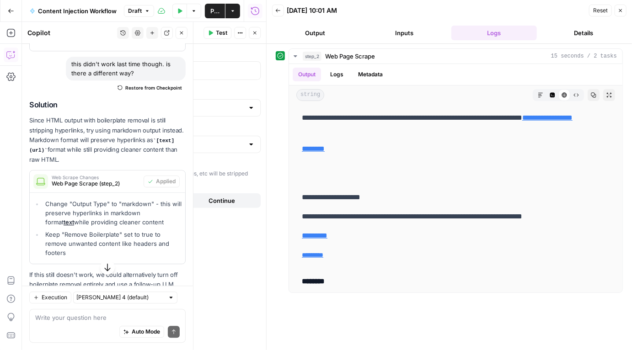
scroll to position [1109, 0]
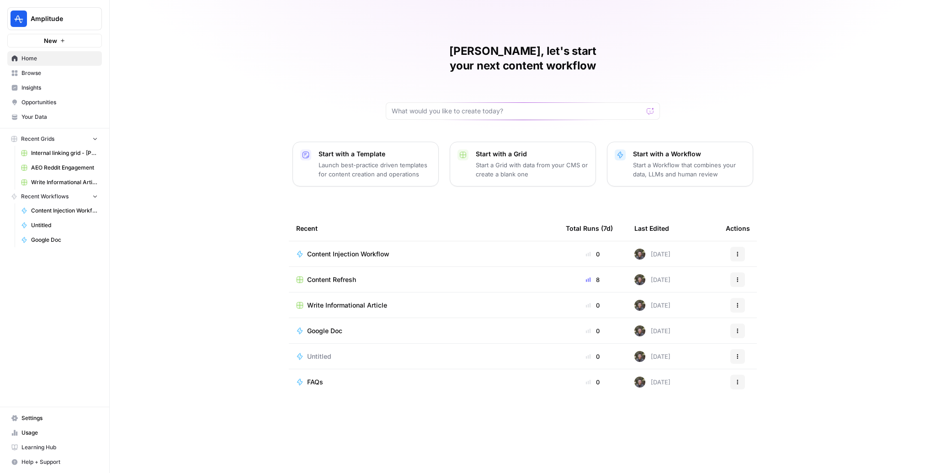
click at [316, 275] on span "Content Refresh" at bounding box center [331, 279] width 49 height 9
click at [338, 275] on span "Content Refresh" at bounding box center [331, 279] width 49 height 9
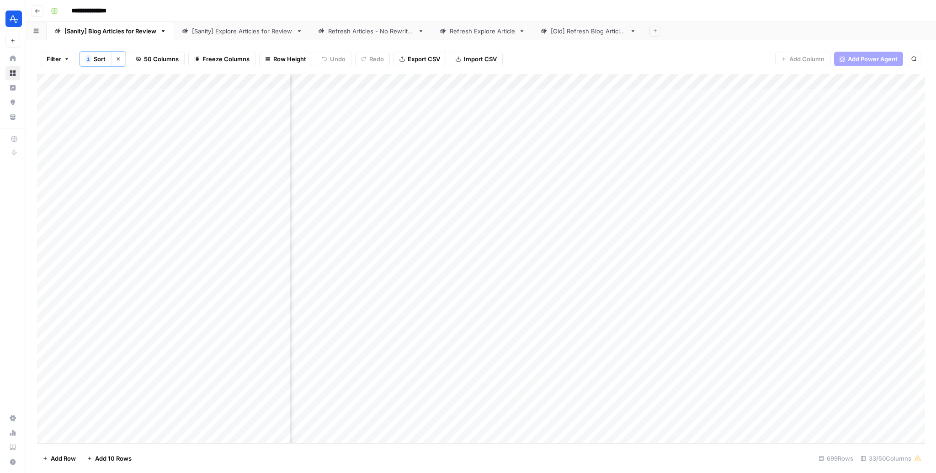
scroll to position [0, 382]
click at [615, 81] on div "Add Column" at bounding box center [481, 259] width 888 height 370
click at [563, 170] on span "Edit Workflow" at bounding box center [574, 170] width 80 height 9
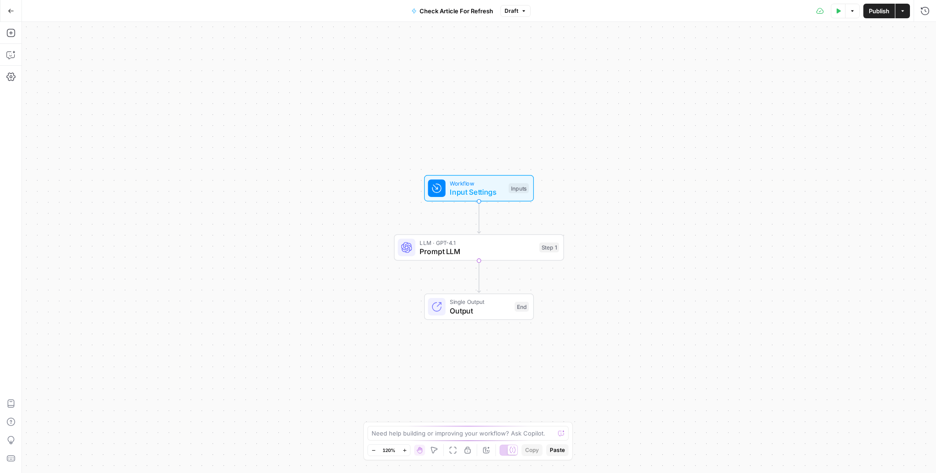
click at [11, 14] on button "Go Back" at bounding box center [11, 11] width 16 height 16
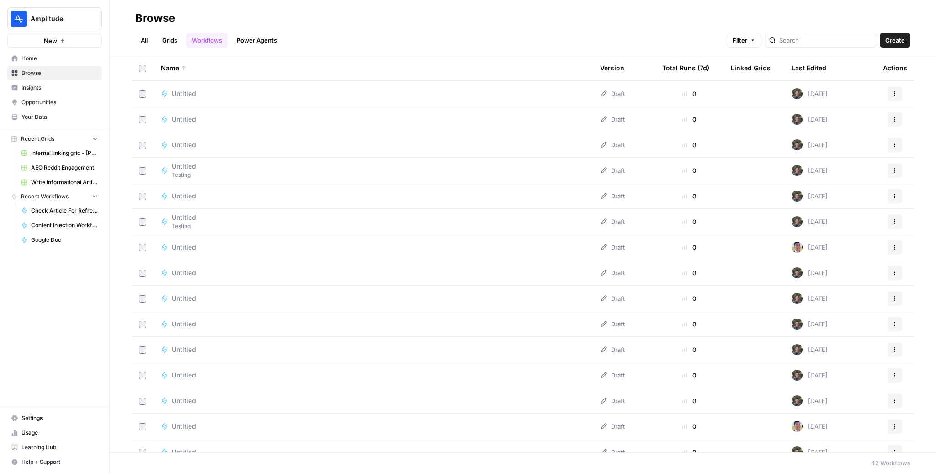
click at [57, 58] on span "Home" at bounding box center [59, 58] width 76 height 8
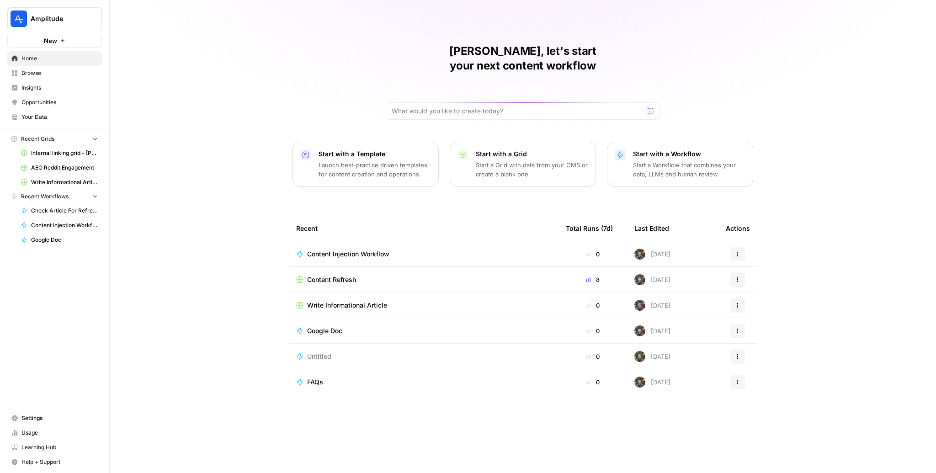
click at [344, 275] on span "Content Refresh" at bounding box center [331, 279] width 49 height 9
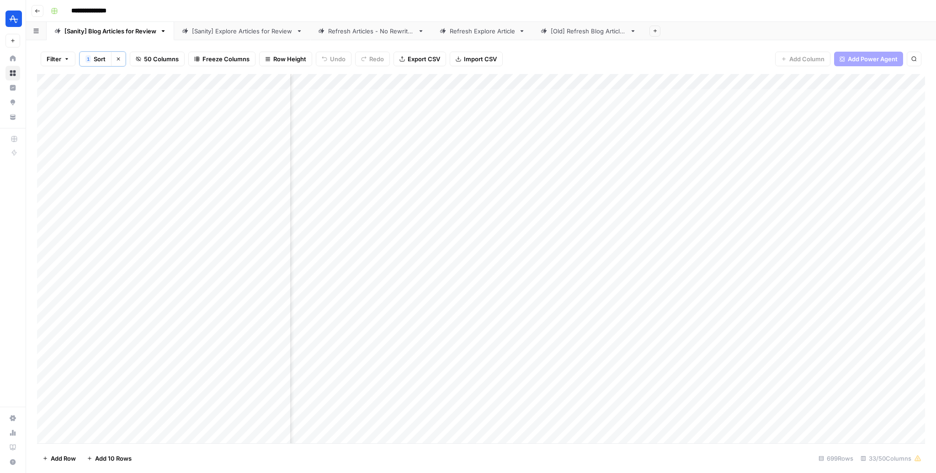
scroll to position [0, 718]
click at [828, 82] on div "Add Column" at bounding box center [481, 259] width 888 height 370
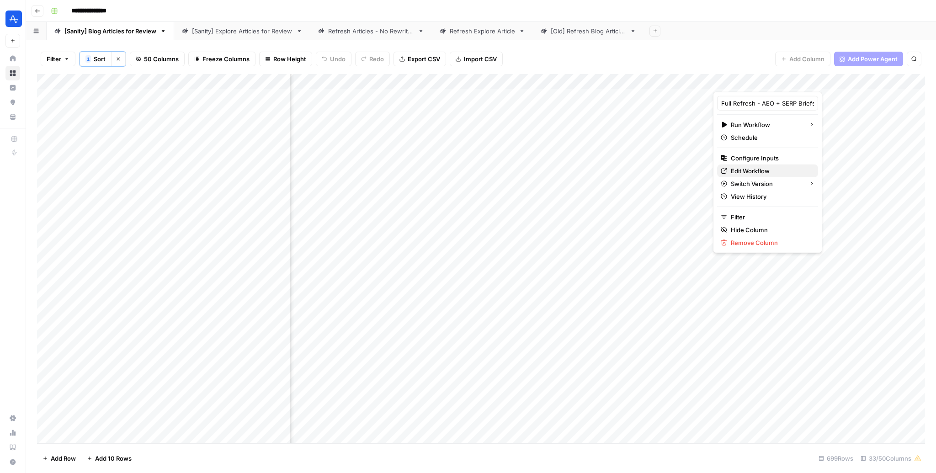
click at [749, 170] on span "Edit Workflow" at bounding box center [771, 170] width 80 height 9
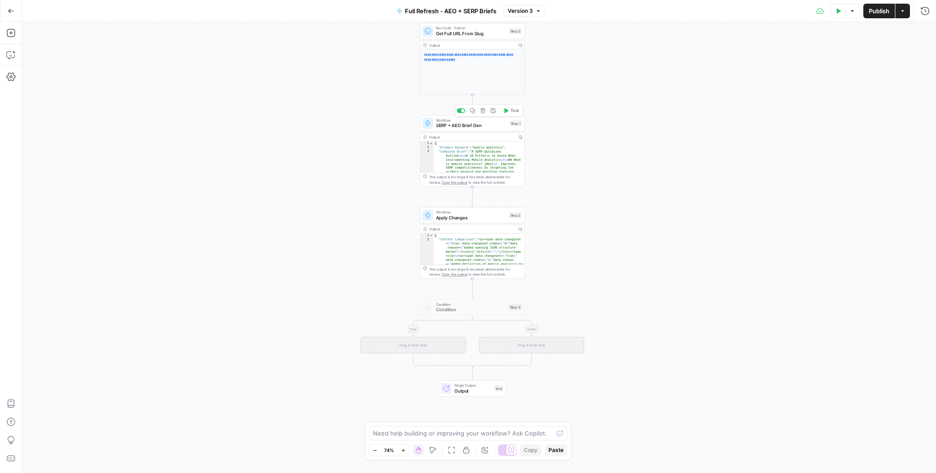
click at [479, 127] on span "SERP + AEO Brief Gen" at bounding box center [471, 125] width 71 height 7
type input "SERP + AEO Brief Gen"
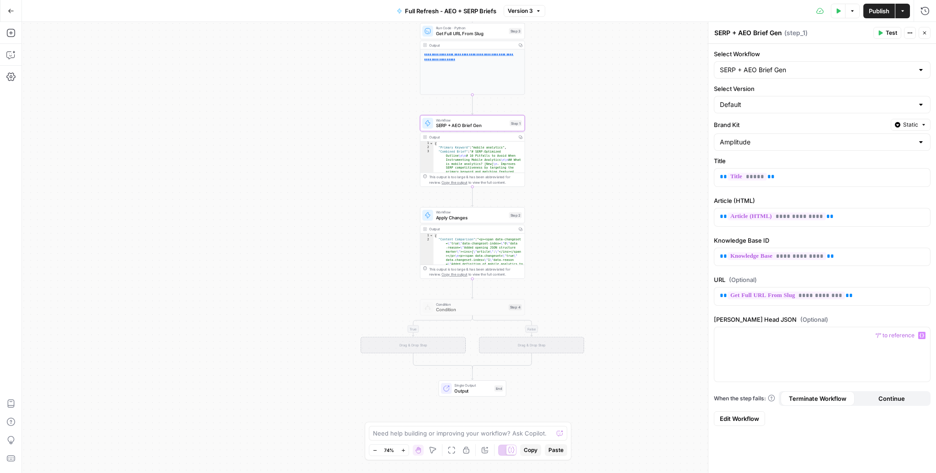
click at [752, 414] on span "Edit Workflow" at bounding box center [739, 418] width 39 height 9
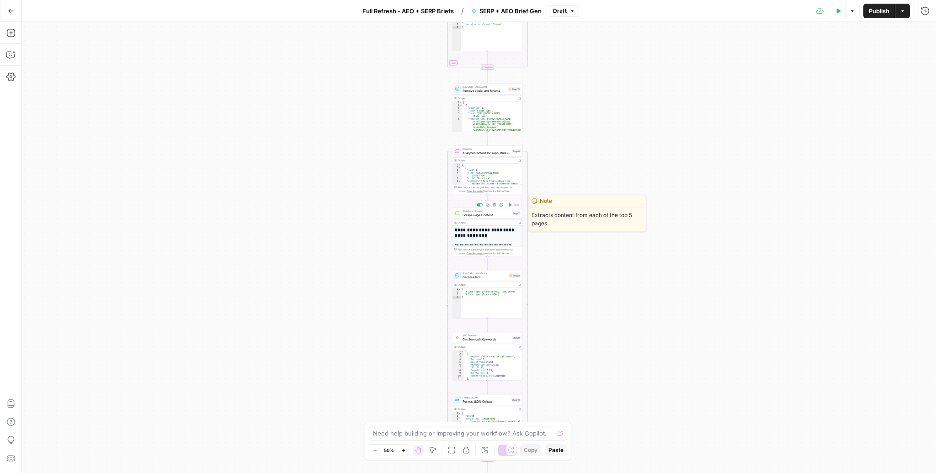
click at [488, 216] on span "Scrape Page Content" at bounding box center [486, 215] width 48 height 5
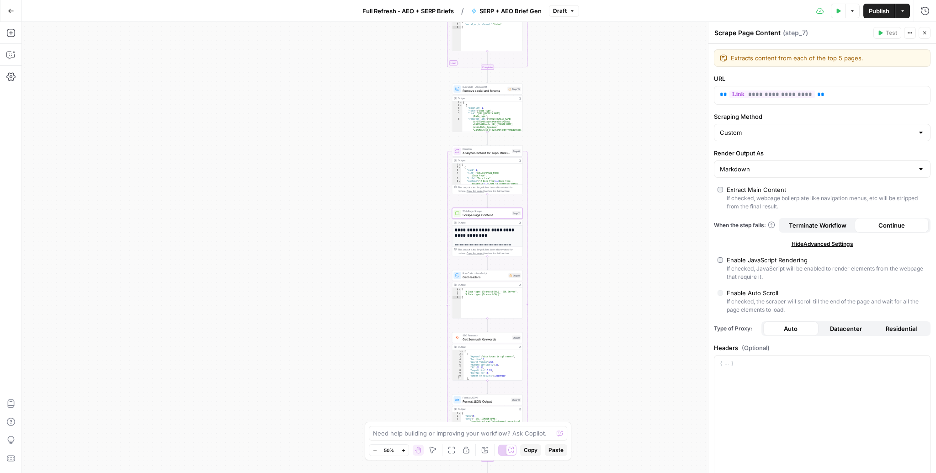
click at [495, 233] on h1 "**********" at bounding box center [487, 233] width 65 height 11
click at [504, 223] on div "Output" at bounding box center [487, 223] width 58 height 4
click at [464, 223] on div "Output" at bounding box center [487, 223] width 58 height 4
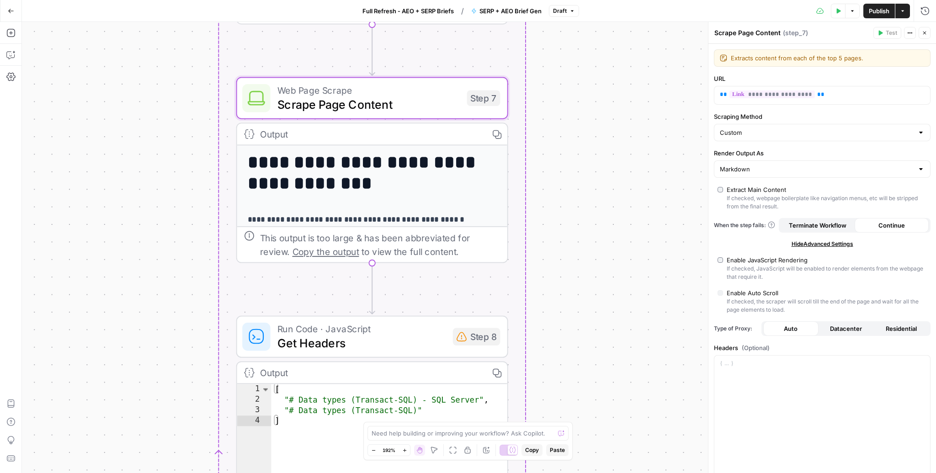
click at [292, 254] on span "Copy the output" at bounding box center [325, 251] width 67 height 11
click at [318, 200] on div "**********" at bounding box center [372, 339] width 270 height 389
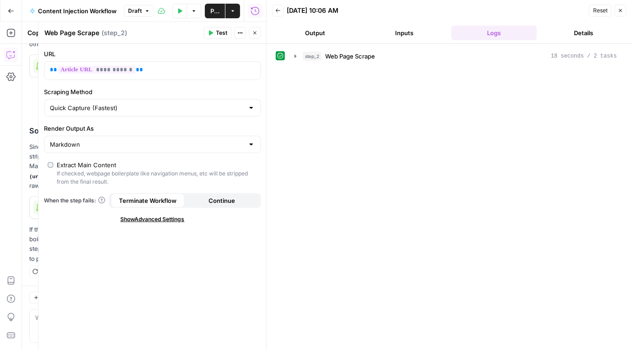
scroll to position [975, 0]
click at [622, 6] on button "Close" at bounding box center [620, 11] width 12 height 12
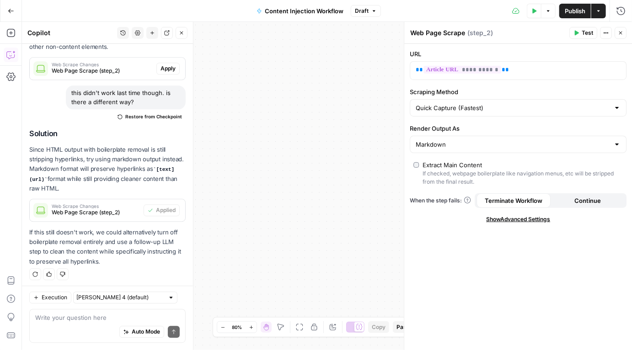
click at [624, 32] on button "Close" at bounding box center [620, 33] width 12 height 12
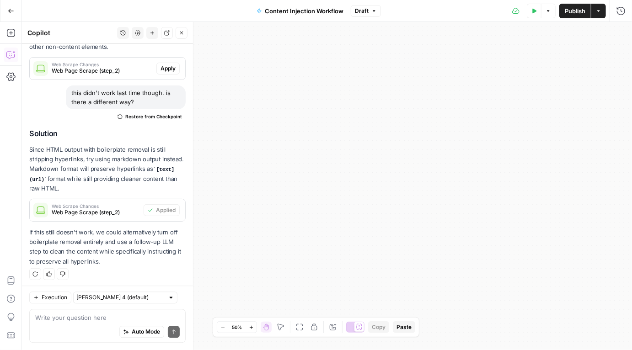
drag, startPoint x: 568, startPoint y: 139, endPoint x: 632, endPoint y: 92, distance: 79.4
click at [631, 92] on div "**********" at bounding box center [327, 186] width 610 height 328
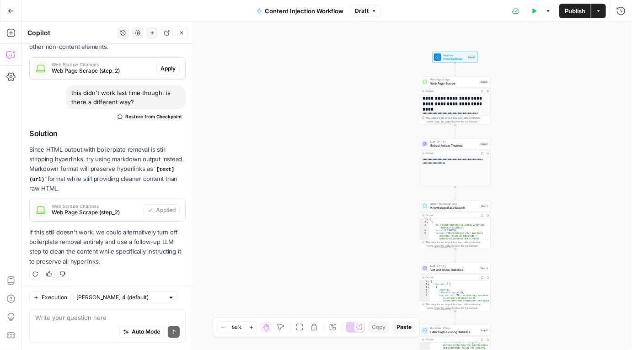
drag, startPoint x: 338, startPoint y: 130, endPoint x: 632, endPoint y: 138, distance: 293.9
click at [631, 137] on div "**********" at bounding box center [327, 186] width 610 height 328
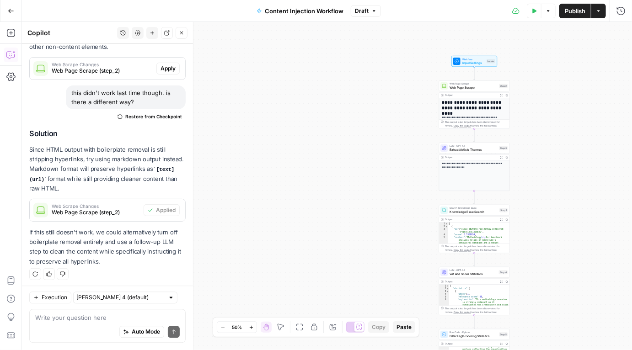
click at [501, 94] on icon "button" at bounding box center [501, 95] width 3 height 3
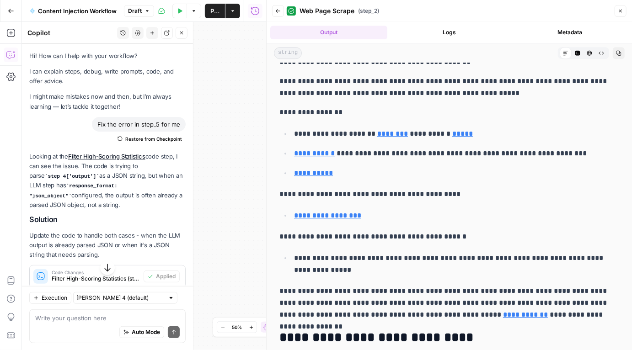
scroll to position [1216, 0]
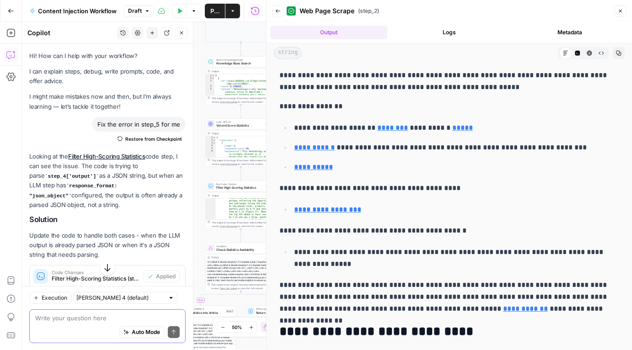
click at [99, 317] on textarea at bounding box center [107, 317] width 144 height 9
click at [174, 316] on textarea "the hyperlinks are there now, but the formatting" at bounding box center [107, 317] width 144 height 9
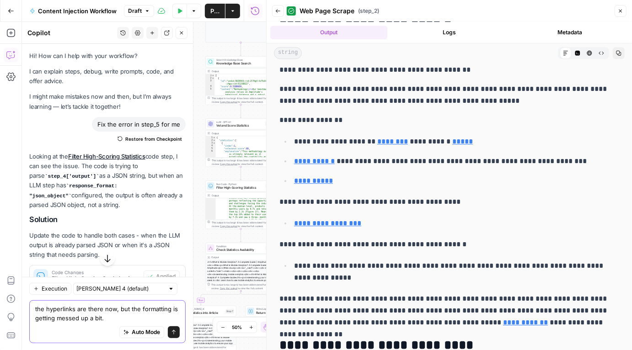
scroll to position [1203, 0]
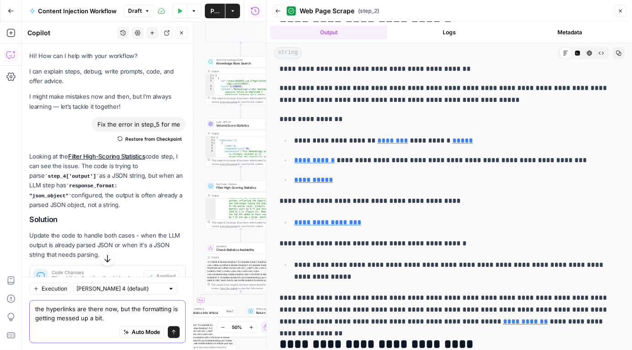
drag, startPoint x: 130, startPoint y: 320, endPoint x: 26, endPoint y: 317, distance: 103.8
click at [26, 317] on div "Execution Claude Sonnet 4 (default) the hyperlinks are there now, but the forma…" at bounding box center [107, 313] width 171 height 74
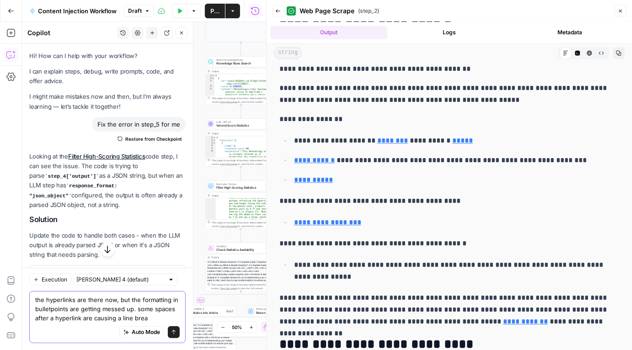
type textarea "the hyperlinks are there now, but the formatting in bulletpoints are getting me…"
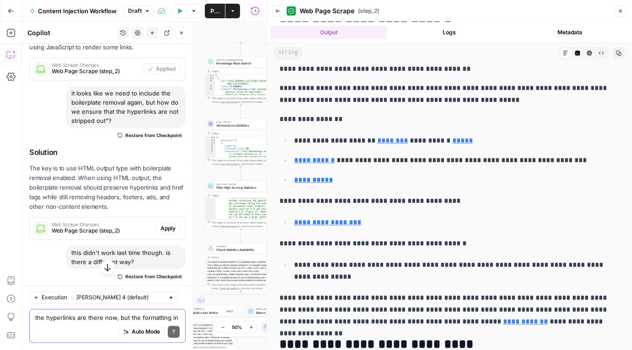
scroll to position [1226, 0]
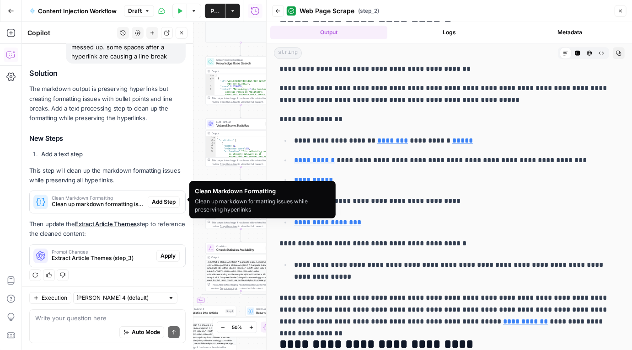
click at [110, 200] on span "Clean up markdown formatting issues while preserving hyperlinks" at bounding box center [98, 204] width 92 height 8
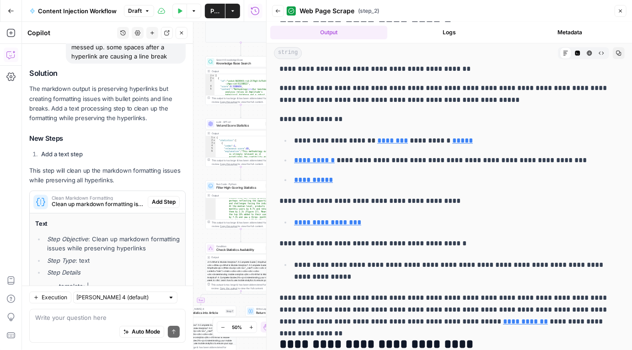
scroll to position [1355, 0]
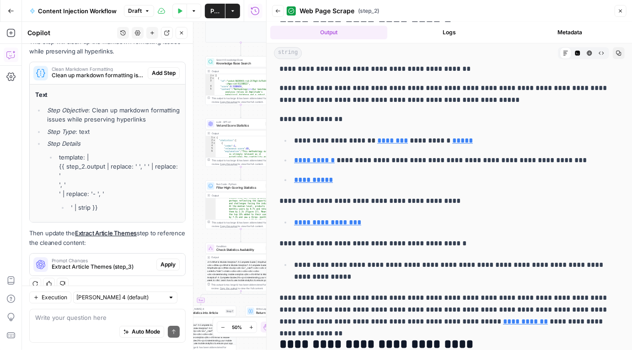
click at [164, 69] on span "Add Step" at bounding box center [164, 73] width 24 height 8
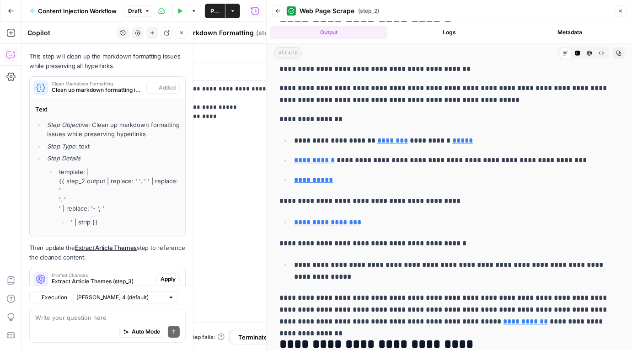
scroll to position [1369, 0]
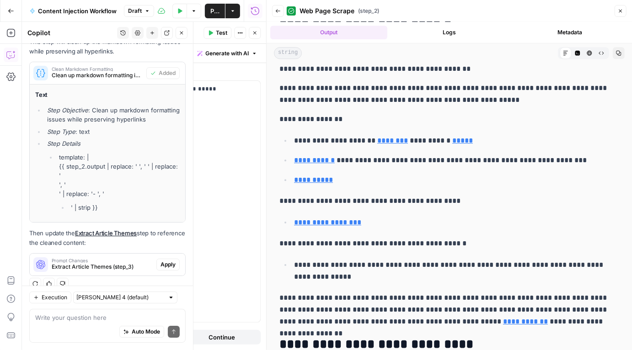
click at [118, 258] on span "Prompt Changes" at bounding box center [102, 260] width 101 height 5
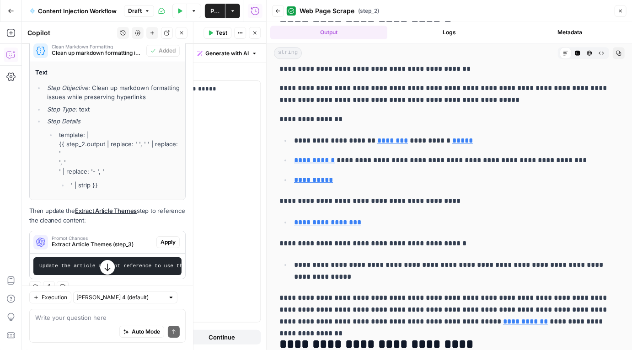
scroll to position [1391, 0]
click at [169, 239] on span "Apply" at bounding box center [167, 243] width 15 height 8
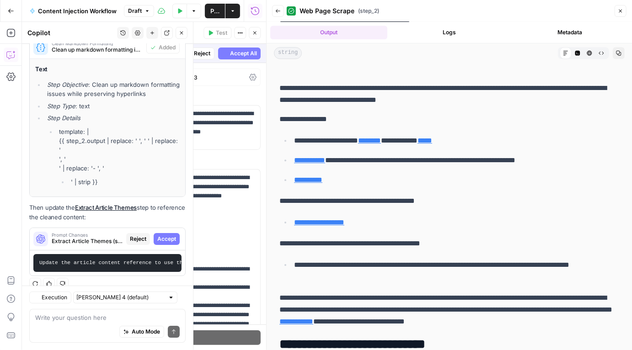
scroll to position [1278, 0]
click at [160, 235] on span "Accept" at bounding box center [166, 239] width 19 height 8
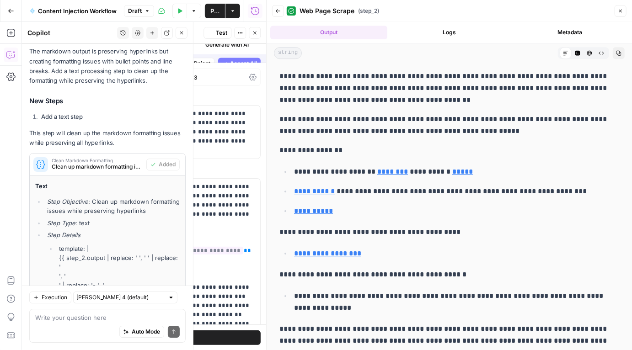
scroll to position [0, 0]
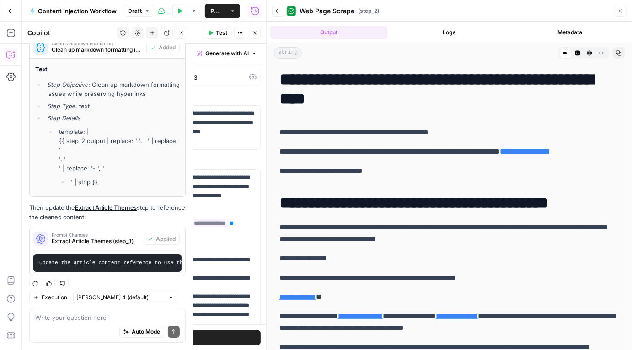
click at [432, 16] on div "Web Page Scrape ( step_2 )" at bounding box center [449, 11] width 325 height 15
click at [623, 10] on button "Close" at bounding box center [620, 11] width 12 height 12
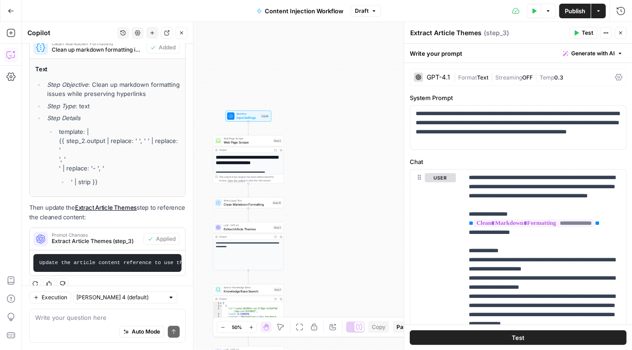
click at [260, 150] on div "Output" at bounding box center [245, 150] width 52 height 4
click at [258, 143] on span "Web Page Scrape" at bounding box center [247, 142] width 48 height 5
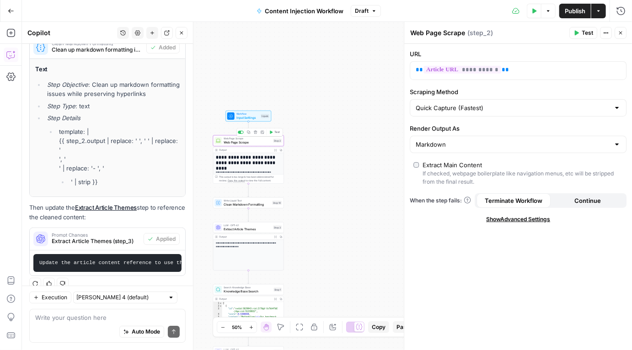
click at [272, 133] on button "Test" at bounding box center [274, 132] width 14 height 6
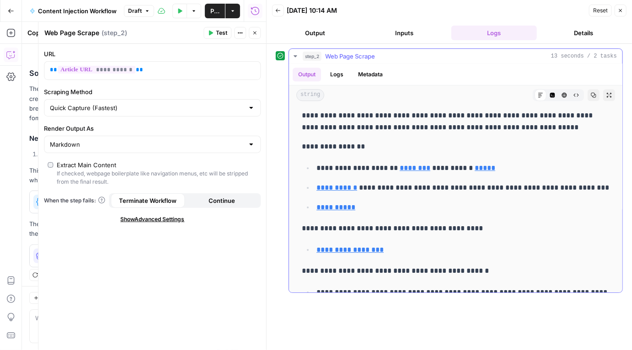
scroll to position [1253, 0]
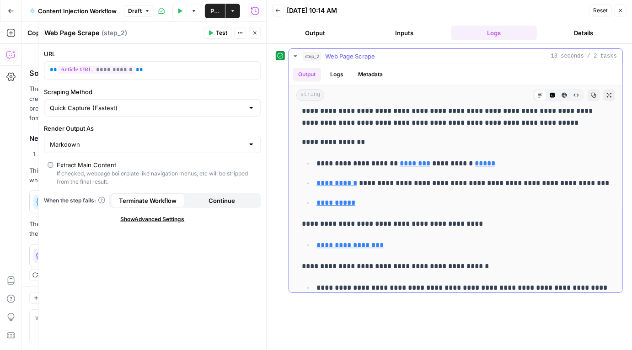
drag, startPoint x: 462, startPoint y: 220, endPoint x: 304, endPoint y: 192, distance: 159.6
copy div "**********"
click at [258, 35] on button "Close" at bounding box center [255, 33] width 12 height 12
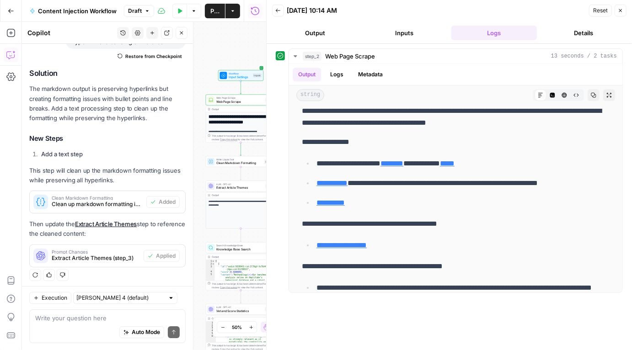
click at [93, 323] on div "Auto Mode Send" at bounding box center [107, 332] width 144 height 20
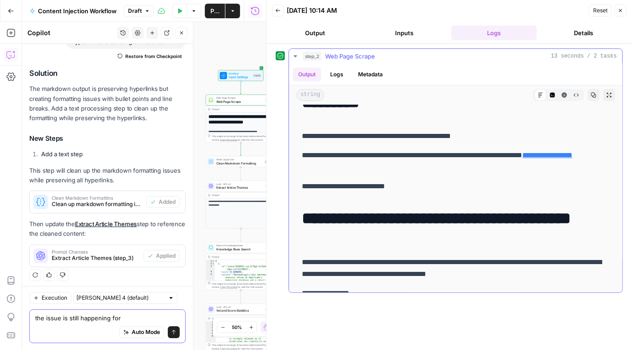
scroll to position [40, 0]
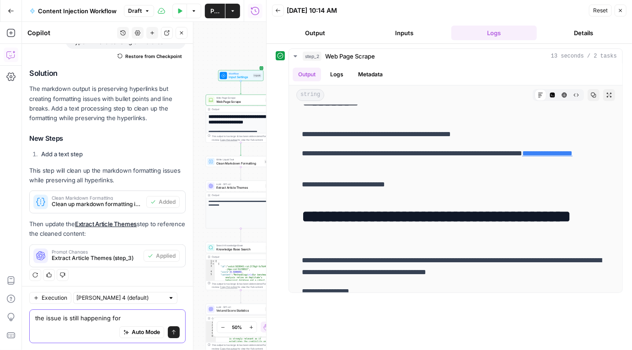
type textarea "the issue is still happening for"
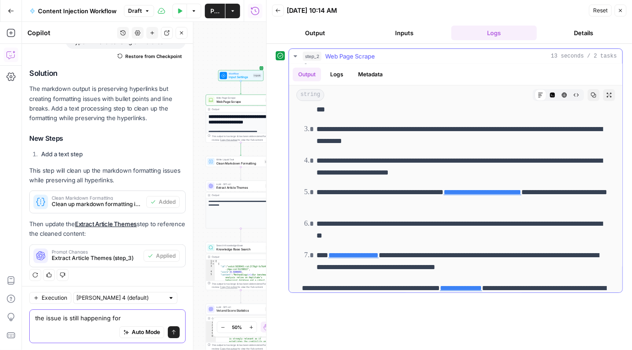
scroll to position [1654, 0]
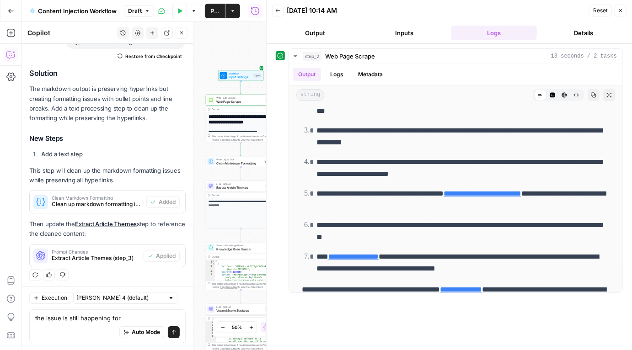
click at [618, 7] on button "Close" at bounding box center [620, 11] width 12 height 12
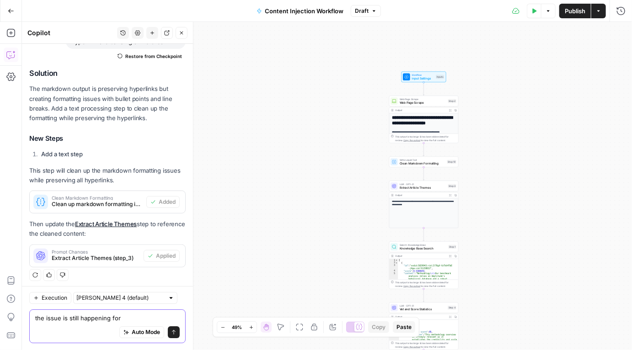
click at [122, 317] on textarea "the issue is still happening for" at bounding box center [107, 317] width 144 height 9
click at [252, 201] on div "**********" at bounding box center [327, 186] width 610 height 328
click at [583, 12] on span "Publish" at bounding box center [574, 10] width 21 height 9
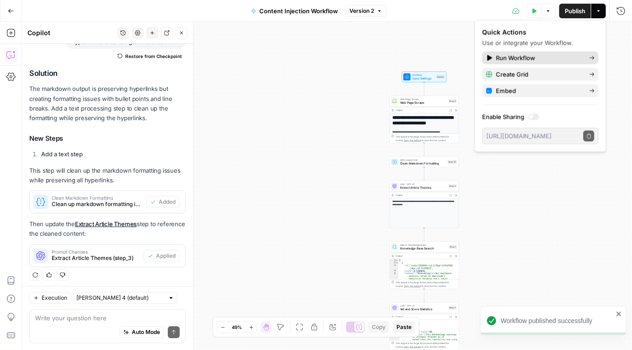
click at [537, 54] on span "Run Workflow" at bounding box center [539, 57] width 86 height 9
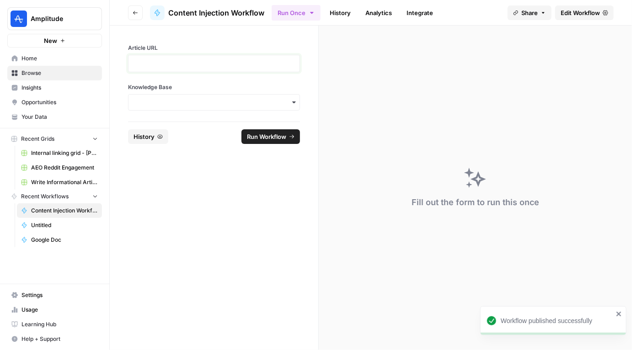
click at [213, 64] on p at bounding box center [214, 63] width 160 height 9
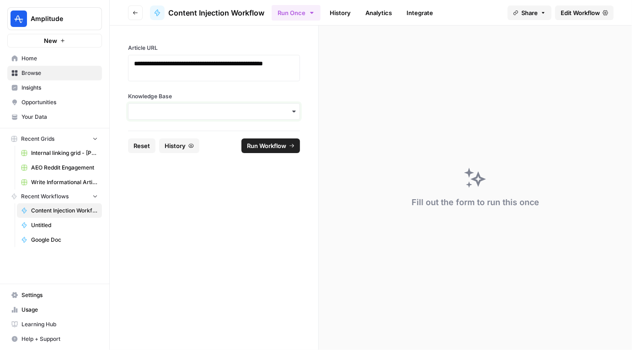
click at [156, 110] on input "Knowledge Base" at bounding box center [214, 111] width 160 height 9
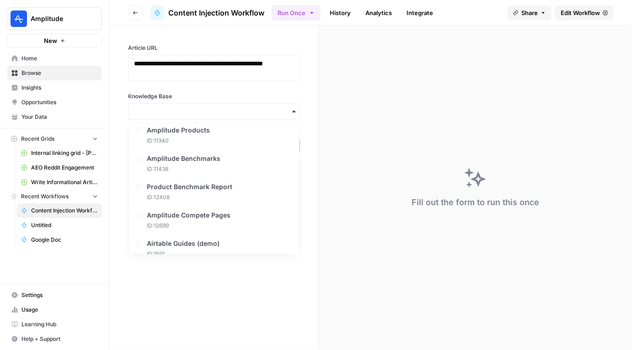
scroll to position [186, 0]
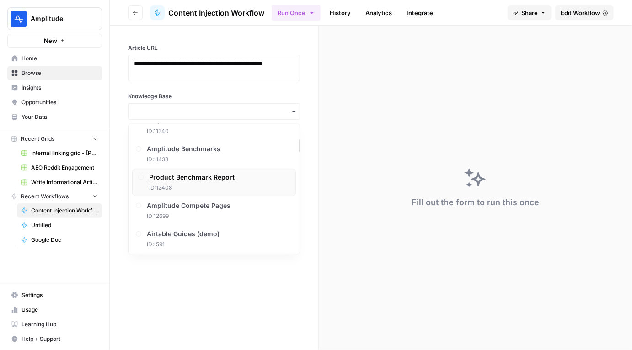
click at [201, 179] on span "Product Benchmark Report" at bounding box center [191, 177] width 85 height 9
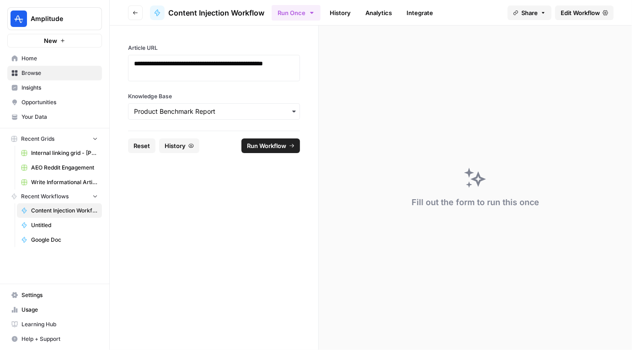
click at [271, 143] on span "Run Workflow" at bounding box center [266, 145] width 39 height 9
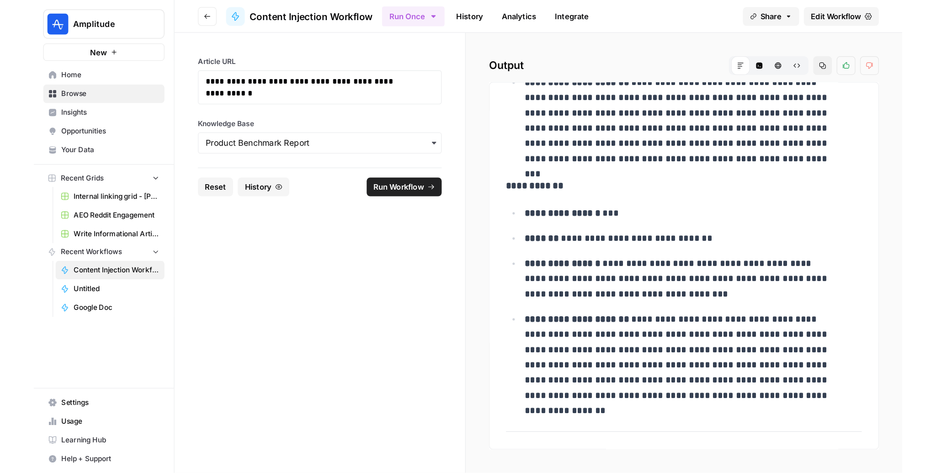
scroll to position [148, 0]
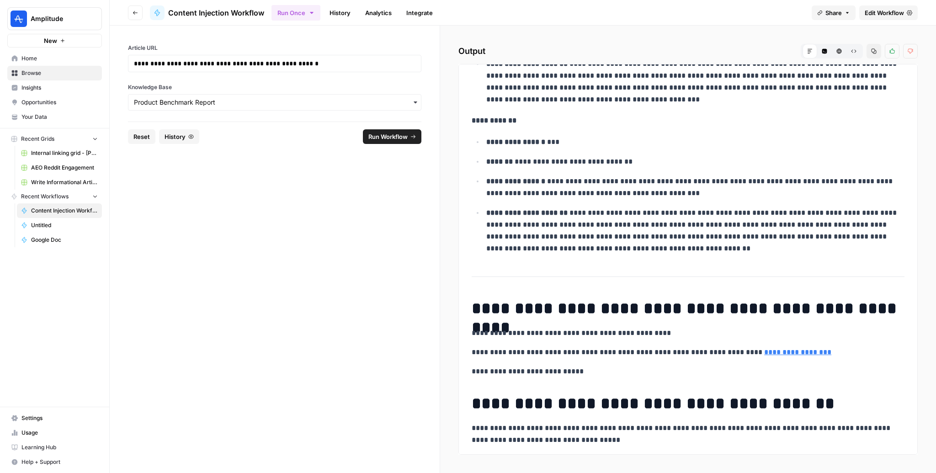
click at [138, 19] on button "Go back" at bounding box center [135, 12] width 15 height 15
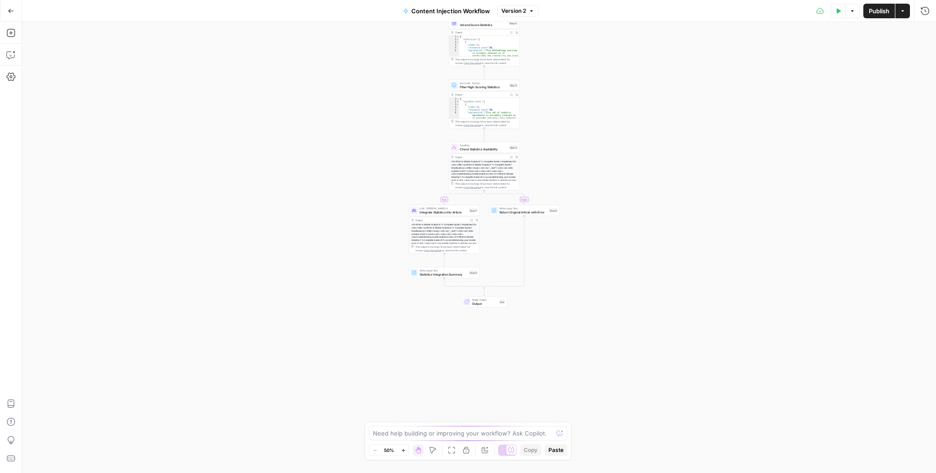
click at [489, 302] on span "Output" at bounding box center [484, 303] width 25 height 5
click at [470, 218] on icon "button" at bounding box center [471, 219] width 3 height 3
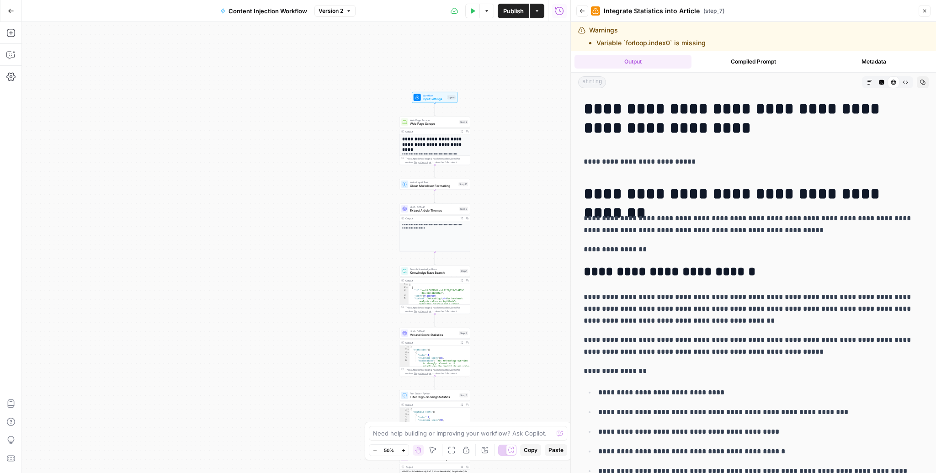
click at [461, 130] on icon "button" at bounding box center [462, 131] width 2 height 2
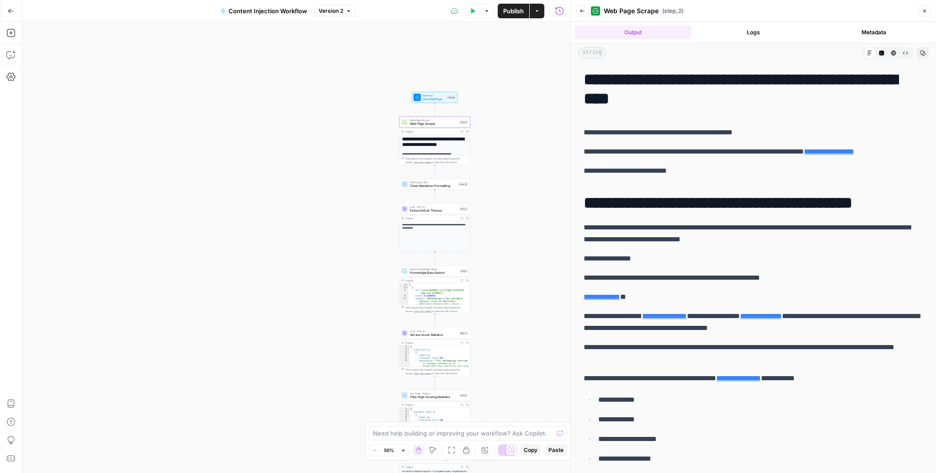
scroll to position [81, 0]
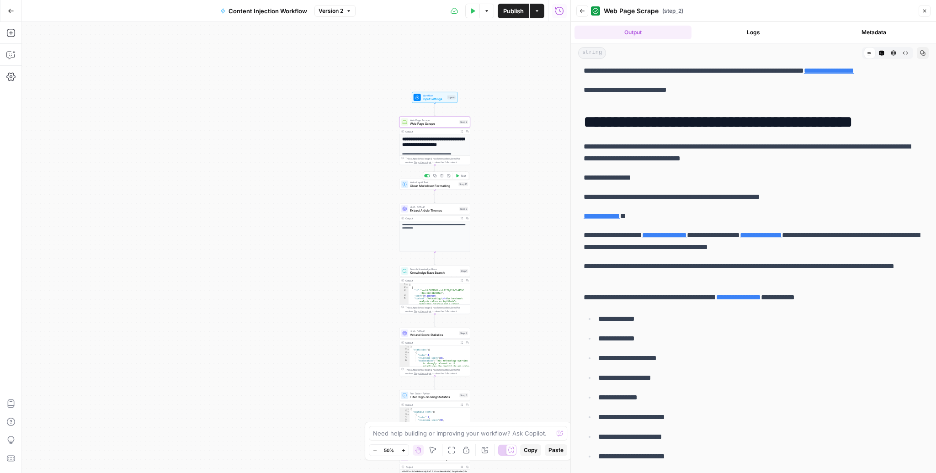
click at [436, 188] on div "Write Liquid Text Clean Markdown Formatting Step 10 Copy step Delete step Add N…" at bounding box center [434, 184] width 71 height 11
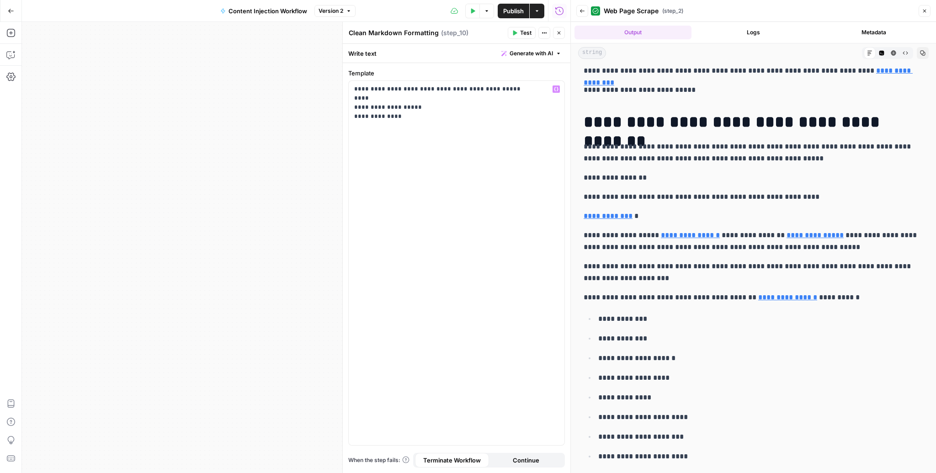
click at [281, 162] on div "**********" at bounding box center [296, 247] width 548 height 451
click at [560, 36] on button "Close" at bounding box center [559, 33] width 12 height 12
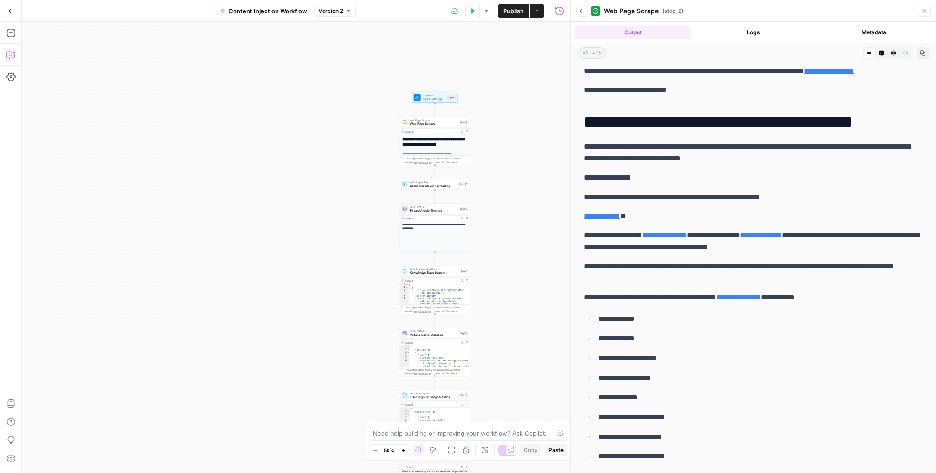
click at [10, 58] on icon "button" at bounding box center [10, 54] width 9 height 9
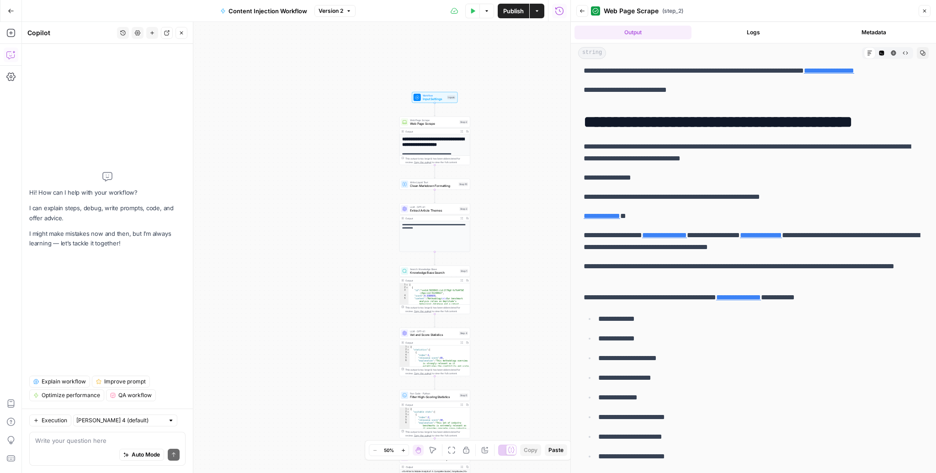
click at [102, 350] on textarea at bounding box center [107, 440] width 144 height 9
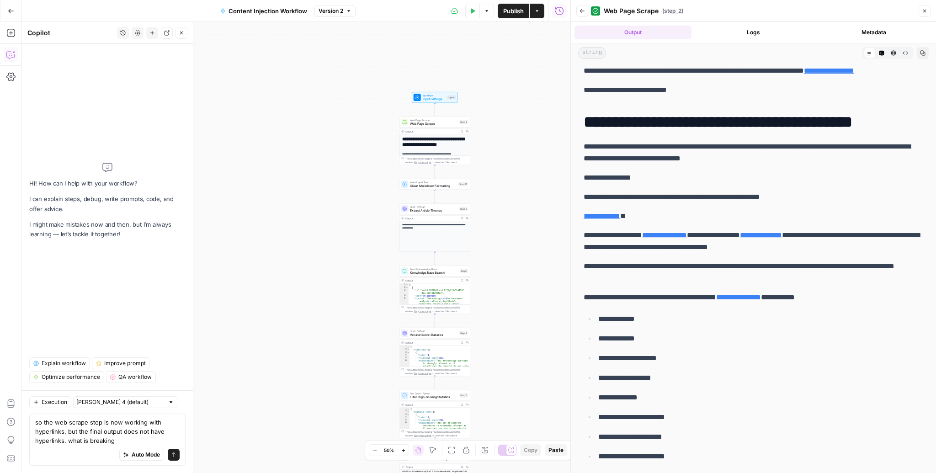
type textarea "so the web scrape step is now working with hyperlinks, but the final output doe…"
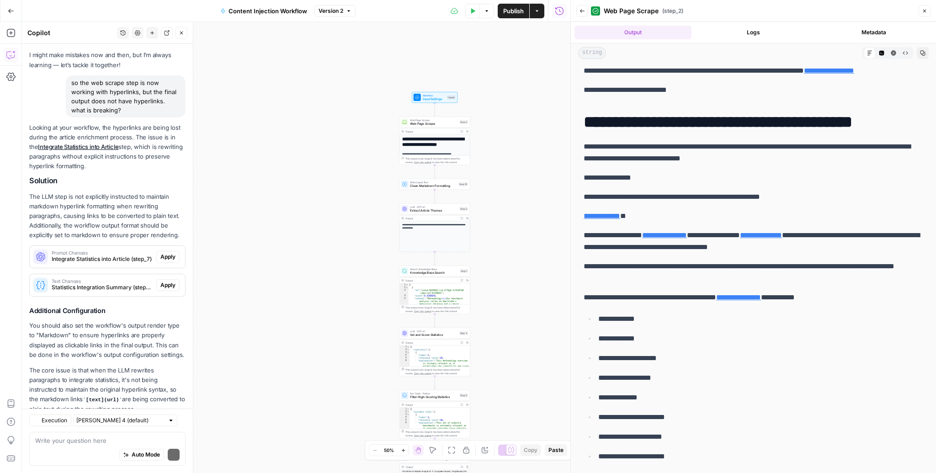
scroll to position [68, 0]
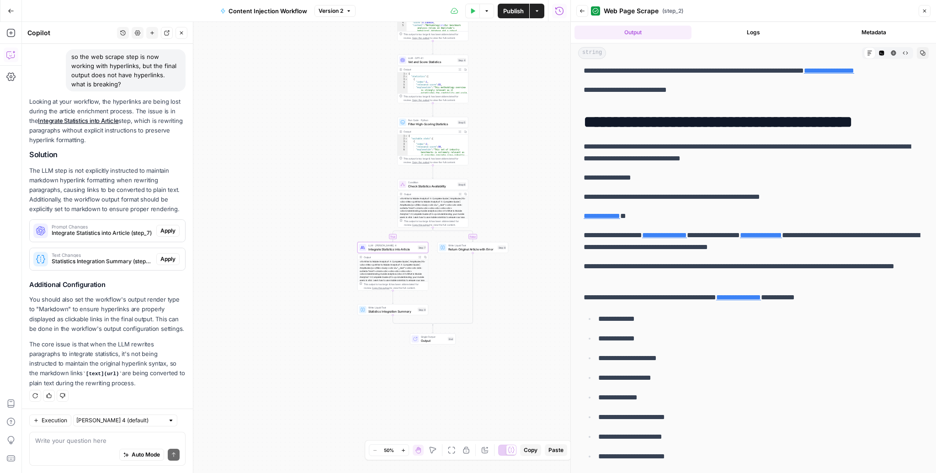
click at [119, 236] on span "Integrate Statistics into Article (step_7)" at bounding box center [102, 233] width 101 height 8
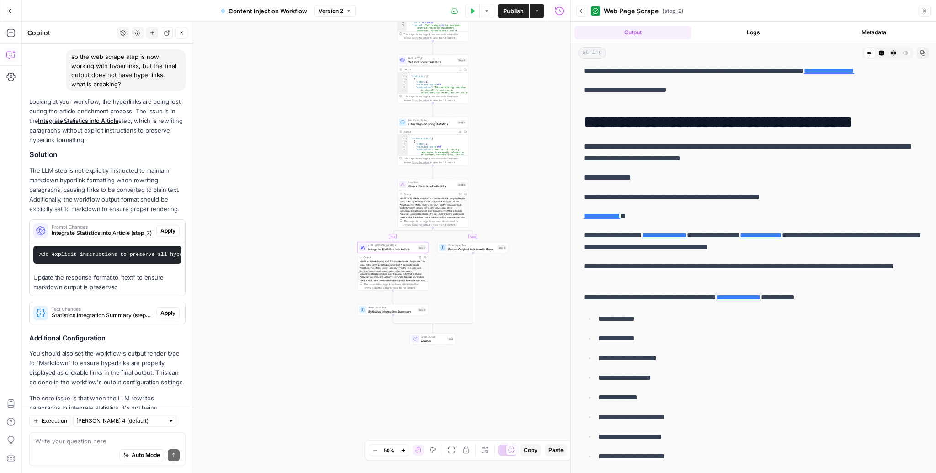
click at [162, 229] on span "Apply" at bounding box center [167, 231] width 15 height 8
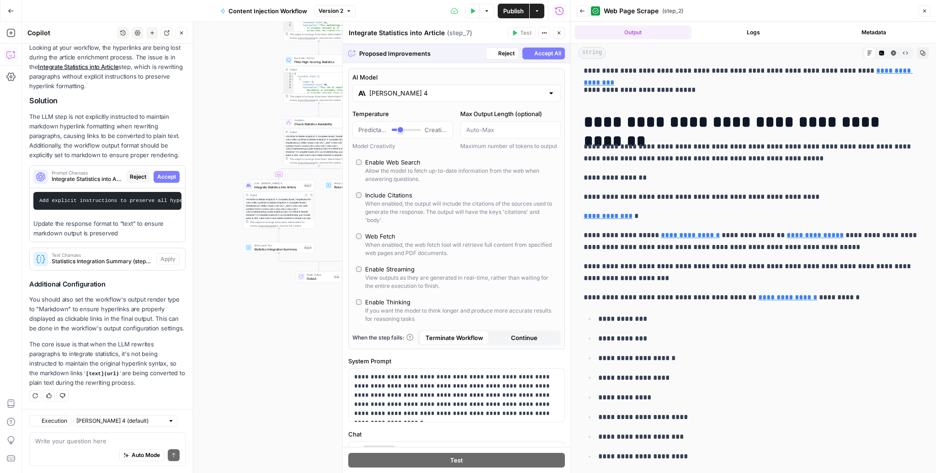
scroll to position [121, 0]
click at [531, 51] on button "Accept All" at bounding box center [543, 54] width 43 height 12
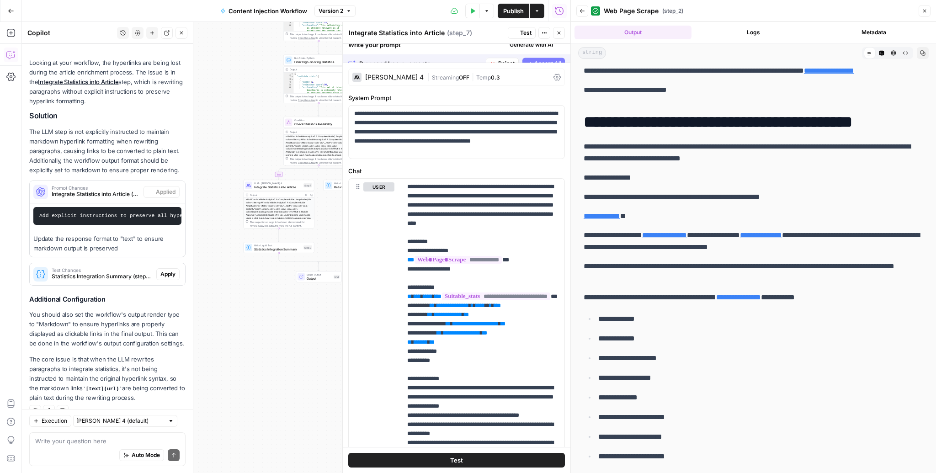
scroll to position [0, 0]
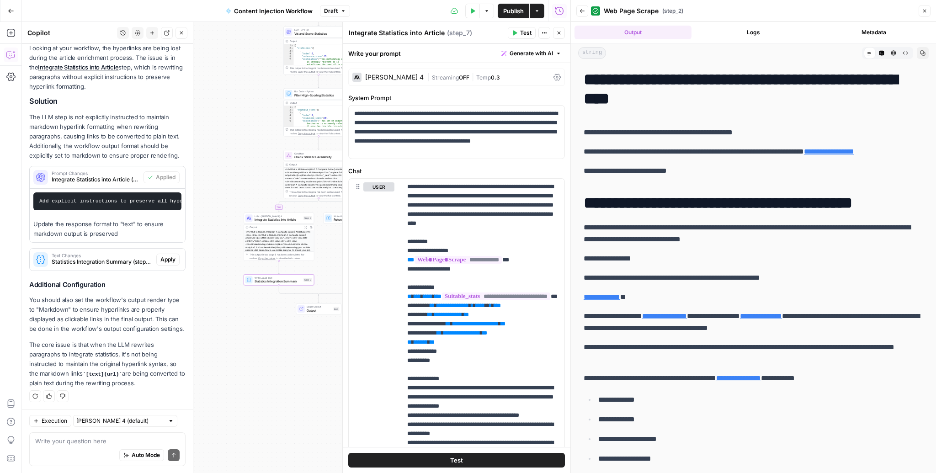
click at [130, 251] on div "Text Changes Statistics Integration Summary (step_9)" at bounding box center [93, 260] width 127 height 22
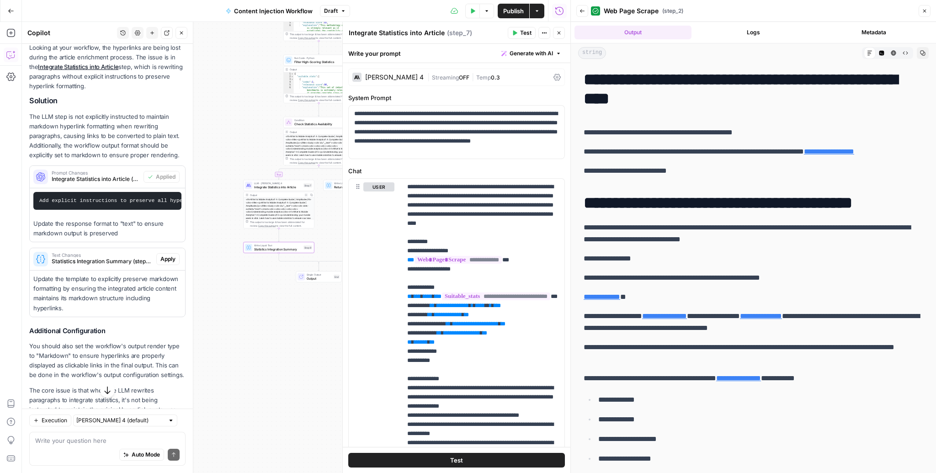
click at [169, 258] on span "Apply" at bounding box center [167, 259] width 15 height 8
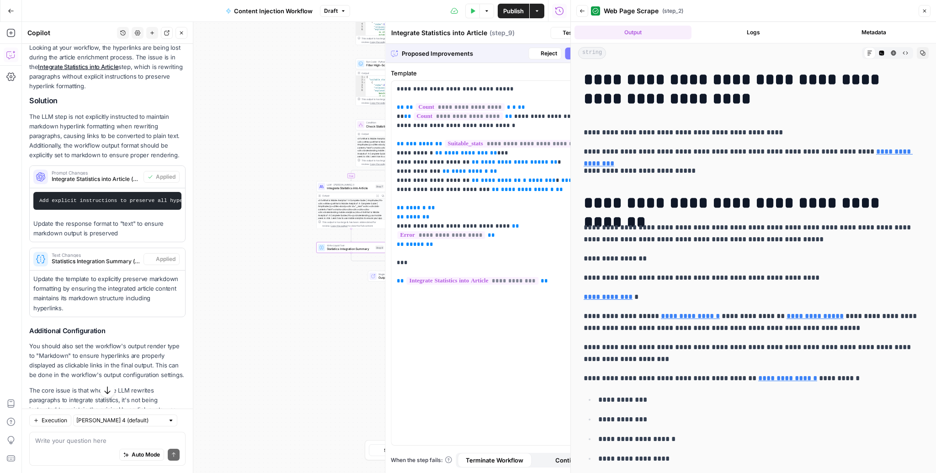
type textarea "Statistics Integration Summary"
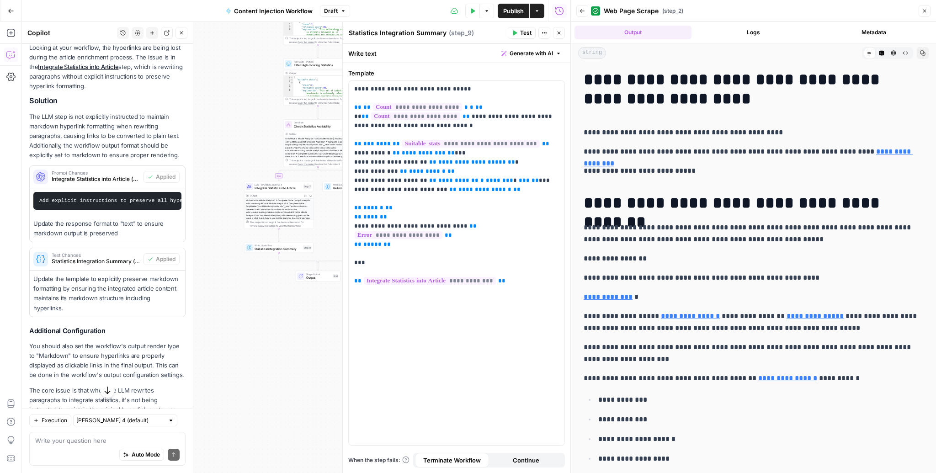
scroll to position [173, 0]
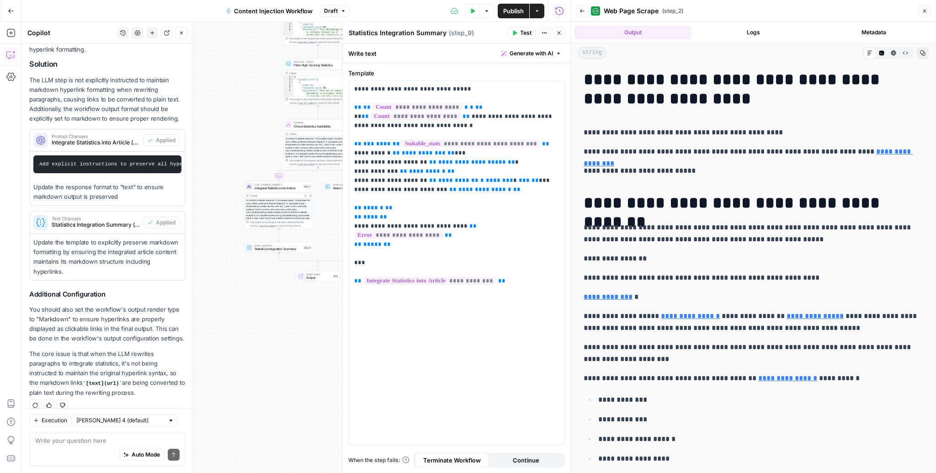
click at [557, 29] on button "Close" at bounding box center [559, 33] width 12 height 12
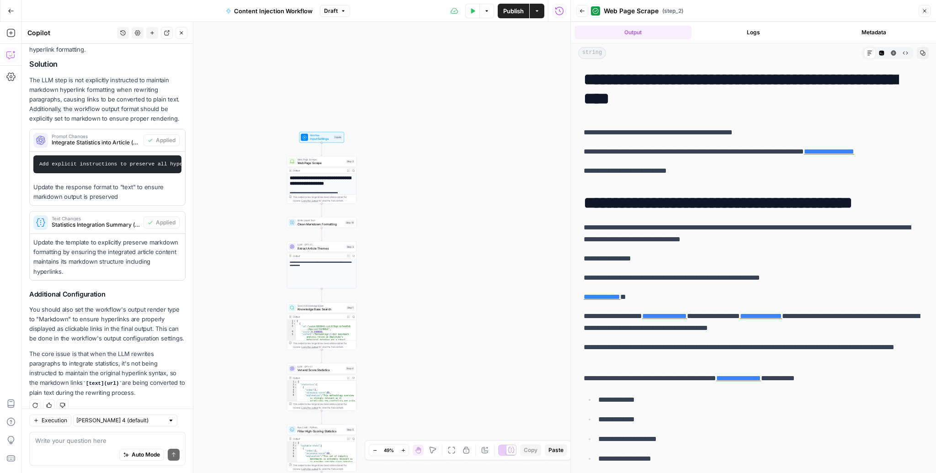
click at [521, 11] on span "Publish" at bounding box center [513, 10] width 21 height 9
click at [467, 13] on button "Test Data" at bounding box center [472, 11] width 15 height 15
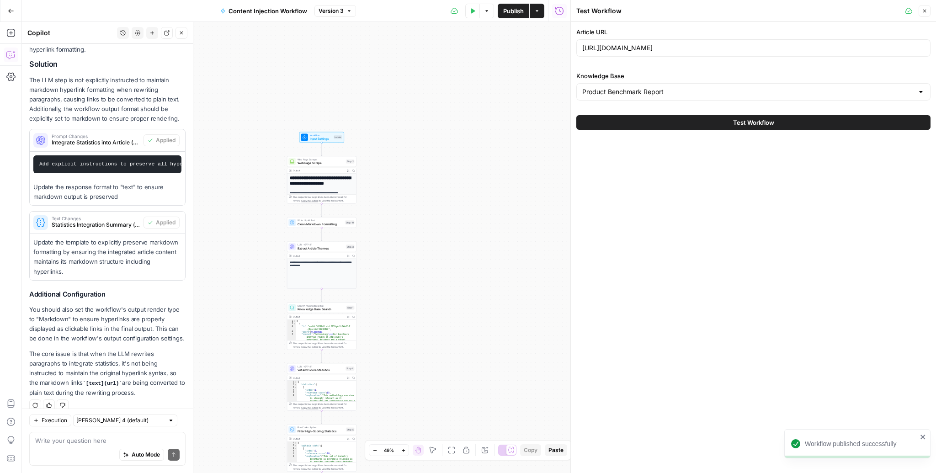
click at [591, 122] on button "Test Workflow" at bounding box center [753, 122] width 354 height 15
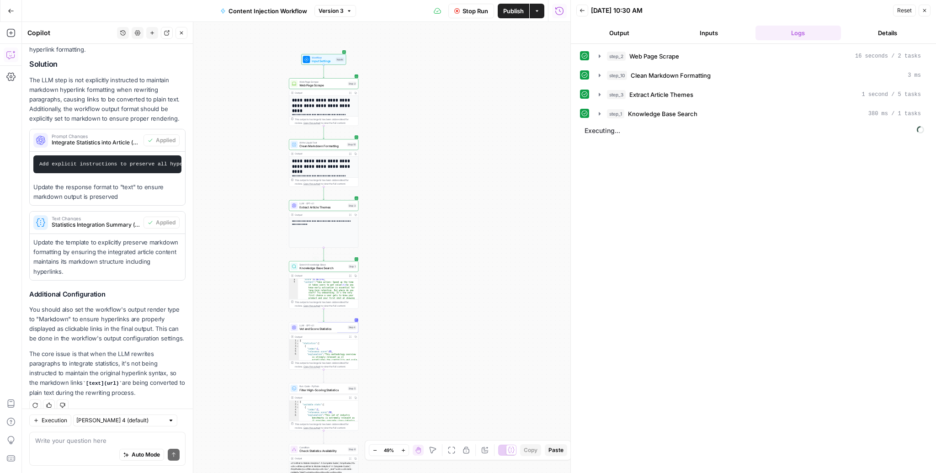
scroll to position [37, 0]
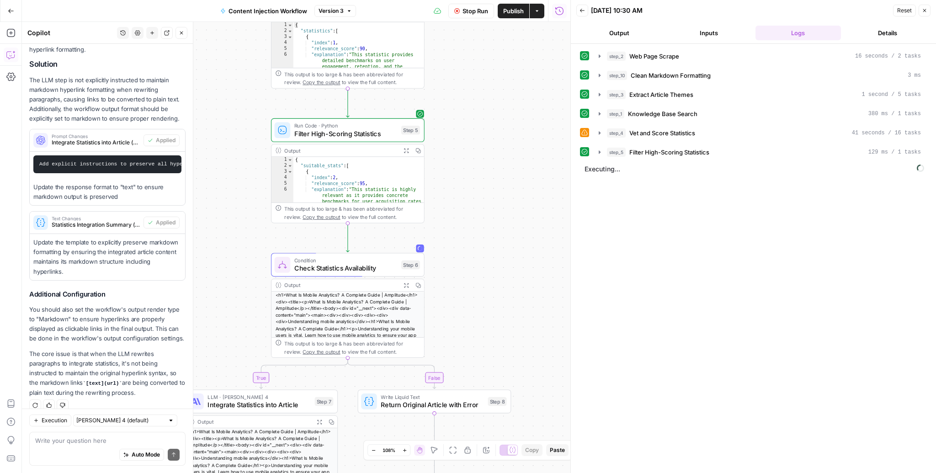
click at [403, 151] on button "Expand Output" at bounding box center [406, 150] width 12 height 12
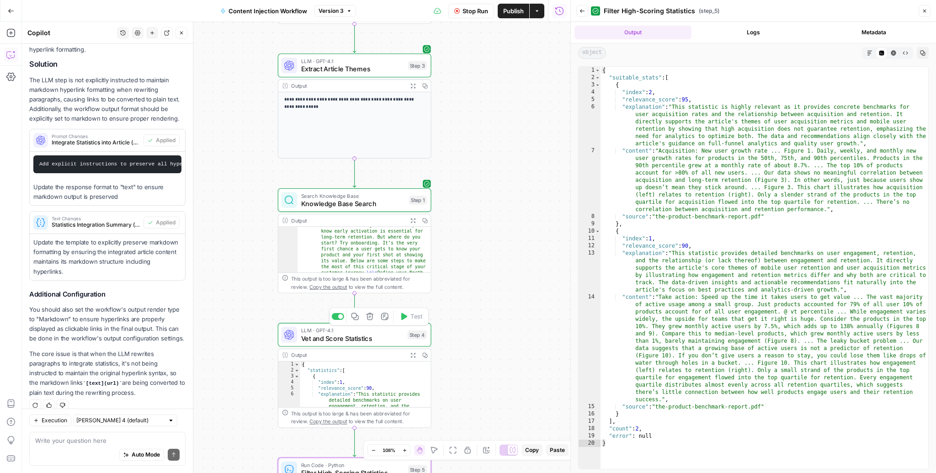
click at [378, 344] on div "LLM · GPT-4.1 Vet and Score Statistics Step 4 Copy step Delete step Add Note Te…" at bounding box center [355, 335] width 154 height 24
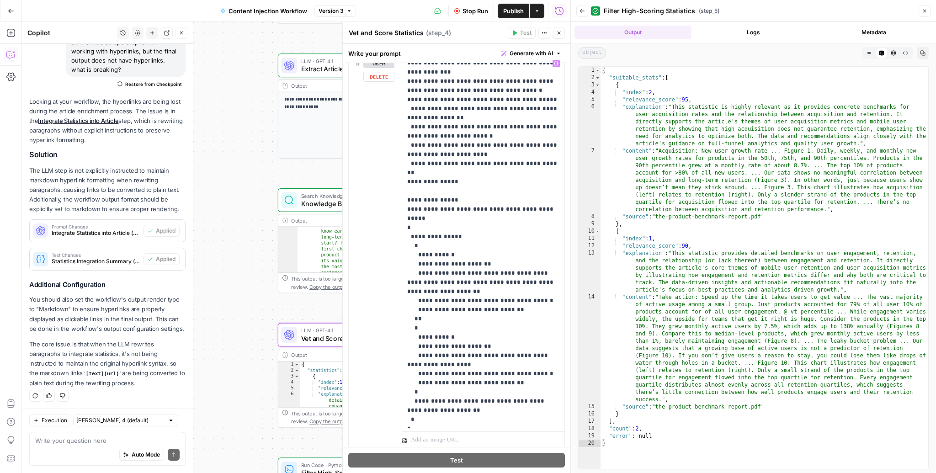
scroll to position [143, 0]
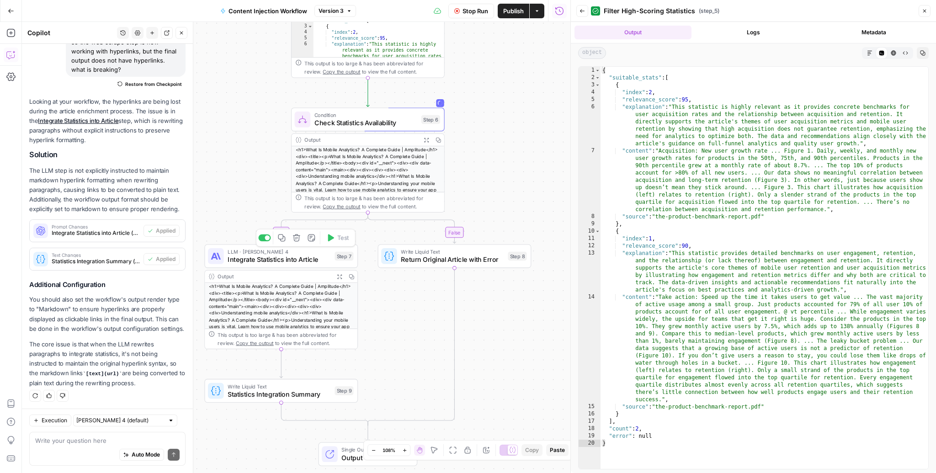
click at [304, 260] on span "Integrate Statistics into Article" at bounding box center [279, 260] width 103 height 10
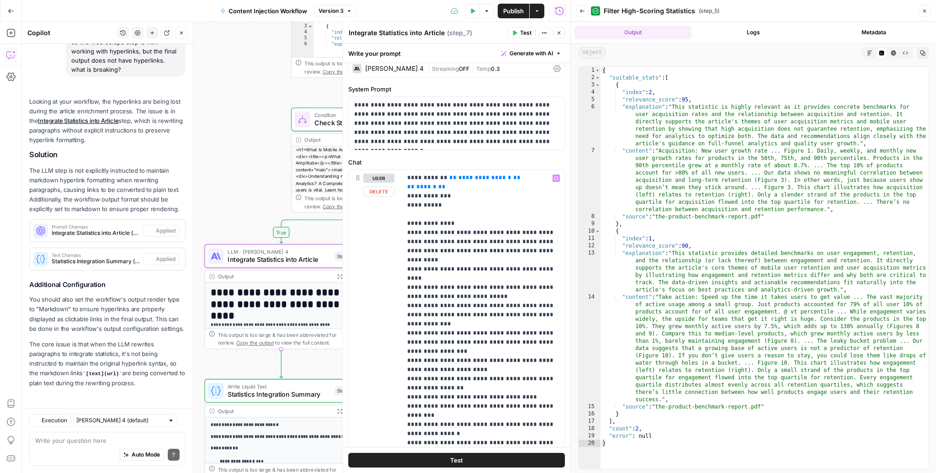
scroll to position [17, 0]
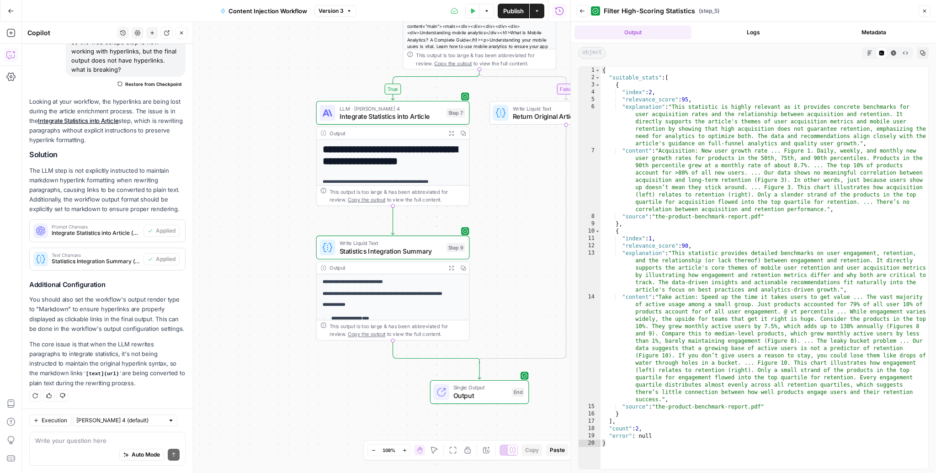
click at [581, 11] on icon "button" at bounding box center [581, 10] width 5 height 5
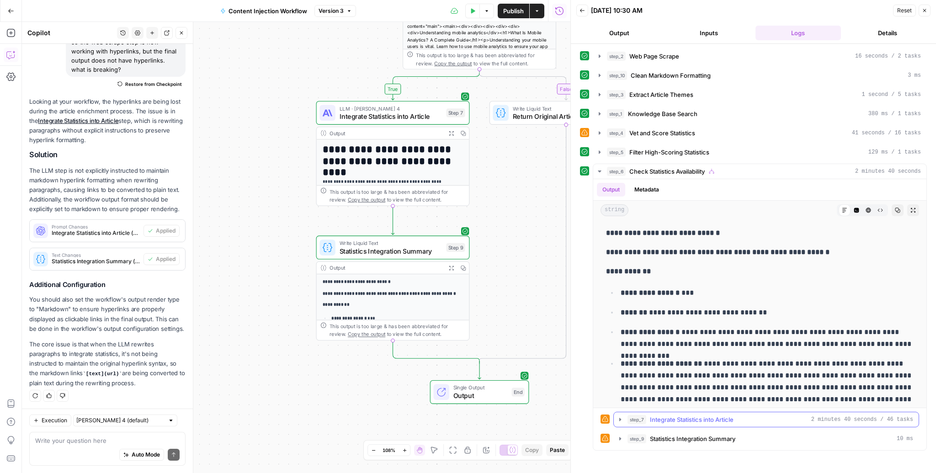
click at [631, 350] on span "Integrate Statistics into Article" at bounding box center [692, 419] width 84 height 9
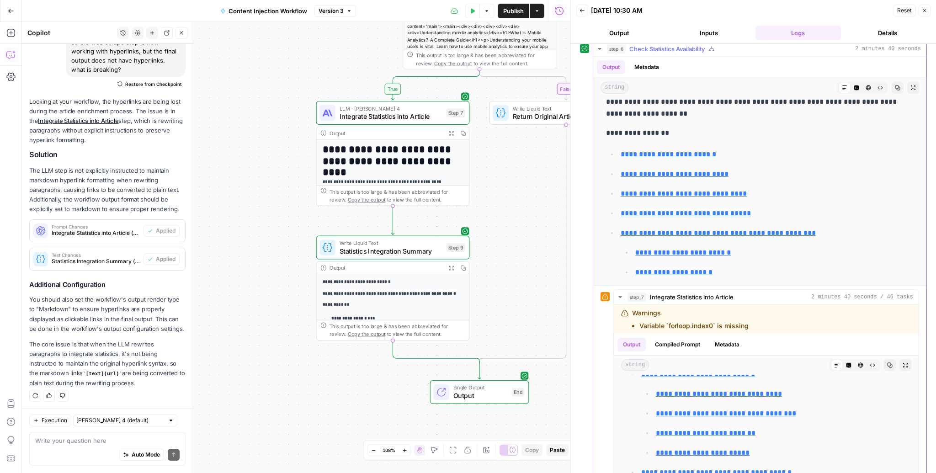
scroll to position [238, 0]
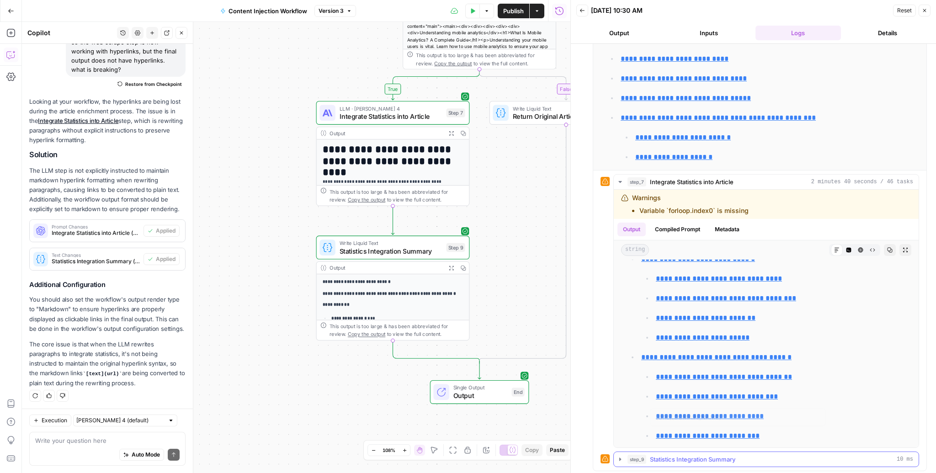
click at [631, 350] on button "step_9 Statistics Integration Summary 10 ms" at bounding box center [766, 459] width 305 height 15
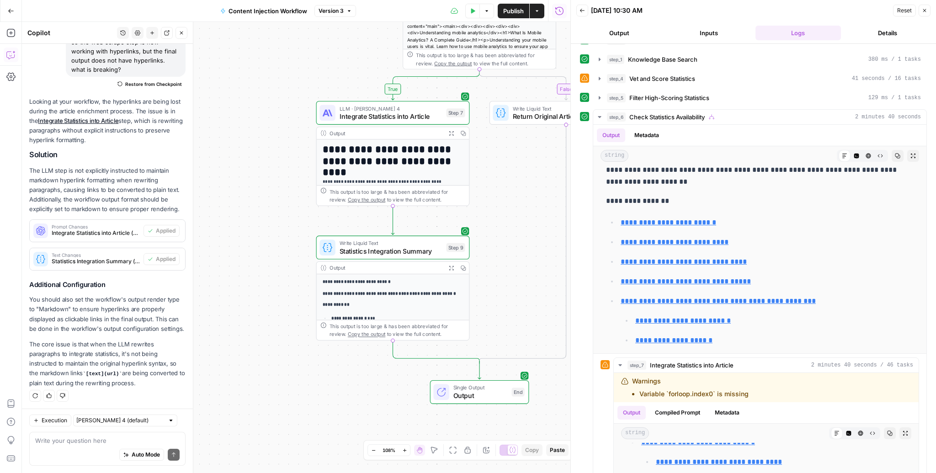
scroll to position [0, 0]
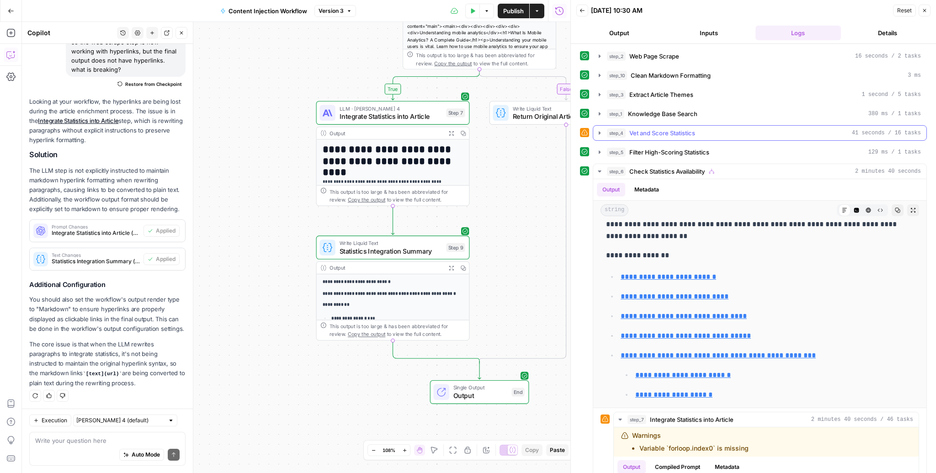
click at [601, 130] on icon "button" at bounding box center [599, 132] width 7 height 7
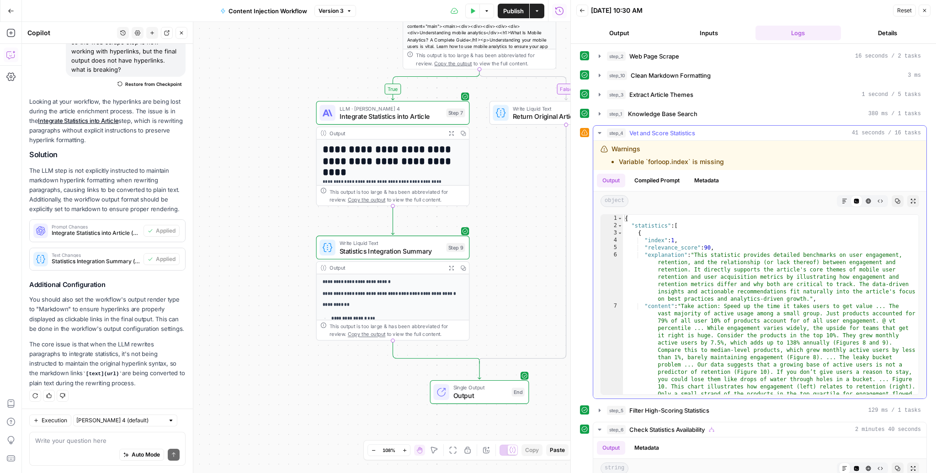
click at [631, 163] on li "Variable `forloop.index` is missing" at bounding box center [671, 161] width 105 height 9
copy div "Variable `forloop.index` is missing"
click at [107, 350] on textarea at bounding box center [107, 440] width 144 height 9
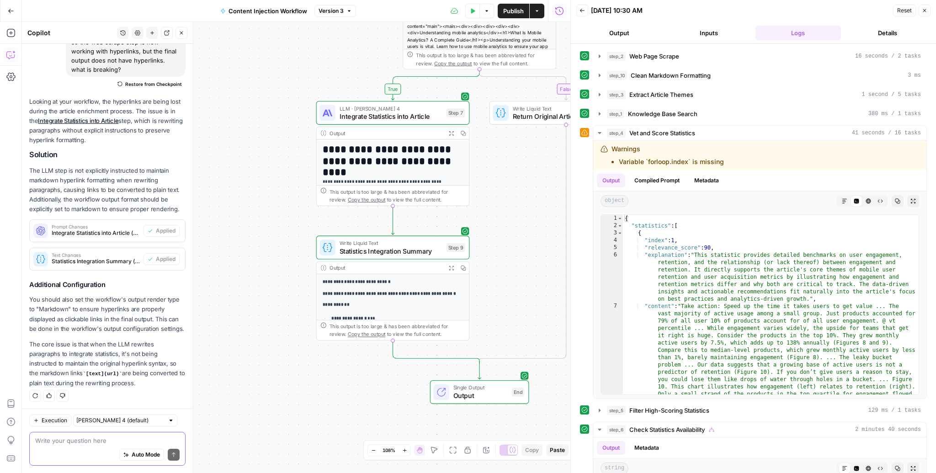
click at [107, 350] on textarea at bounding box center [107, 440] width 144 height 9
type textarea "im getting"
click at [502, 287] on div "**********" at bounding box center [296, 247] width 548 height 451
click at [452, 269] on icon "button" at bounding box center [450, 267] width 5 height 5
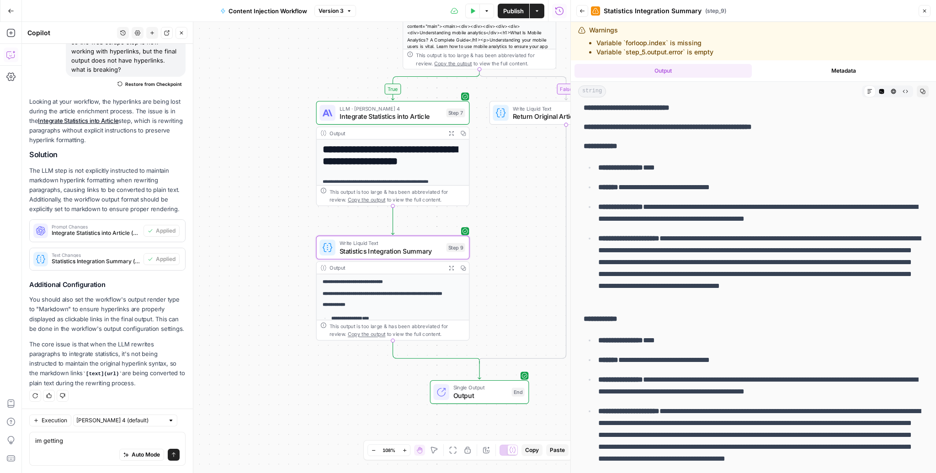
scroll to position [9, 0]
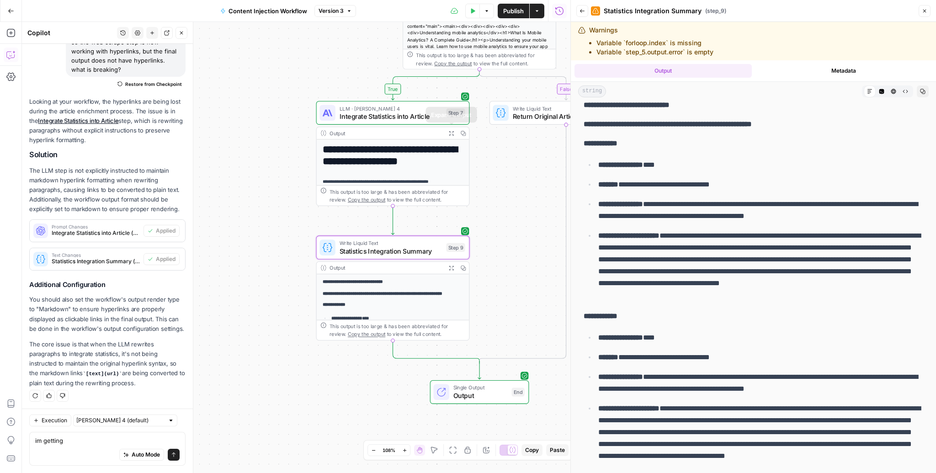
click at [454, 133] on button "Expand Output" at bounding box center [451, 133] width 12 height 12
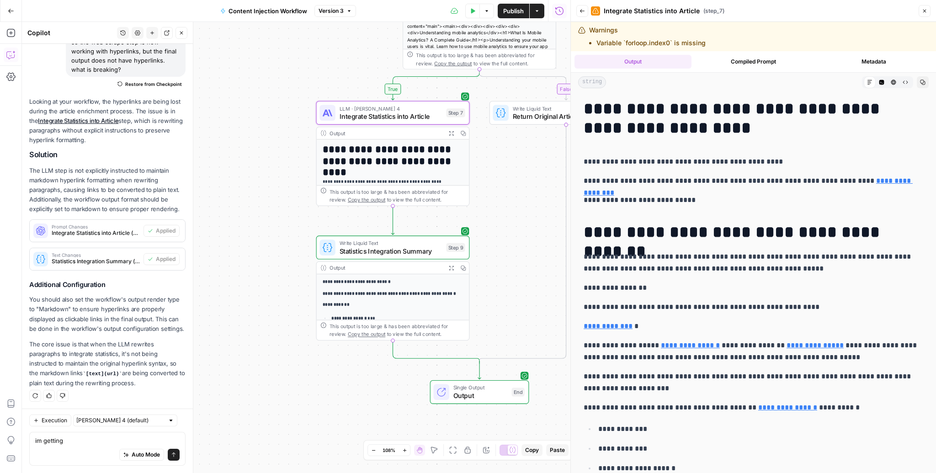
click at [631, 273] on p "**********" at bounding box center [754, 263] width 340 height 24
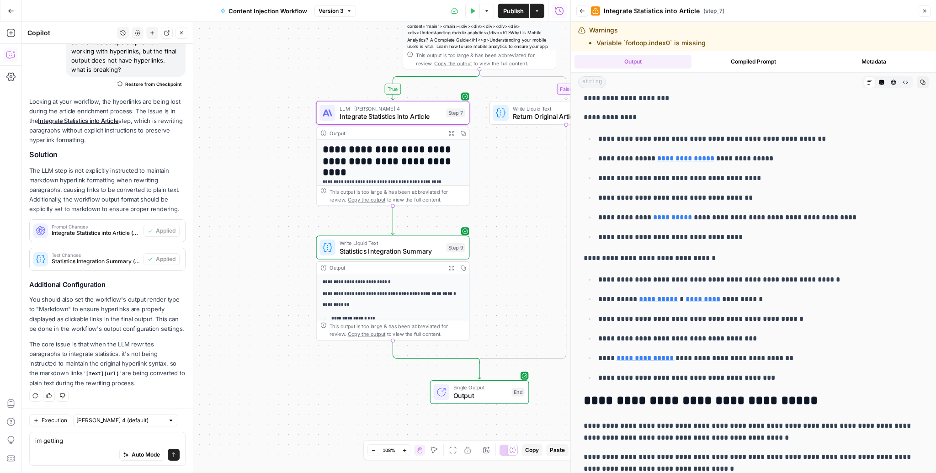
scroll to position [1912, 0]
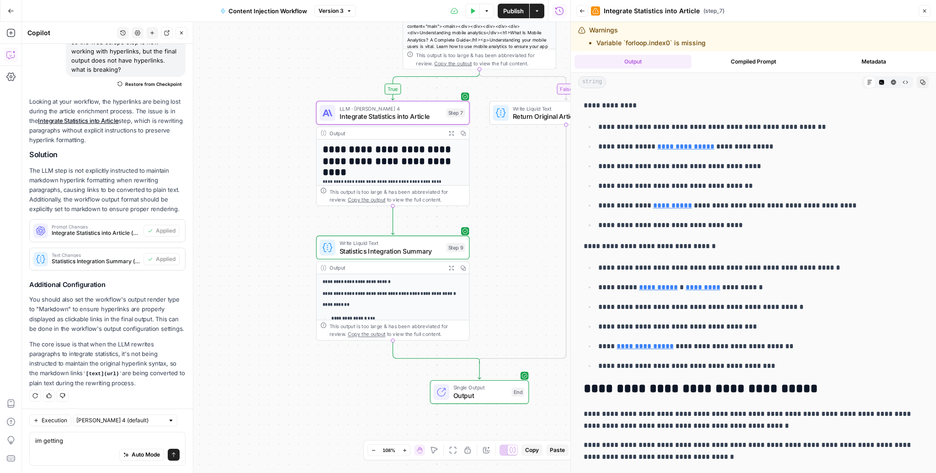
click at [631, 273] on ul "**********" at bounding box center [754, 316] width 340 height 111
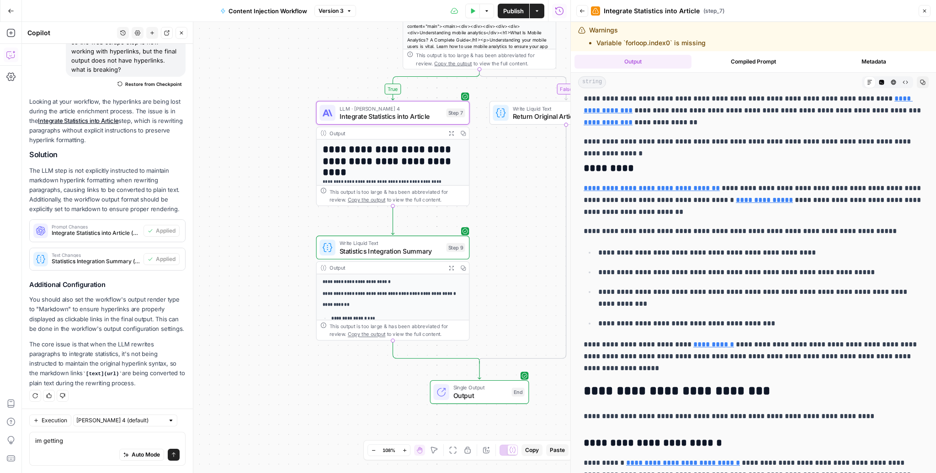
scroll to position [3831, 0]
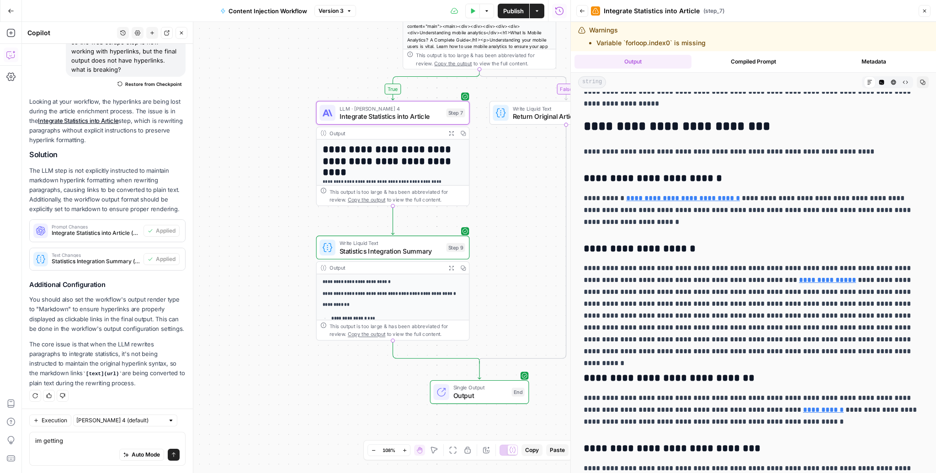
click at [631, 308] on p "**********" at bounding box center [754, 309] width 340 height 95
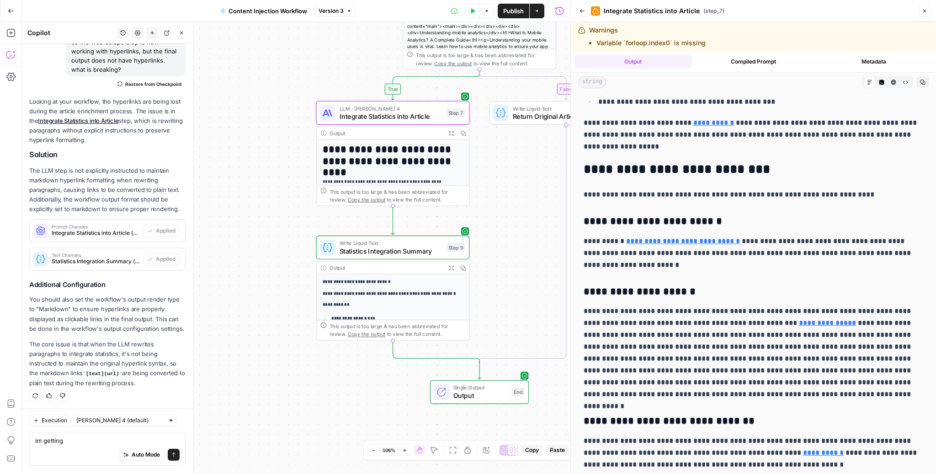
scroll to position [3789, 0]
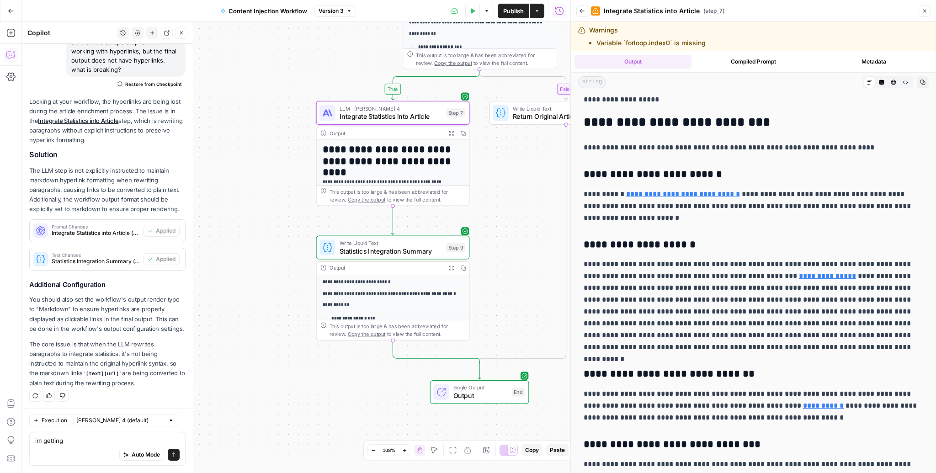
scroll to position [3836, 0]
click at [429, 117] on span "Integrate Statistics into Article" at bounding box center [391, 117] width 103 height 10
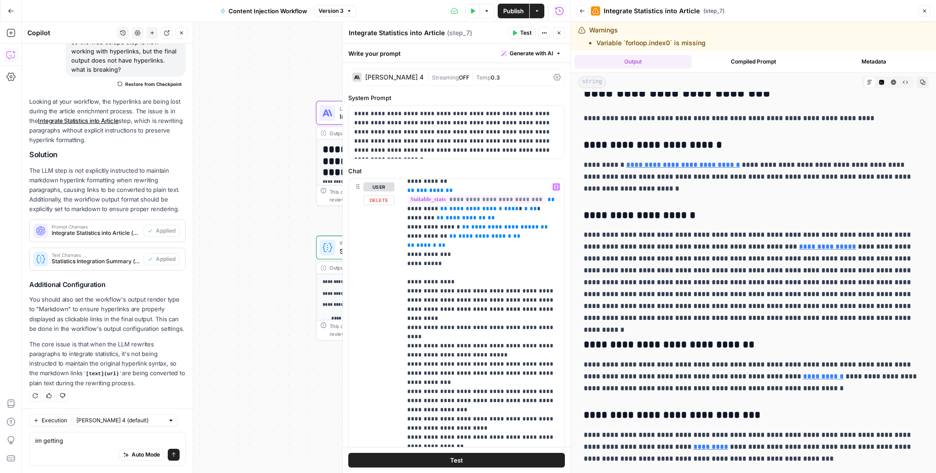
scroll to position [148, 0]
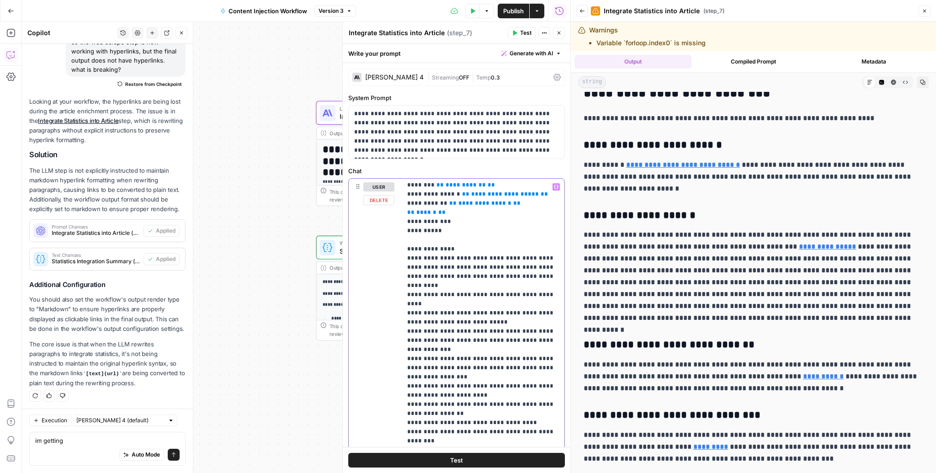
click at [455, 350] on p "**********" at bounding box center [483, 299] width 152 height 530
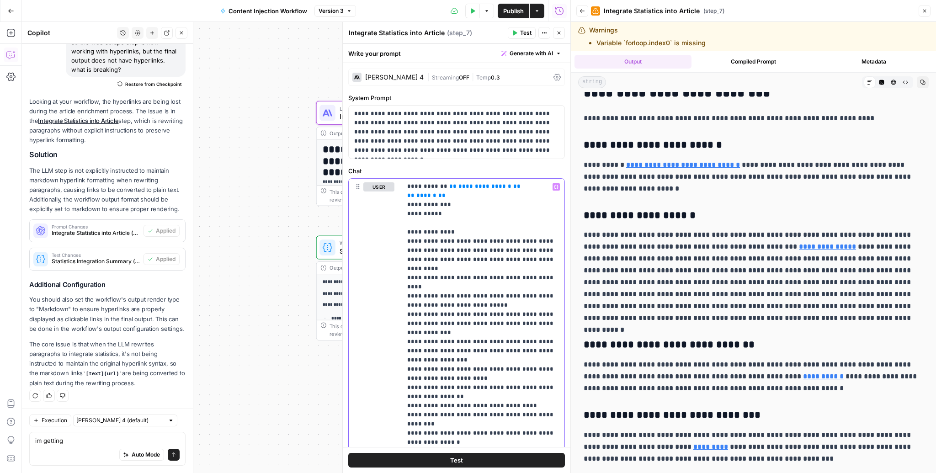
click at [490, 285] on p "**********" at bounding box center [483, 282] width 152 height 530
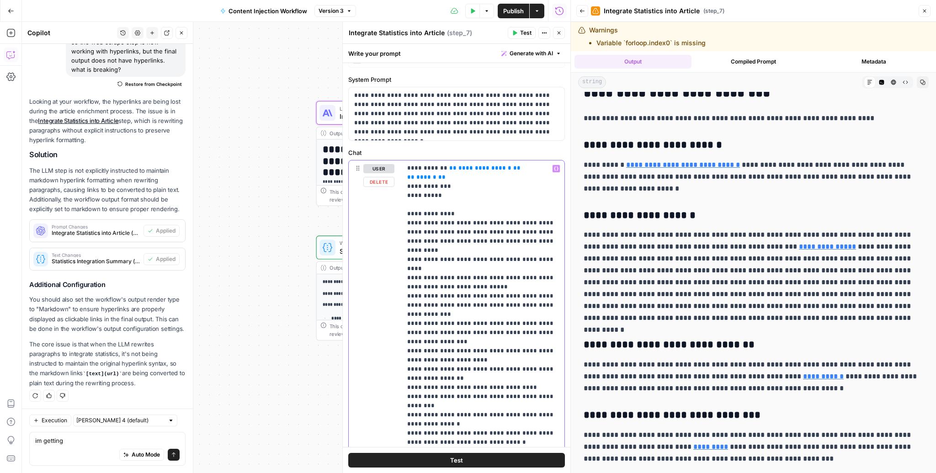
click at [462, 308] on p "**********" at bounding box center [483, 264] width 152 height 530
click at [460, 309] on p "**********" at bounding box center [483, 264] width 152 height 530
click at [458, 313] on p "**********" at bounding box center [483, 264] width 152 height 530
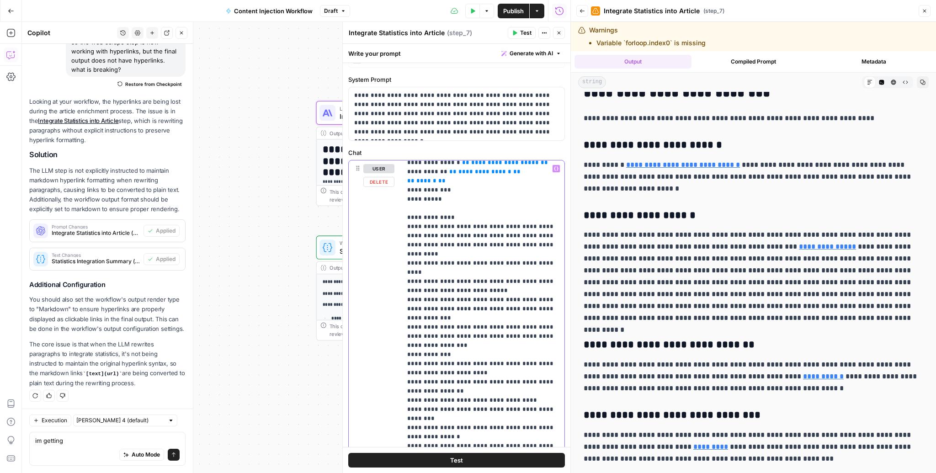
scroll to position [163, 0]
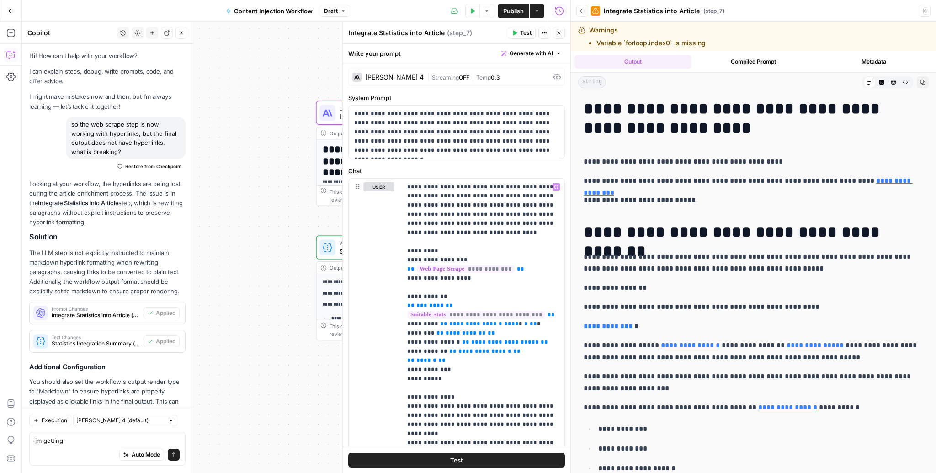
scroll to position [163, 0]
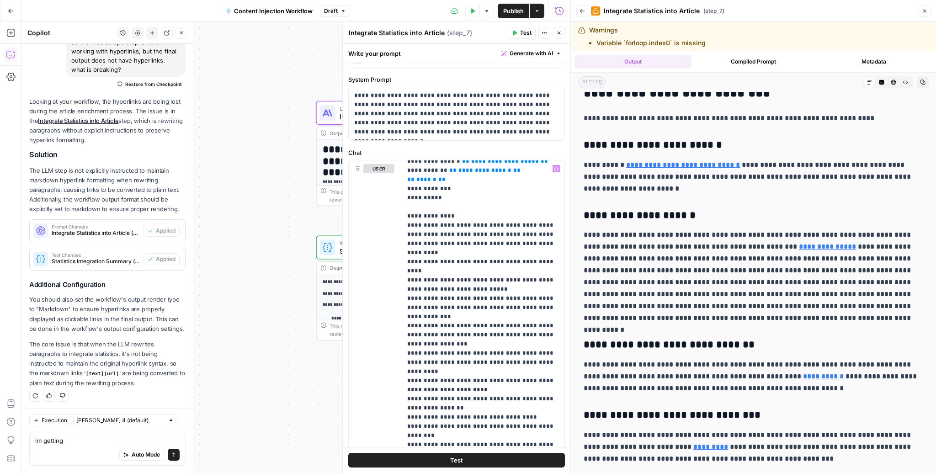
click at [469, 348] on p "**********" at bounding box center [483, 275] width 152 height 548
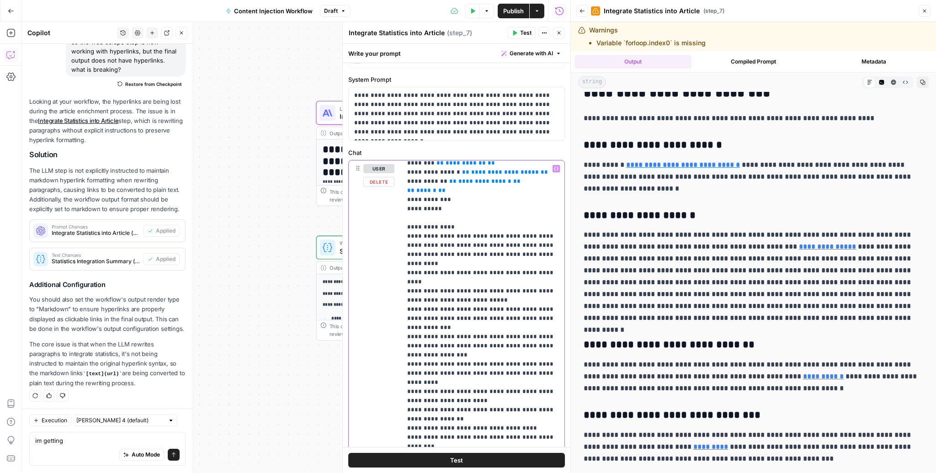
click at [495, 331] on p "**********" at bounding box center [483, 286] width 152 height 548
click at [414, 342] on p "**********" at bounding box center [483, 286] width 152 height 548
drag, startPoint x: 414, startPoint y: 342, endPoint x: 494, endPoint y: 342, distance: 80.0
click at [494, 342] on p "**********" at bounding box center [483, 286] width 152 height 548
click at [490, 455] on button "Test" at bounding box center [456, 460] width 217 height 15
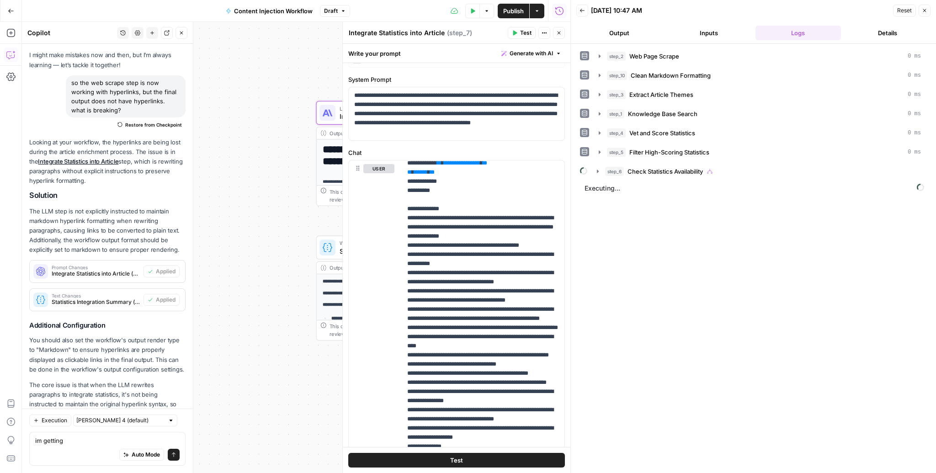
scroll to position [82, 0]
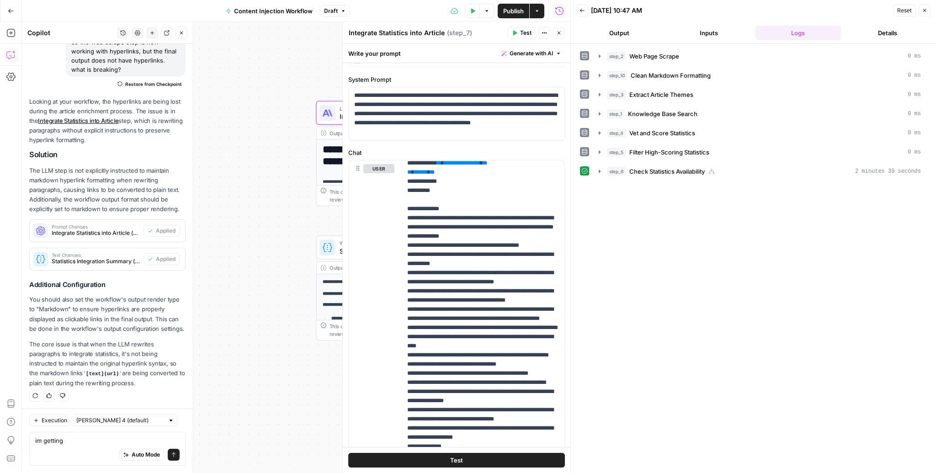
click at [927, 8] on icon "button" at bounding box center [924, 10] width 5 height 5
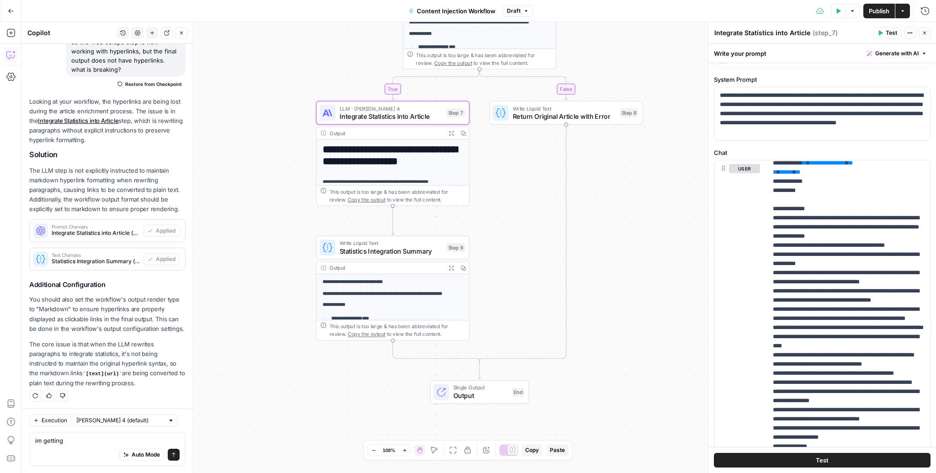
click at [454, 135] on button "Expand Output" at bounding box center [451, 133] width 12 height 12
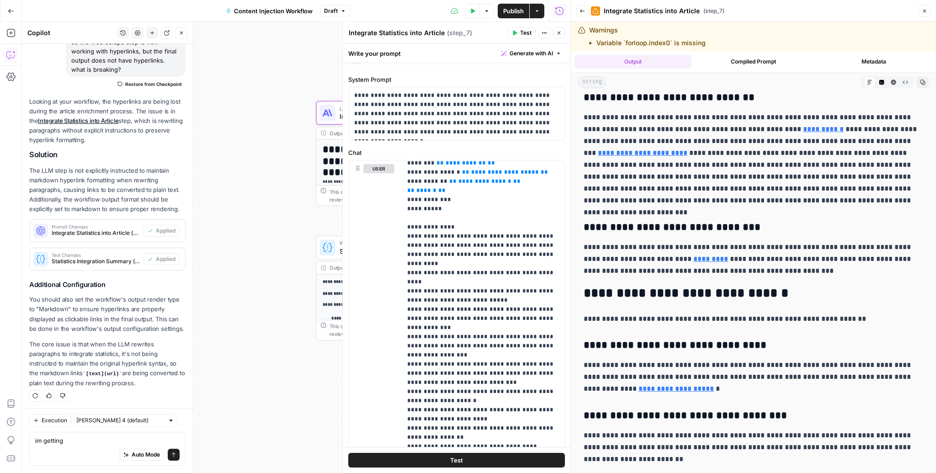
scroll to position [4073, 0]
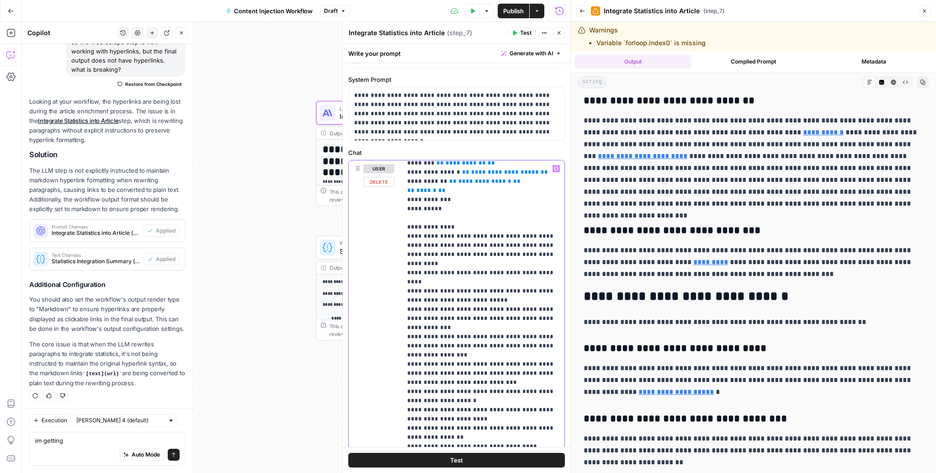
click at [476, 380] on p "**********" at bounding box center [483, 304] width 152 height 585
click at [473, 335] on p "**********" at bounding box center [483, 304] width 152 height 585
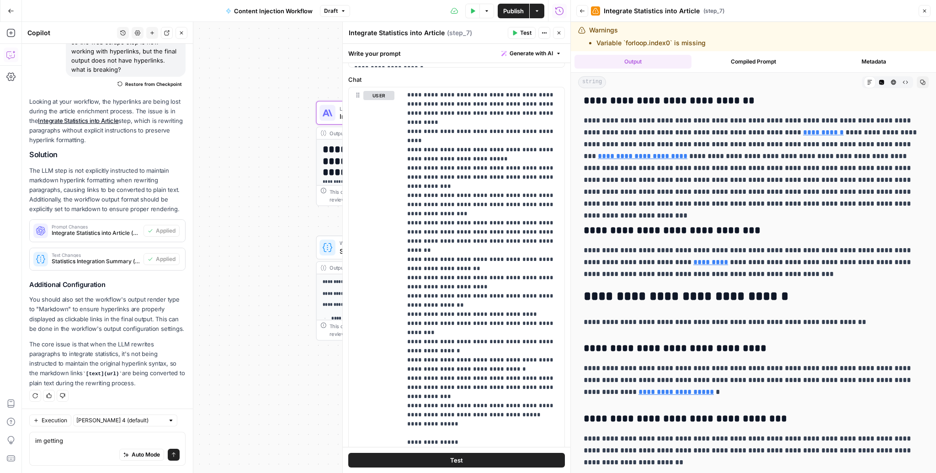
scroll to position [86, 0]
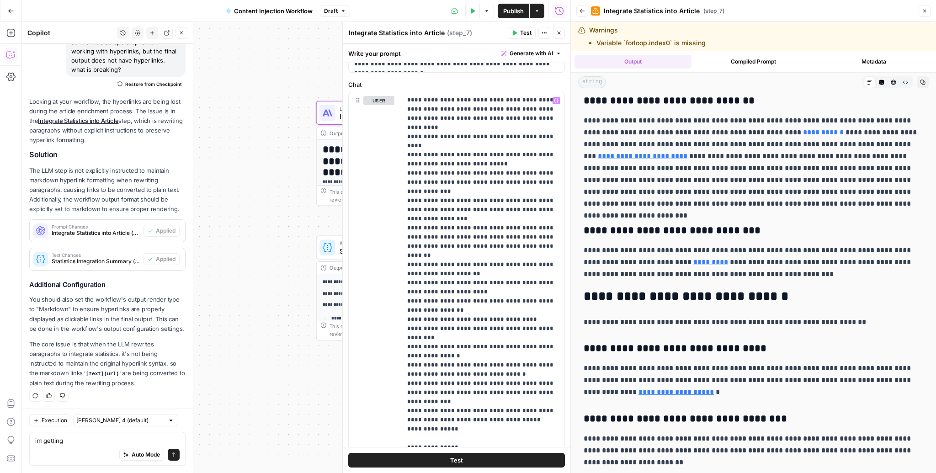
click at [932, 8] on header "Back Integrate Statistics into Article ( step_7 ) Close" at bounding box center [753, 11] width 365 height 22
click at [929, 8] on button "Close" at bounding box center [925, 11] width 12 height 12
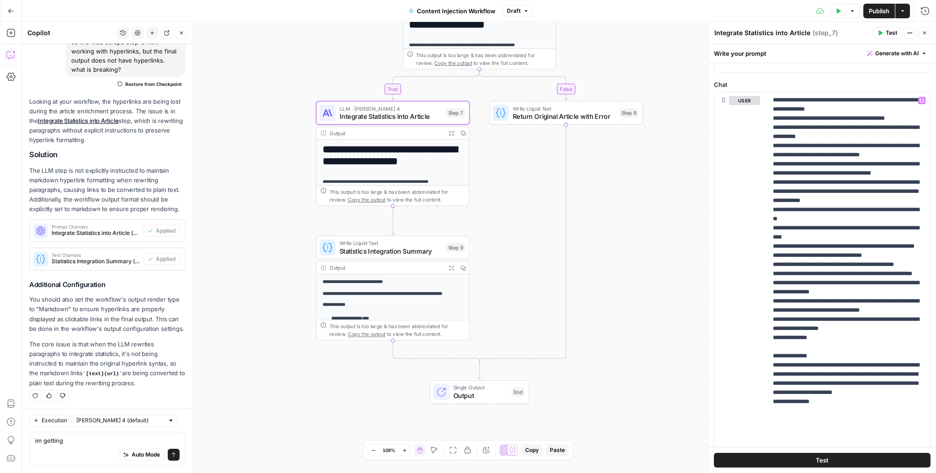
scroll to position [222, 0]
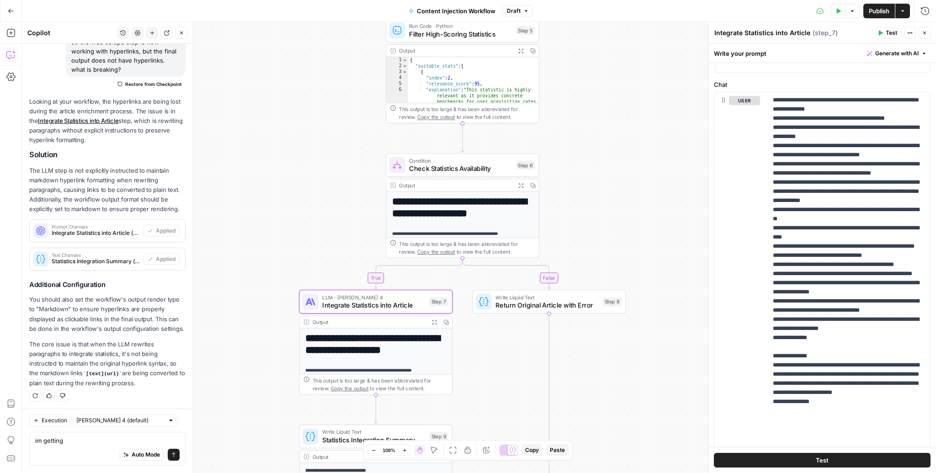
click at [384, 301] on span "Integrate Statistics into Article" at bounding box center [373, 305] width 103 height 10
click at [817, 254] on p "**********" at bounding box center [849, 173] width 152 height 576
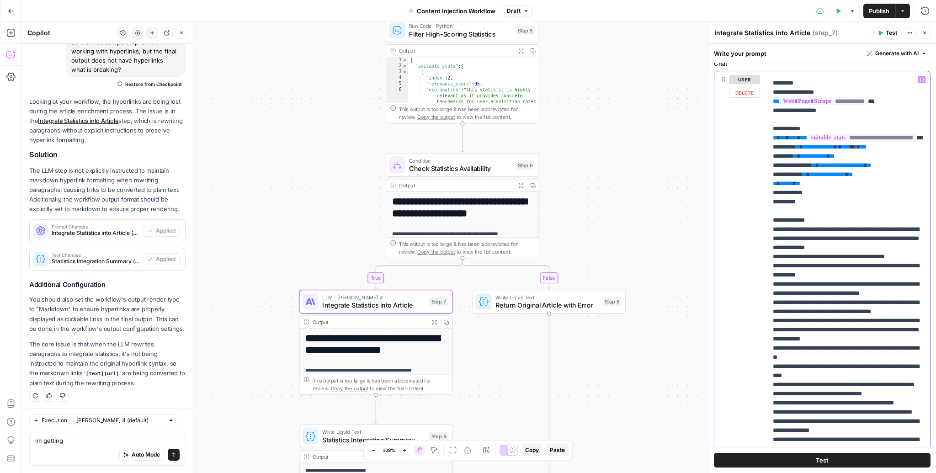
scroll to position [64, 0]
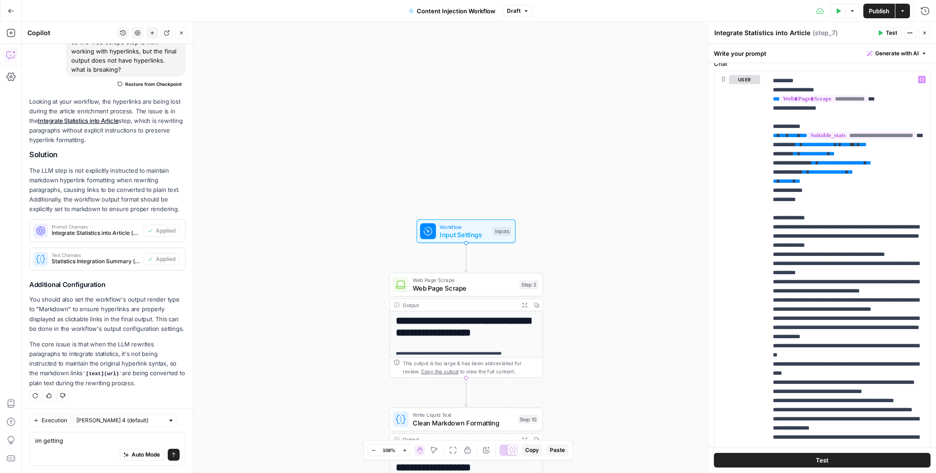
click at [461, 236] on span "Input Settings" at bounding box center [464, 235] width 49 height 10
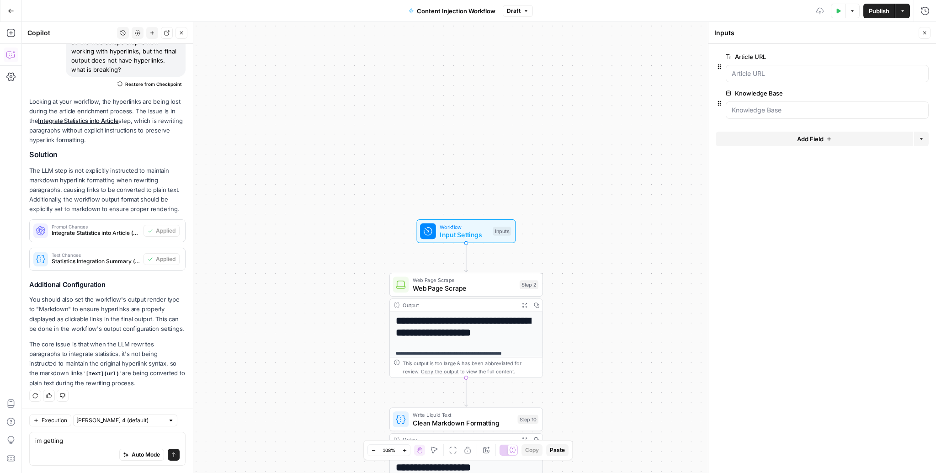
click at [794, 143] on button "Add Field" at bounding box center [814, 139] width 197 height 15
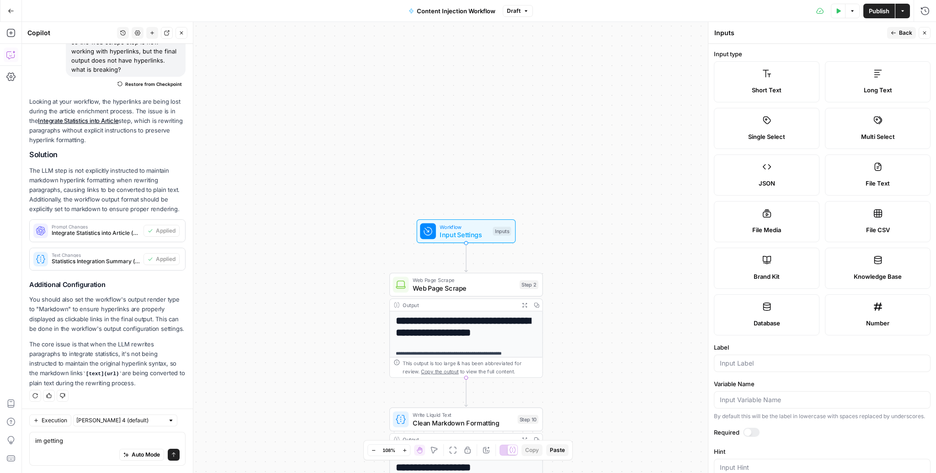
click at [799, 269] on label "Brand Kit" at bounding box center [767, 268] width 106 height 41
type input "Brand Kit"
type input "brand_kit"
click at [905, 31] on span "Back" at bounding box center [905, 33] width 13 height 8
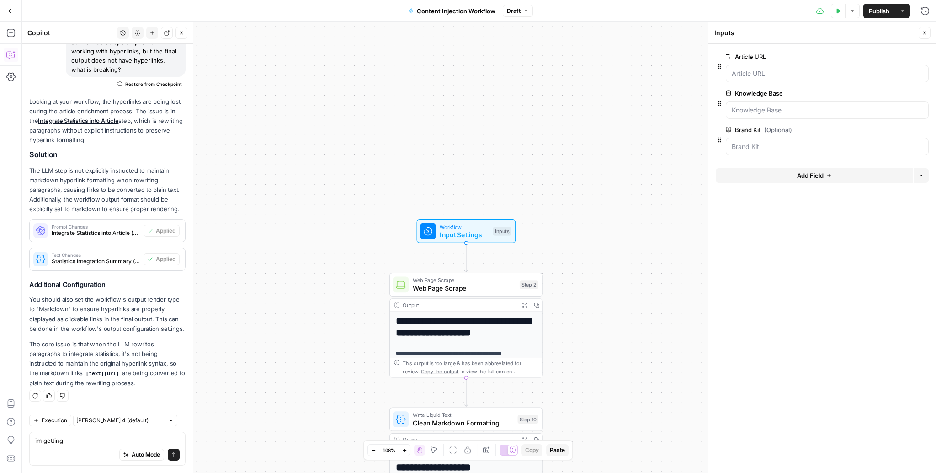
click at [885, 8] on span "Publish" at bounding box center [879, 10] width 21 height 9
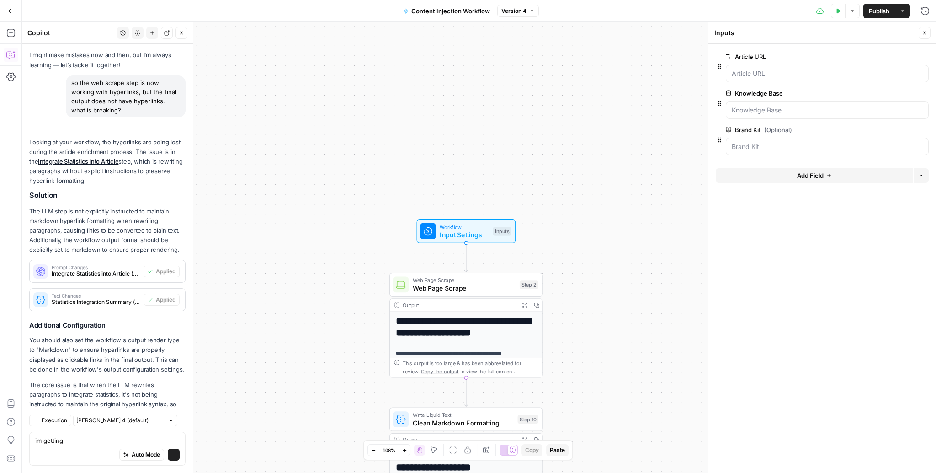
scroll to position [82, 0]
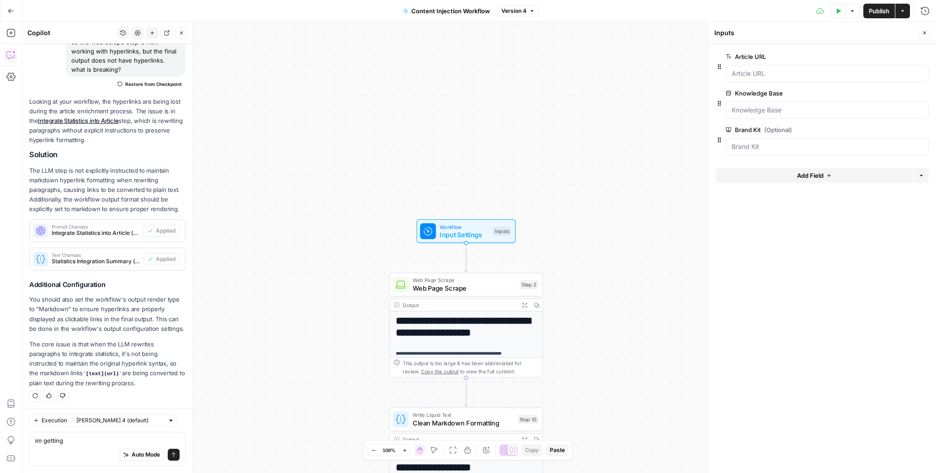
click at [537, 128] on div "**********" at bounding box center [479, 247] width 914 height 451
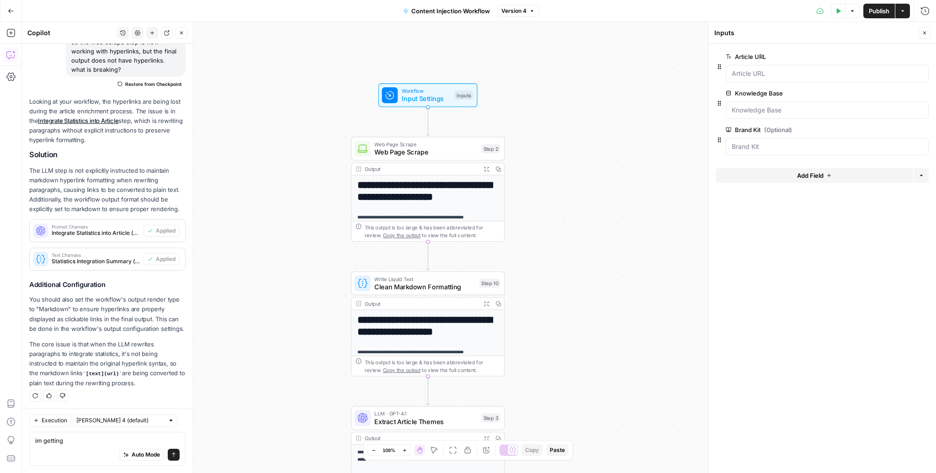
click at [486, 165] on button "Expand Output" at bounding box center [486, 169] width 12 height 12
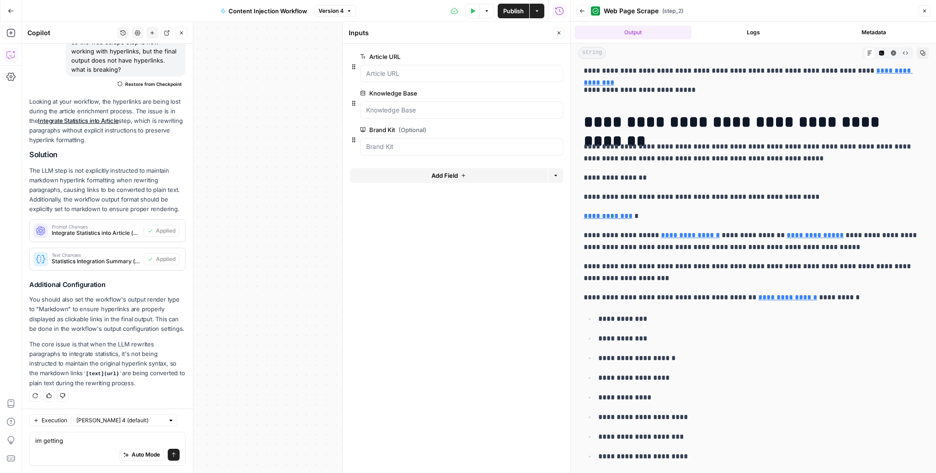
scroll to position [81, 0]
click at [682, 211] on p "**********" at bounding box center [754, 216] width 340 height 12
click at [692, 192] on p "**********" at bounding box center [754, 197] width 340 height 12
drag, startPoint x: 793, startPoint y: 194, endPoint x: 778, endPoint y: 192, distance: 15.6
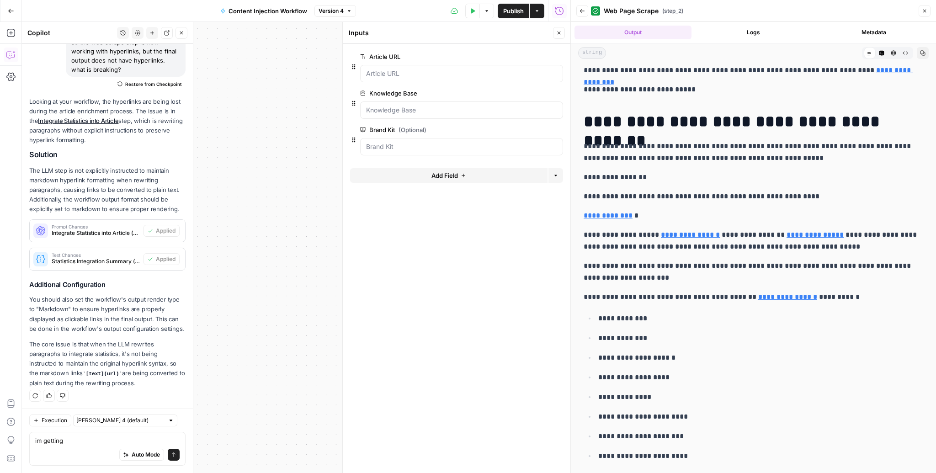
click at [756, 200] on p "**********" at bounding box center [754, 197] width 340 height 12
click at [732, 193] on p "**********" at bounding box center [754, 197] width 340 height 12
drag, startPoint x: 624, startPoint y: 195, endPoint x: 644, endPoint y: 218, distance: 31.1
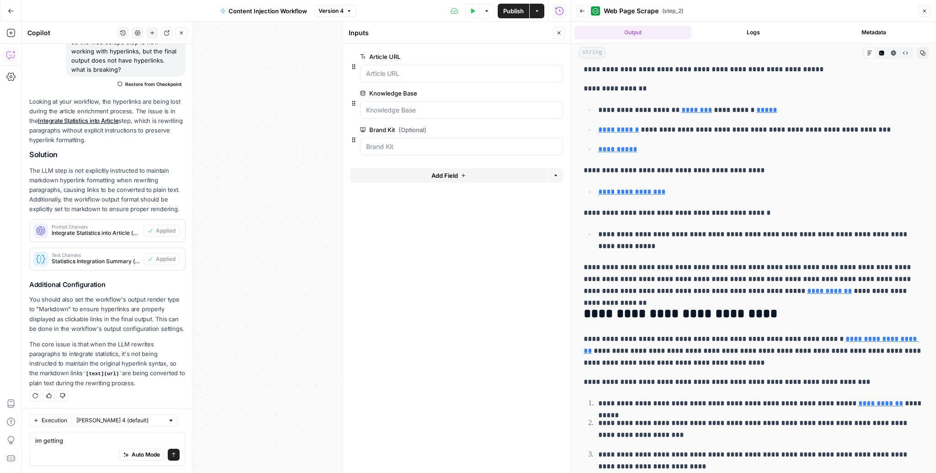
scroll to position [1222, 0]
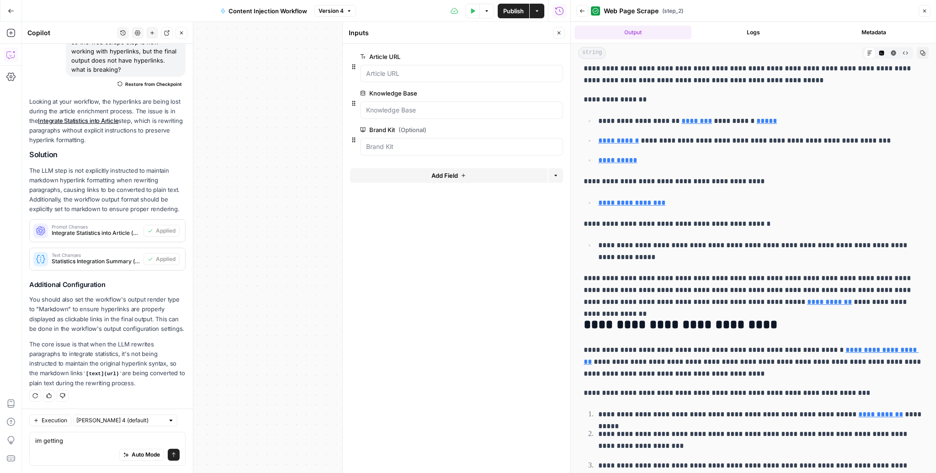
drag, startPoint x: 674, startPoint y: 158, endPoint x: 749, endPoint y: 179, distance: 77.8
click at [749, 179] on p "**********" at bounding box center [754, 181] width 340 height 12
click at [557, 30] on icon "button" at bounding box center [558, 32] width 5 height 5
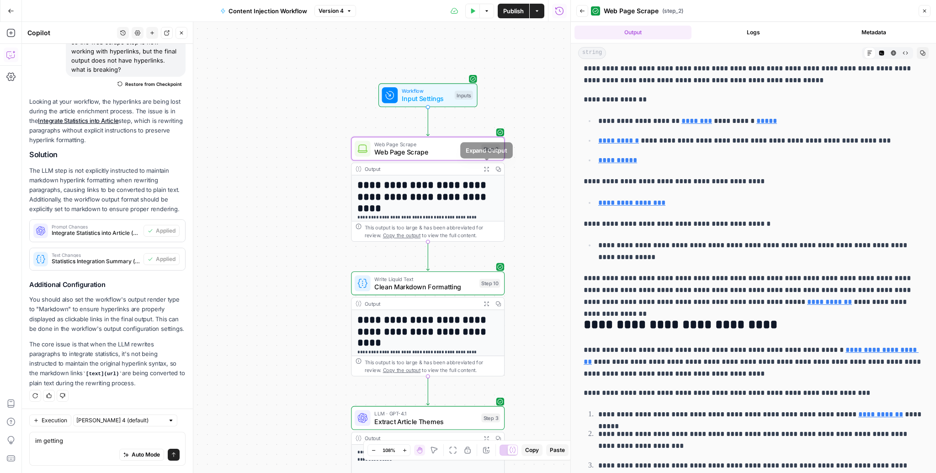
click at [488, 170] on icon "button" at bounding box center [486, 169] width 5 height 5
click at [472, 150] on span "Web Page Scrape" at bounding box center [425, 152] width 103 height 10
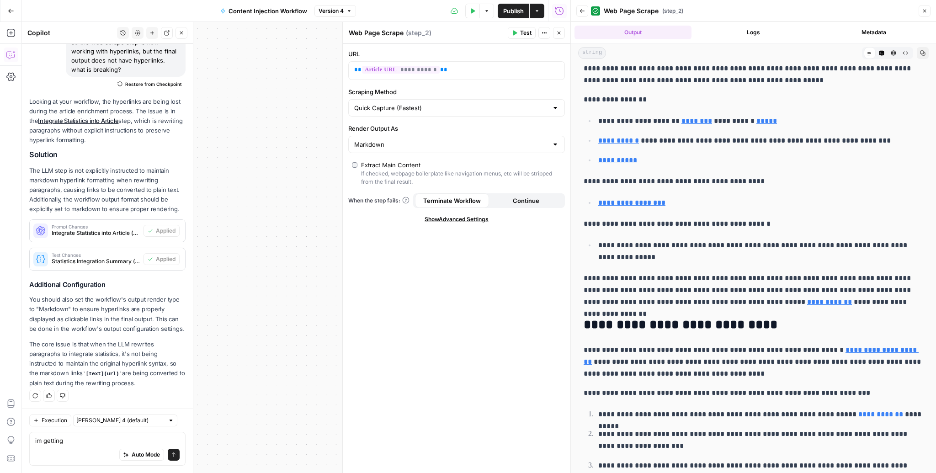
click at [456, 223] on div "**********" at bounding box center [457, 258] width 228 height 429
click at [459, 219] on span "Show Advanced Settings" at bounding box center [457, 219] width 64 height 8
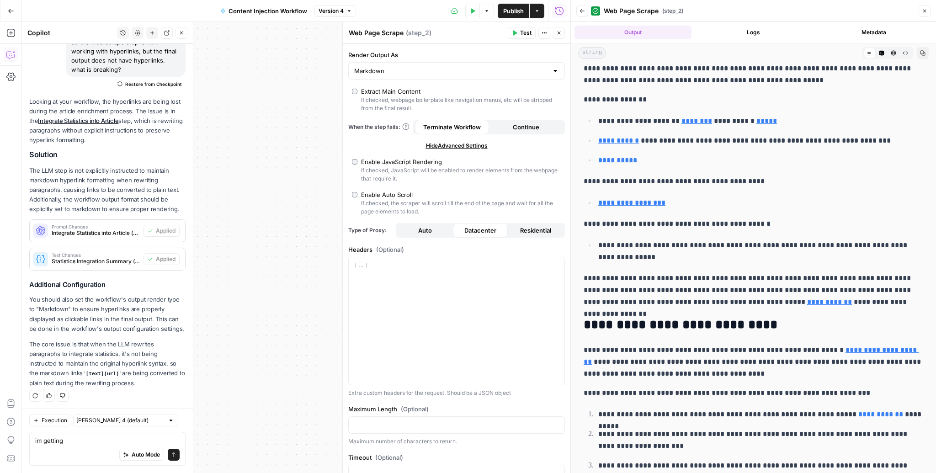
scroll to position [75, 0]
click at [431, 224] on span "Auto" at bounding box center [425, 228] width 14 height 9
type input "Custom"
click at [517, 32] on icon "button" at bounding box center [514, 32] width 5 height 5
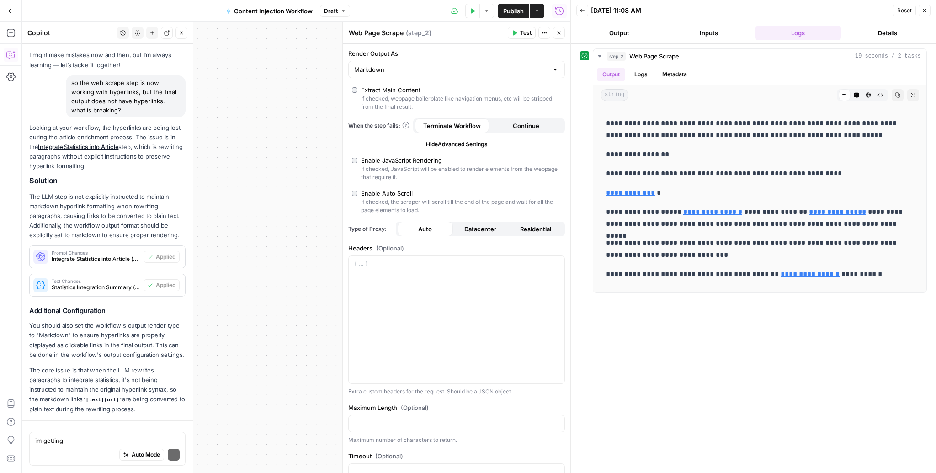
scroll to position [82, 0]
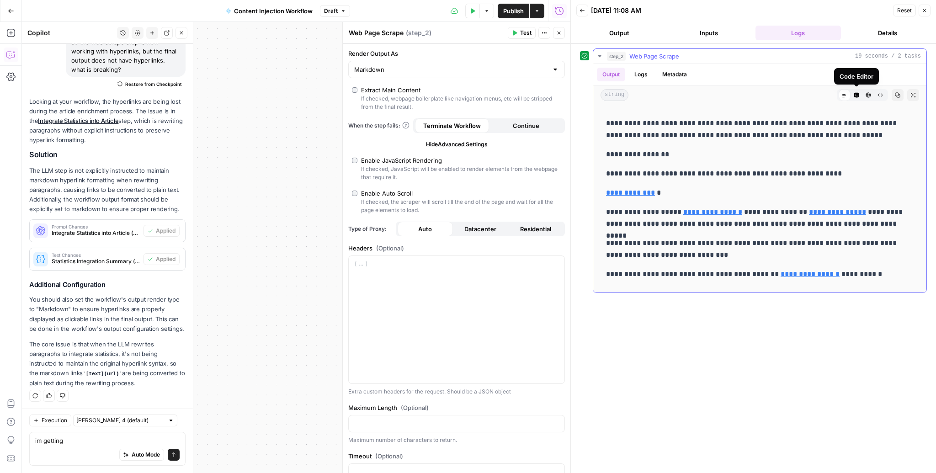
click at [856, 94] on icon "button" at bounding box center [856, 95] width 5 height 5
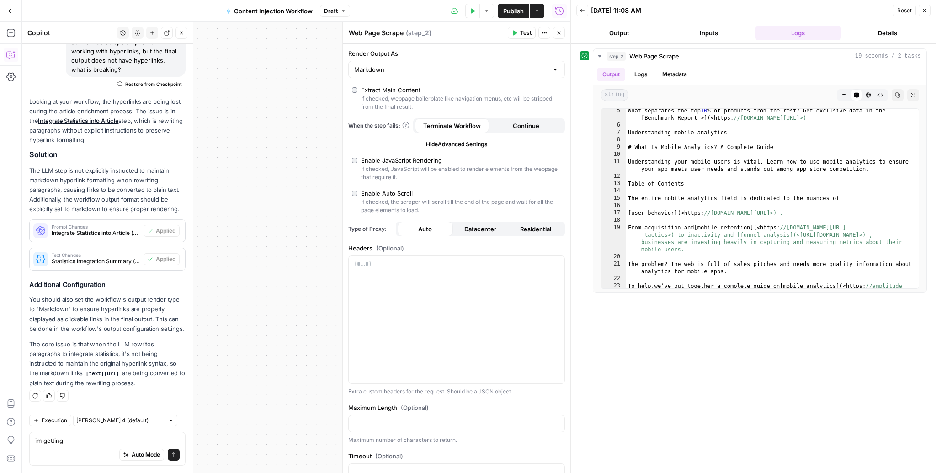
scroll to position [0, 0]
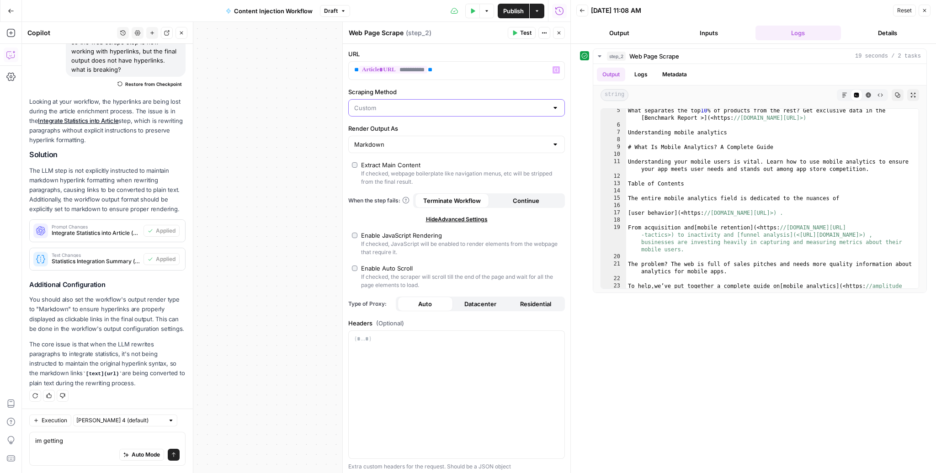
click at [402, 110] on input "Scraping Method" at bounding box center [451, 107] width 194 height 9
click at [451, 90] on label "Scraping Method" at bounding box center [456, 91] width 217 height 9
click at [451, 103] on input "Scraping Method" at bounding box center [451, 107] width 194 height 9
click at [560, 90] on label "Scraping Method" at bounding box center [456, 91] width 217 height 9
click at [548, 103] on input "Scraping Method" at bounding box center [451, 107] width 194 height 9
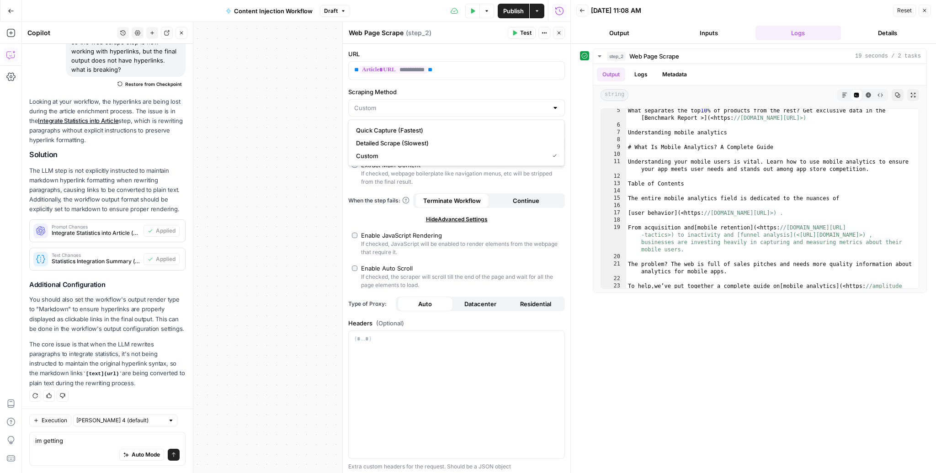
click at [569, 183] on div at bounding box center [570, 236] width 9 height 473
click at [494, 140] on input "Render Output As" at bounding box center [451, 144] width 194 height 9
click at [584, 135] on div "step_2 Web Page Scrape 19 seconds / 2 tasks Output Logs Metadata string Markdow…" at bounding box center [753, 170] width 347 height 244
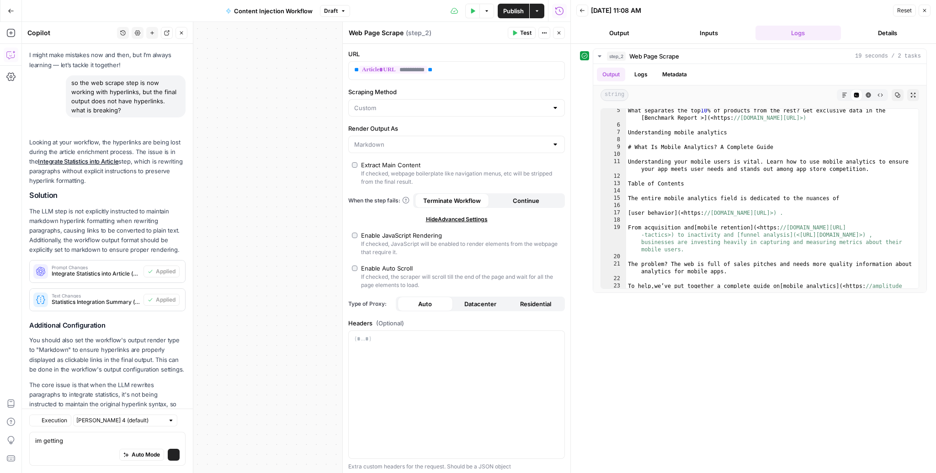
scroll to position [82, 0]
